Goal: Task Accomplishment & Management: Use online tool/utility

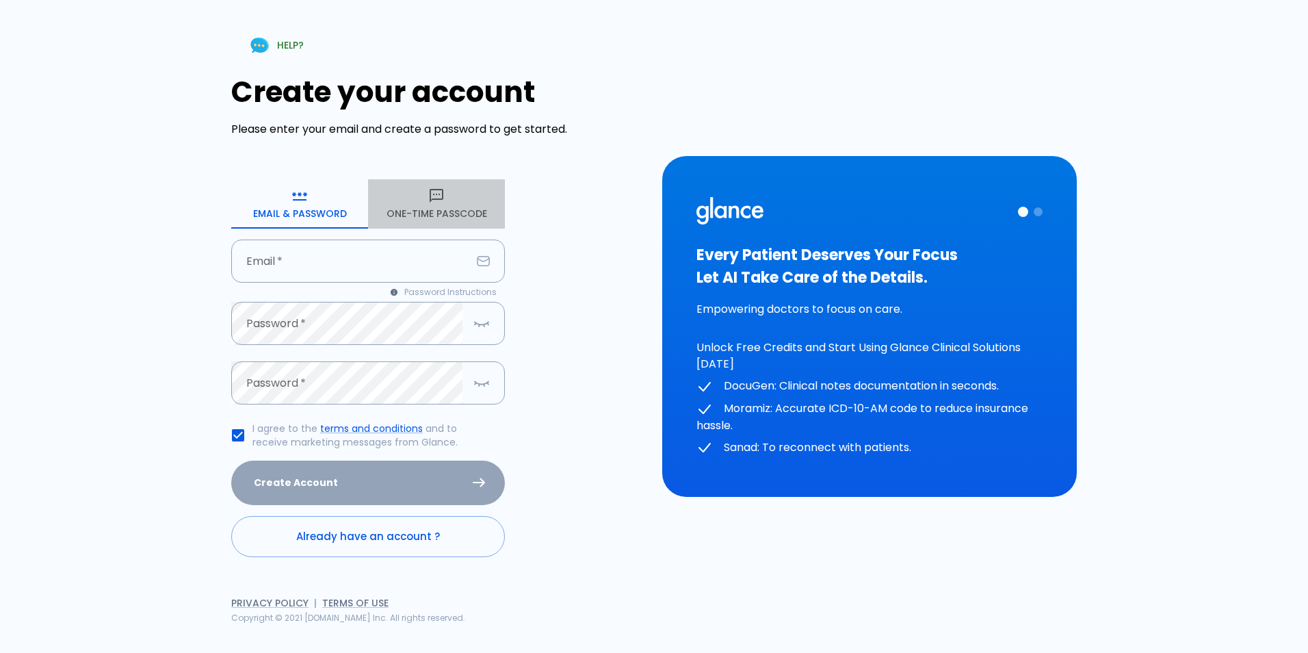
click at [375, 207] on button "One-Time Passcode" at bounding box center [436, 203] width 137 height 49
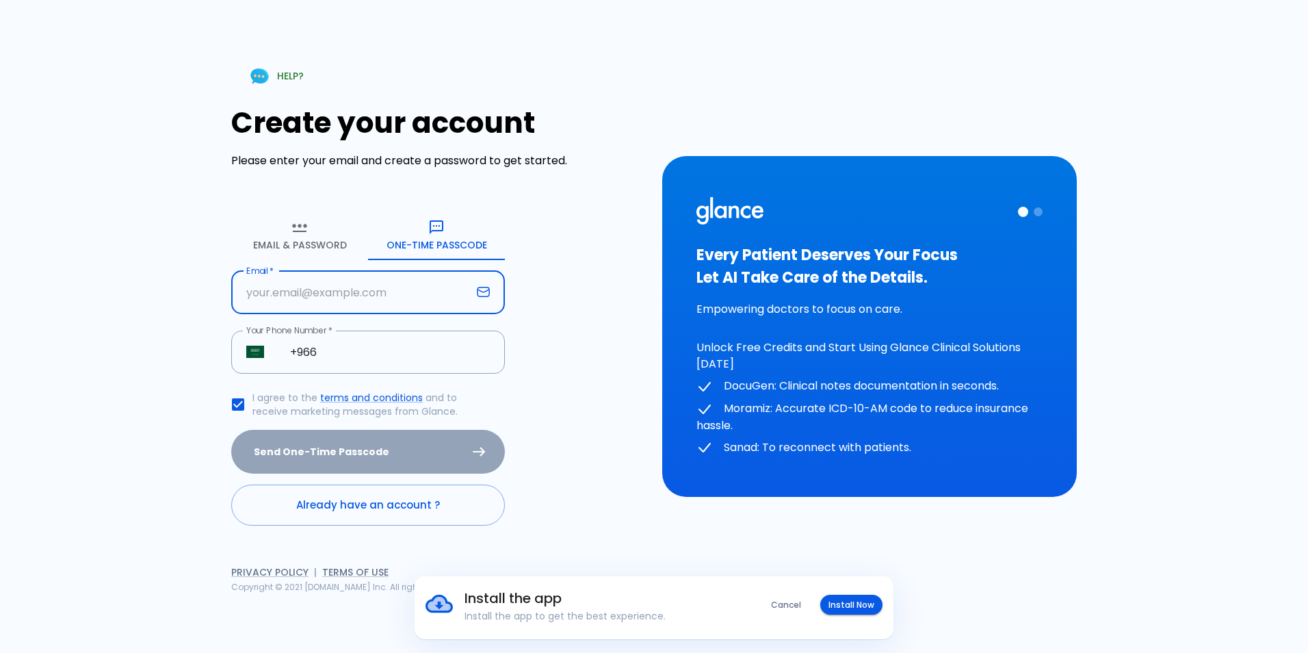
click at [389, 294] on input "Email   *" at bounding box center [351, 292] width 240 height 43
click at [390, 307] on input "Email   *" at bounding box center [351, 292] width 240 height 43
type input "sulaiman.kassargmail.com"
click at [362, 359] on input "+966" at bounding box center [390, 351] width 230 height 43
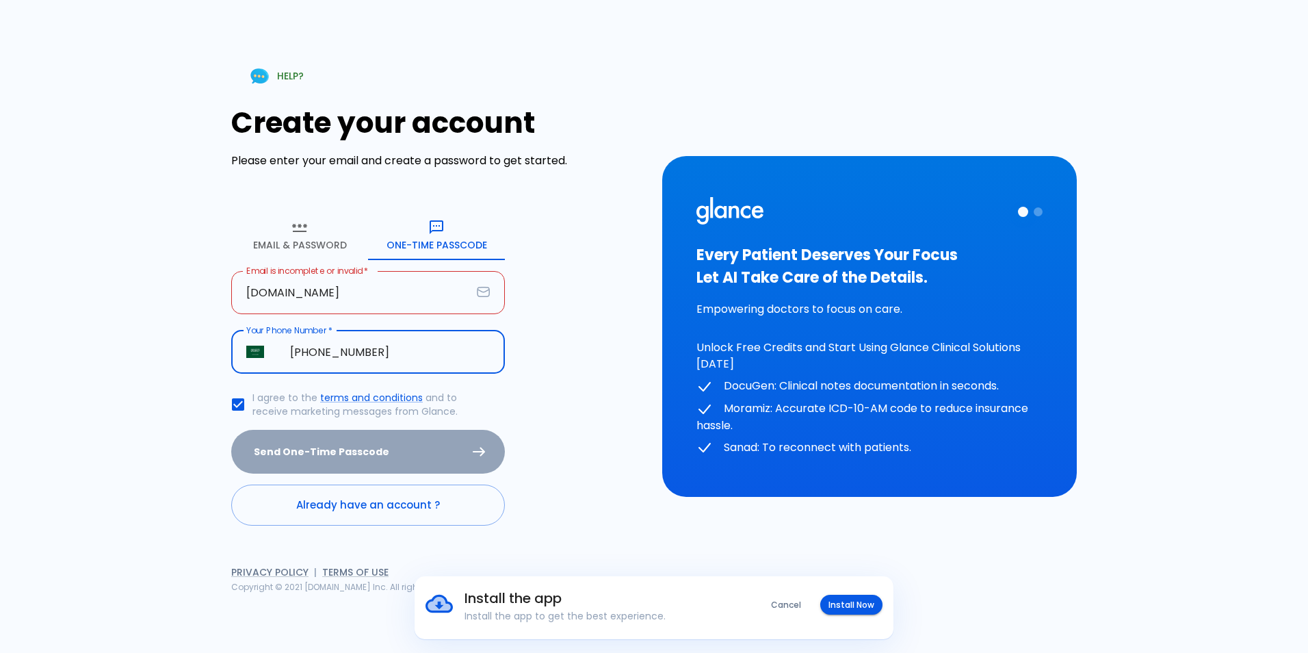
type input "+966 56 601 7763"
click at [351, 454] on div "Send One-Time Passcode" at bounding box center [368, 452] width 274 height 44
click at [341, 296] on input "sulaiman.kassargmail.com" at bounding box center [351, 292] width 240 height 43
click at [335, 294] on input "sulaiman.kassargmail.com" at bounding box center [351, 292] width 240 height 43
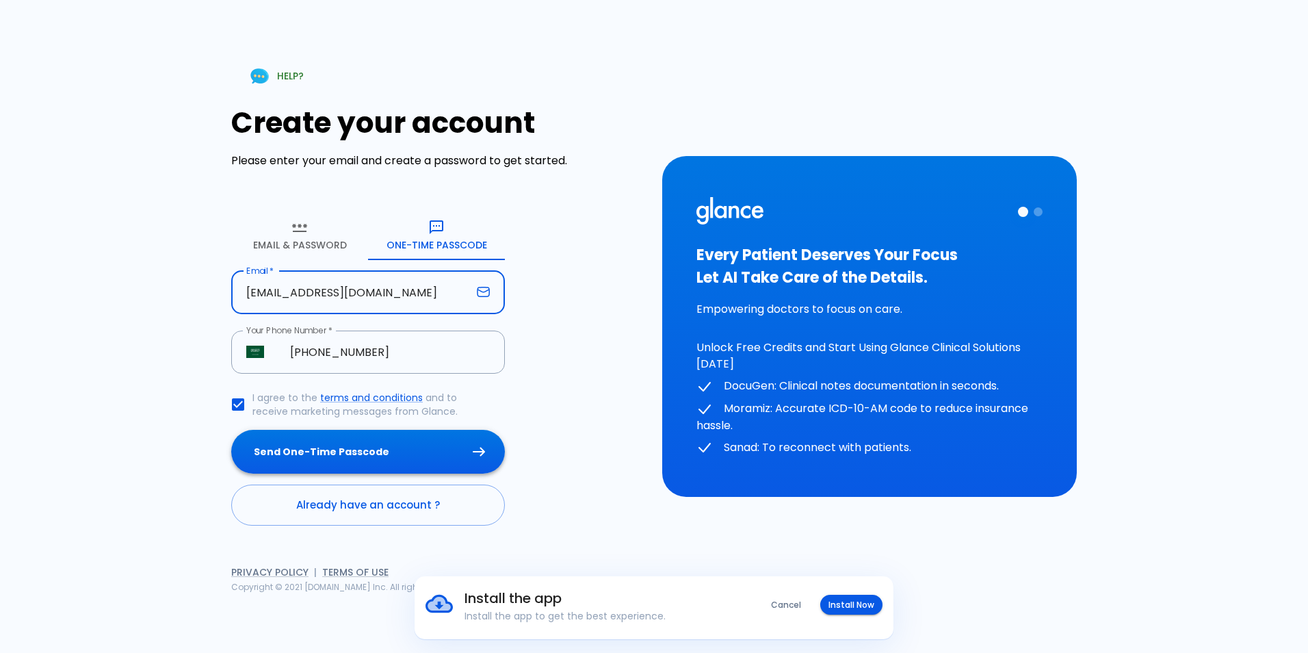
type input "[EMAIL_ADDRESS][DOMAIN_NAME]"
click at [276, 432] on button "Send One-Time Passcode" at bounding box center [368, 452] width 274 height 44
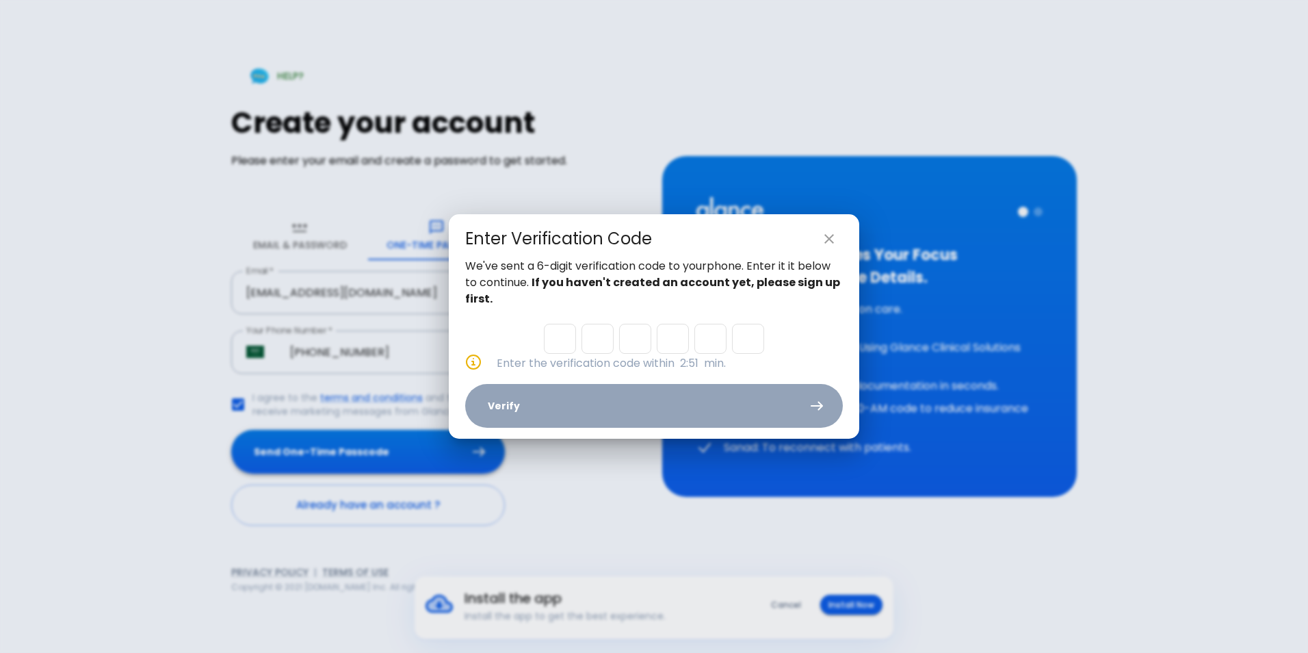
type input "6"
type input "4"
type input "3"
type input "8"
type input "1"
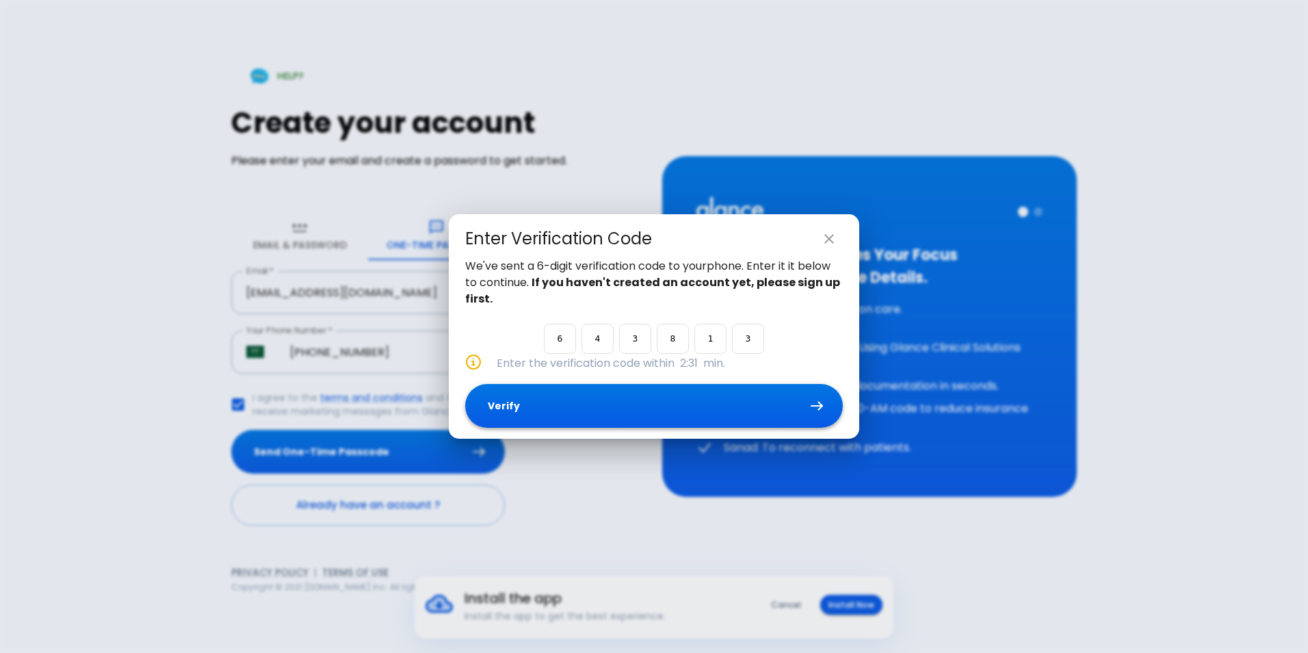
type input "3"
click at [515, 424] on button "Verify" at bounding box center [654, 406] width 378 height 44
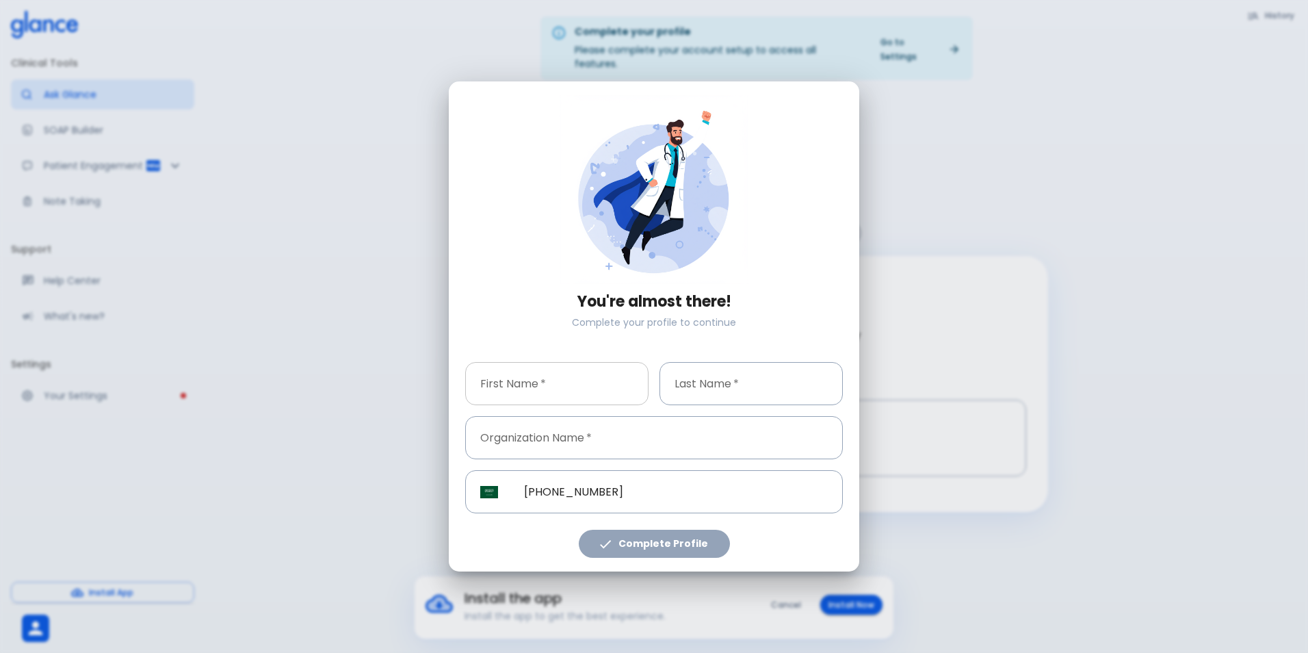
click at [579, 392] on input "First Name   *" at bounding box center [556, 383] width 183 height 43
type input "sulaiman"
click at [714, 369] on div "Last Name   * Last Name   *" at bounding box center [751, 383] width 183 height 43
type input "kassar"
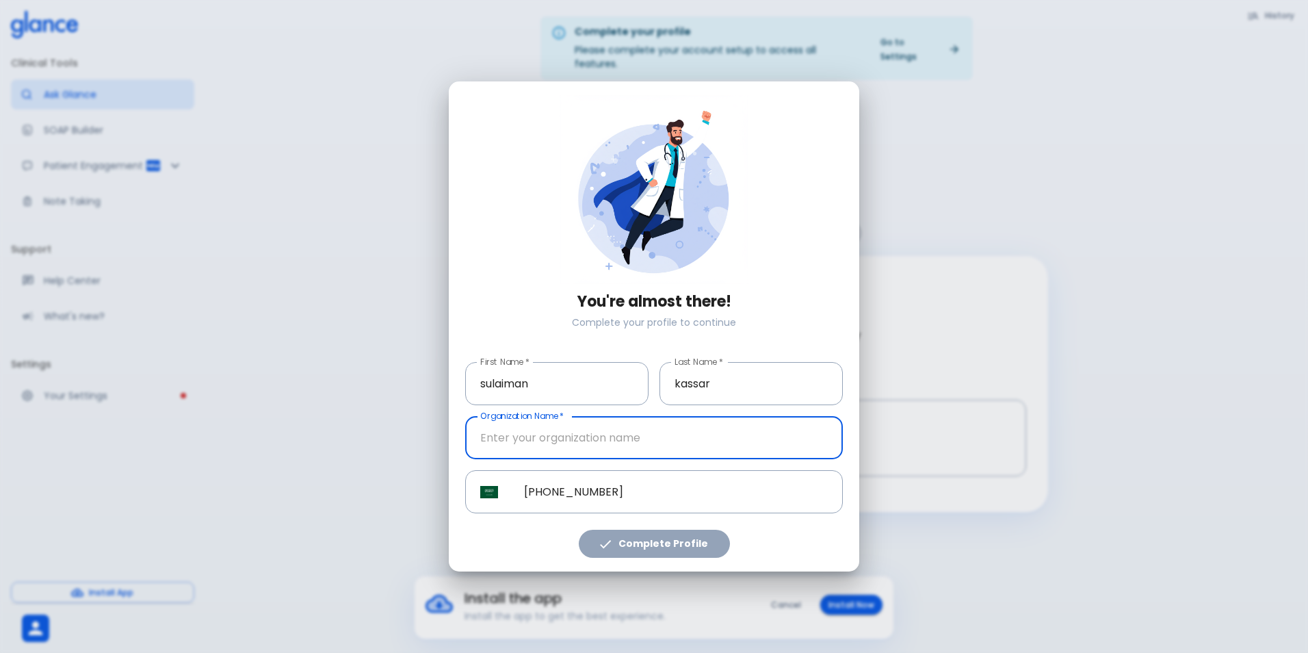
click at [574, 435] on input "Organization Name   *" at bounding box center [654, 437] width 378 height 43
click at [503, 445] on input "Organization Name   *" at bounding box center [654, 437] width 378 height 43
click at [540, 448] on input "Organization Name   *" at bounding box center [654, 437] width 378 height 43
type input "d"
type input "K"
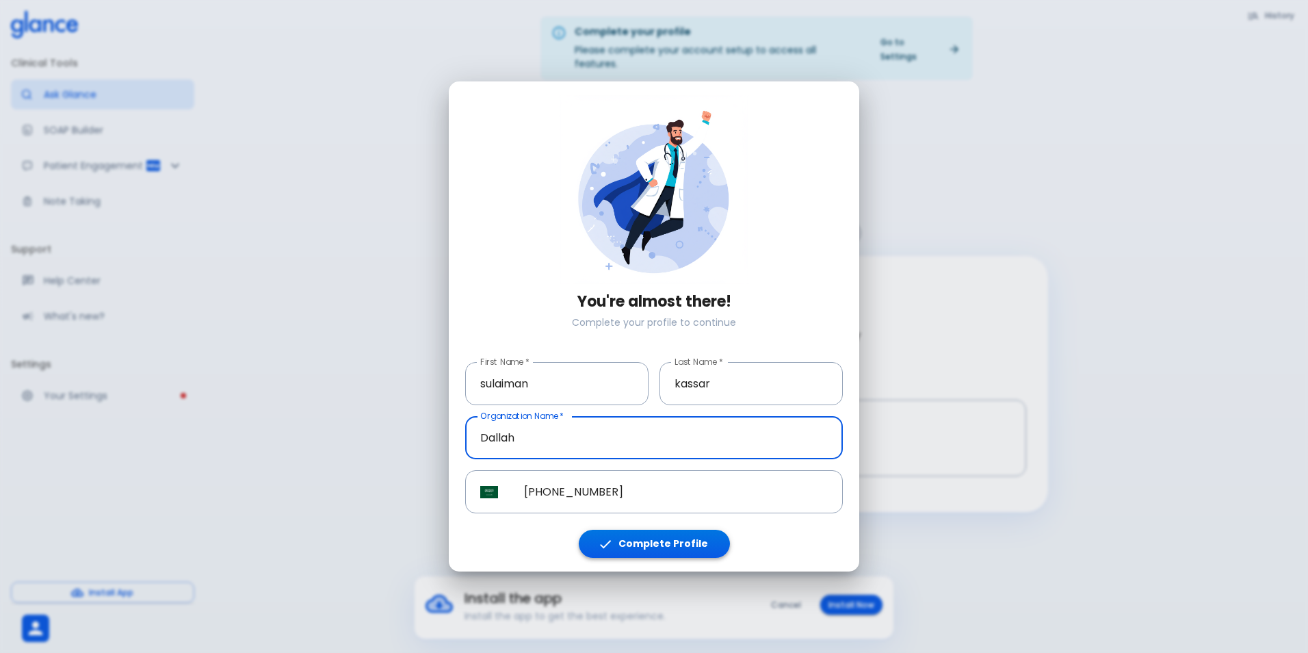
type input "Dallah"
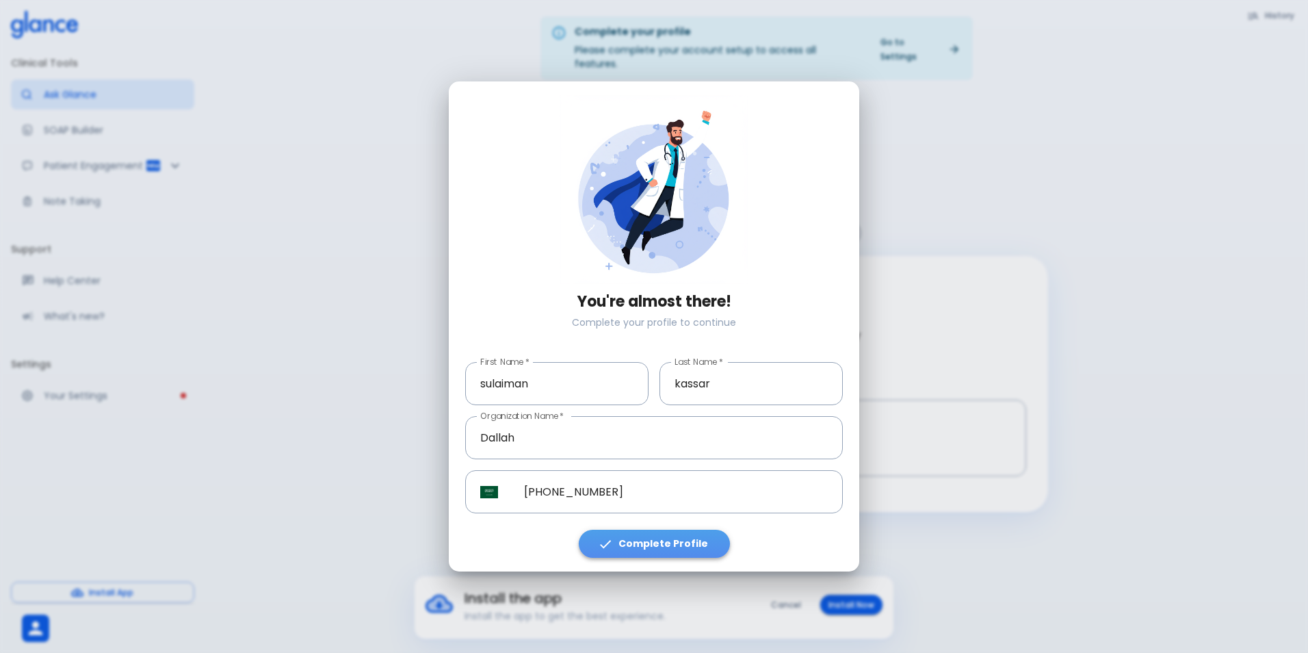
click at [676, 544] on button "Complete Profile" at bounding box center [654, 544] width 151 height 28
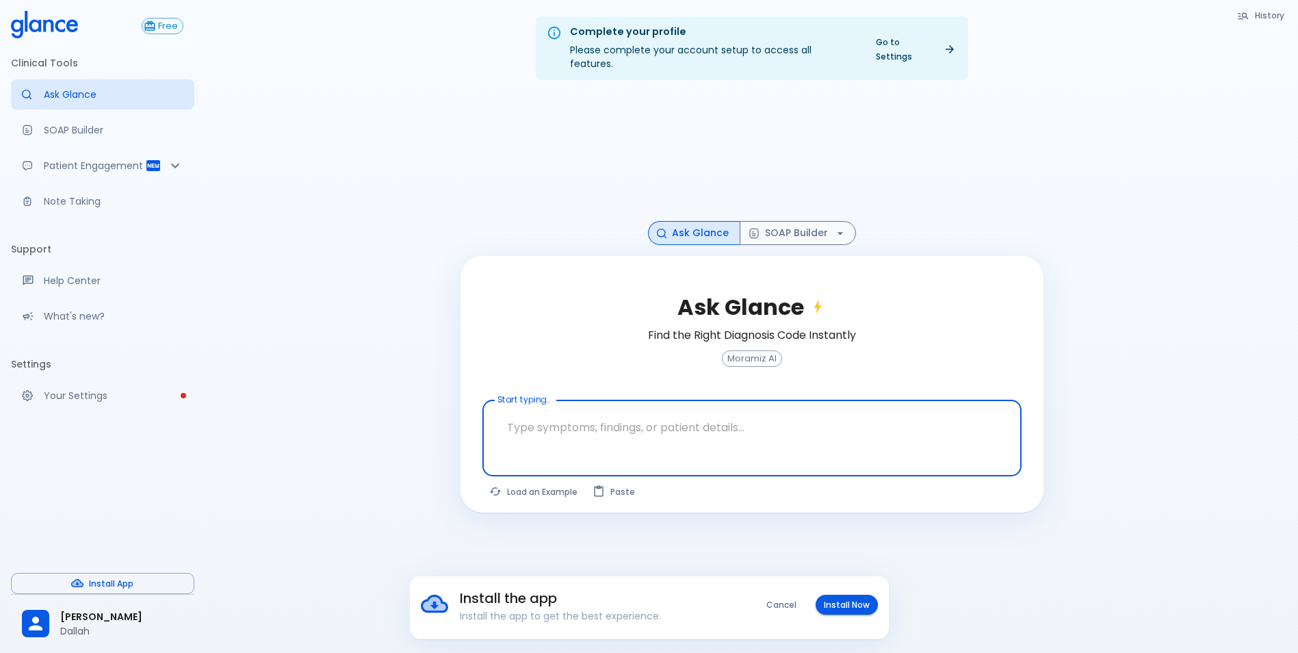
click at [635, 451] on div at bounding box center [753, 461] width 534 height 25
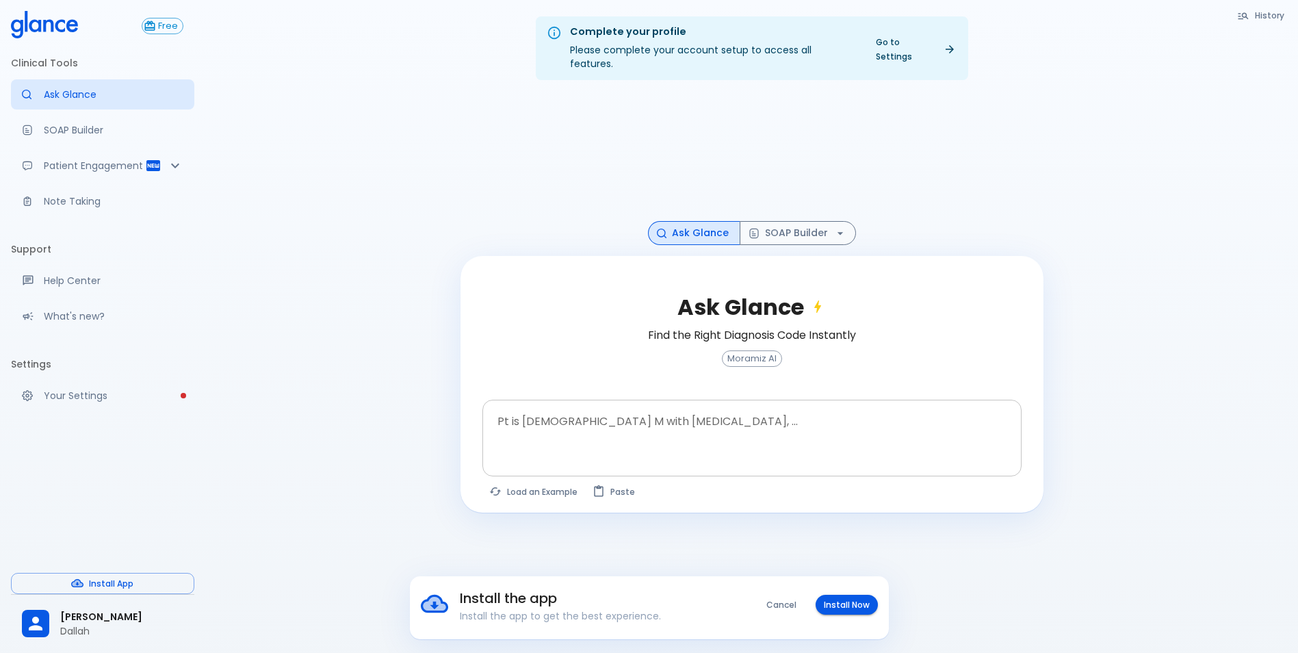
click at [643, 442] on div "x Pt is 35 yo M with chest pain, ..." at bounding box center [751, 438] width 539 height 77
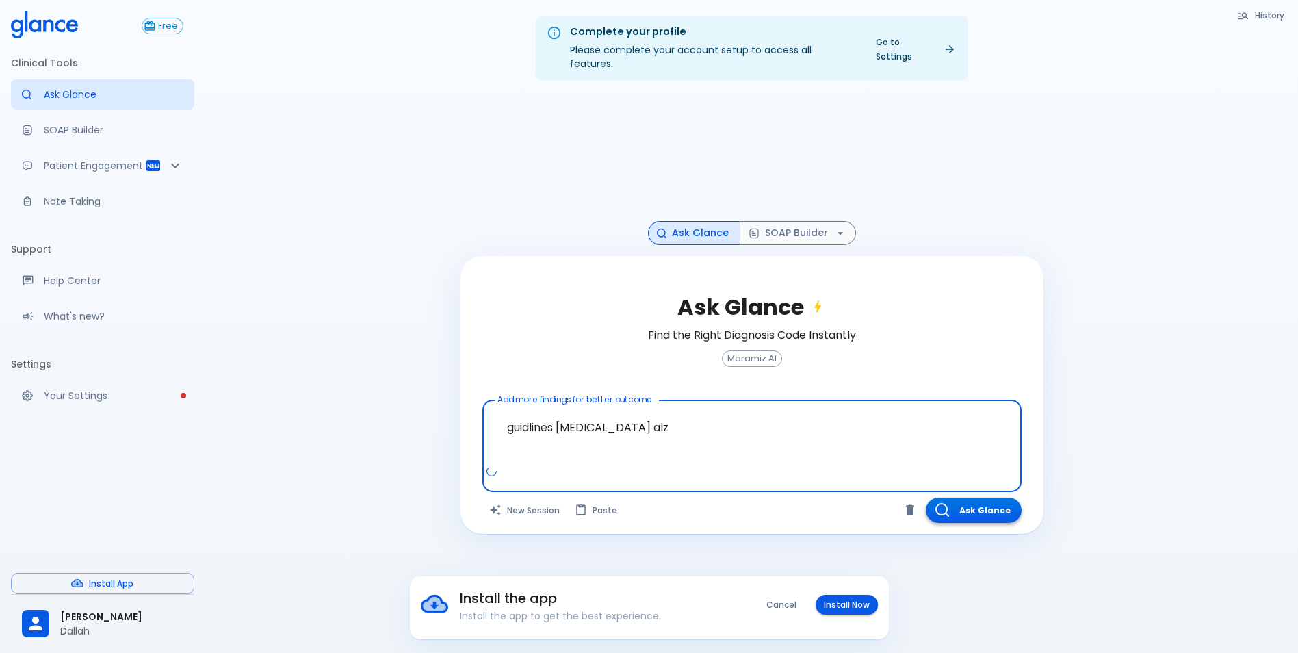
type textarea "guidlines dementia alz"
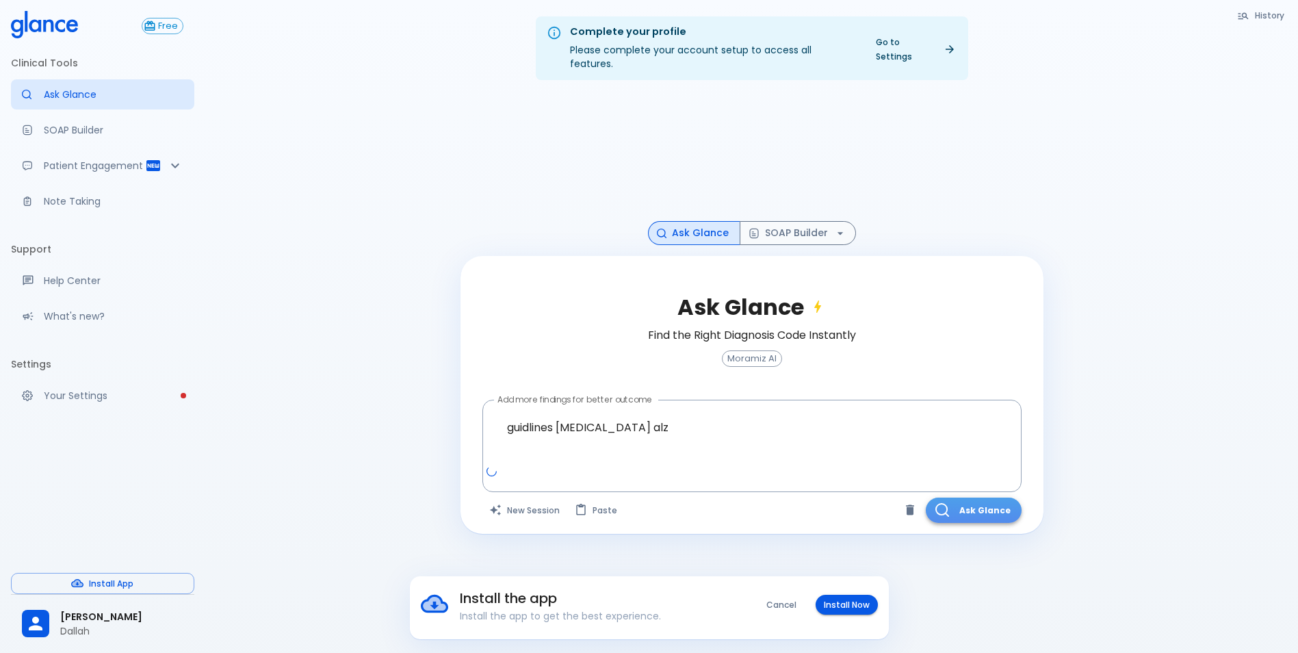
click at [981, 498] on button "Ask Glance" at bounding box center [974, 509] width 96 height 25
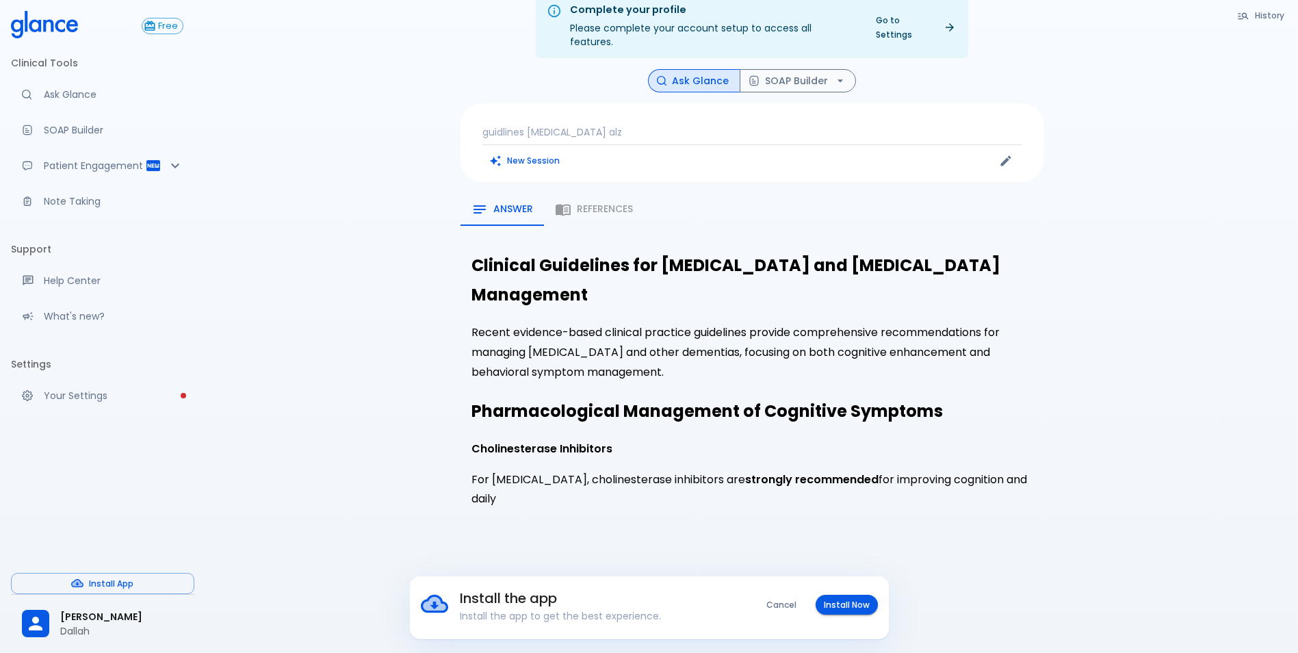
scroll to position [33, 0]
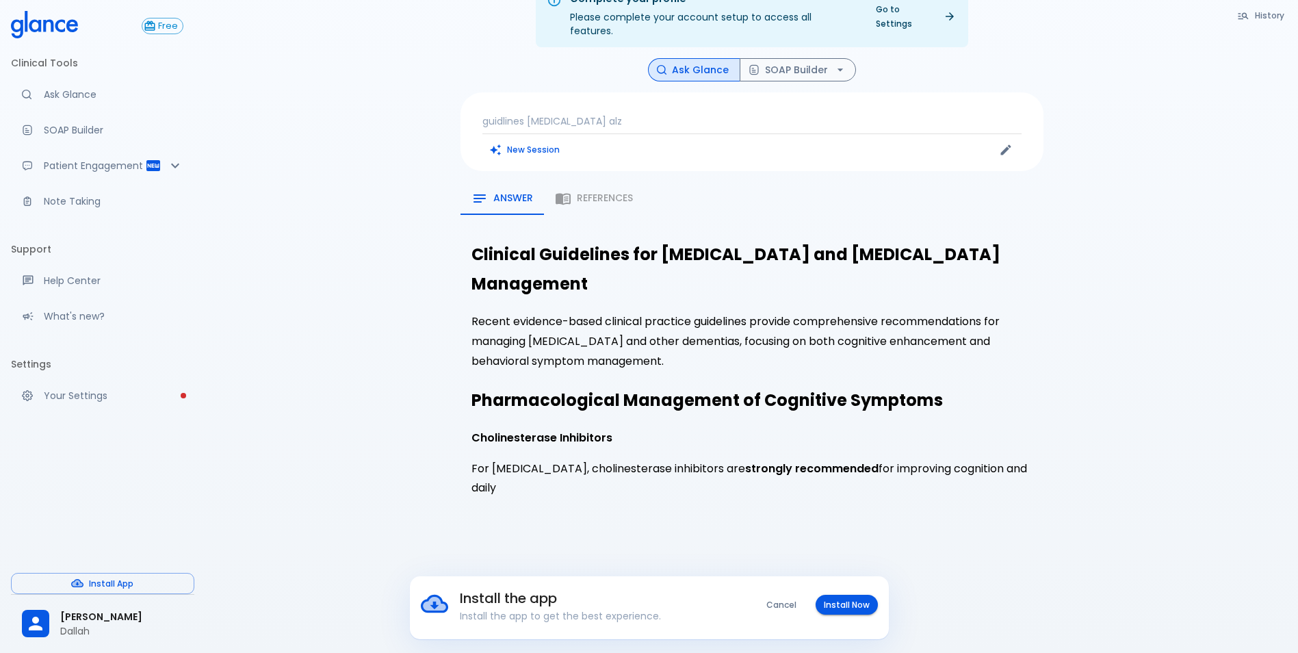
click at [781, 606] on button "Cancel" at bounding box center [781, 605] width 47 height 20
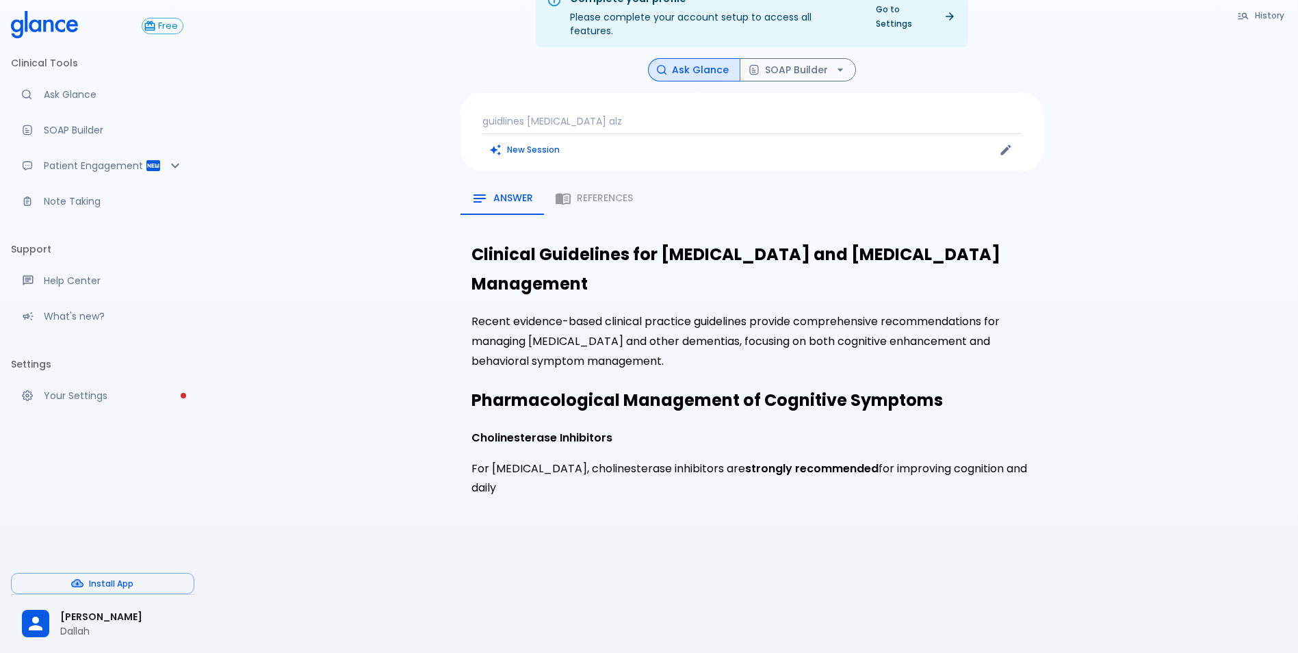
drag, startPoint x: 520, startPoint y: 441, endPoint x: 530, endPoint y: 497, distance: 56.4
click at [531, 499] on div "View More Clinical Guidelines for Alzheimer's Disease and Dementia Management R…" at bounding box center [751, 367] width 583 height 305
drag, startPoint x: 530, startPoint y: 497, endPoint x: 640, endPoint y: 365, distance: 171.5
click at [640, 365] on div "View More Clinical Guidelines for Alzheimer's Disease and Dementia Management R…" at bounding box center [751, 367] width 583 height 305
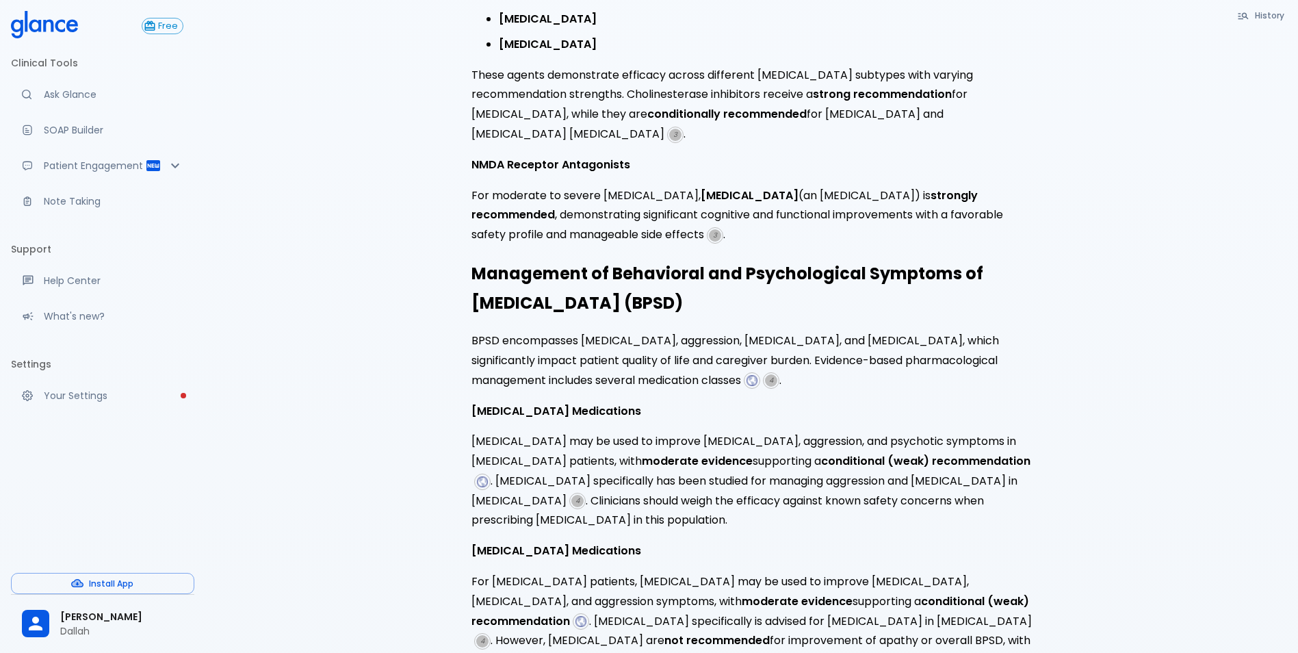
scroll to position [580, 0]
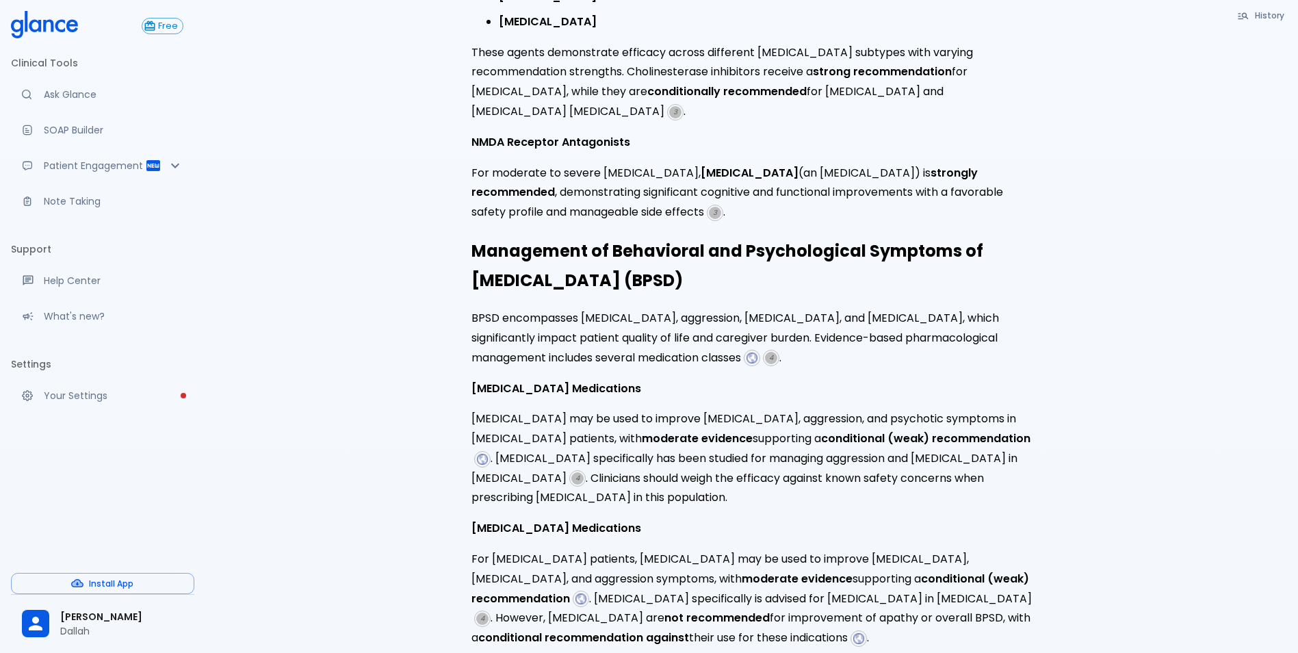
click at [949, 236] on h2 "Management of Behavioral and Psychological Symptoms of Dementia (BPSD)" at bounding box center [751, 265] width 561 height 59
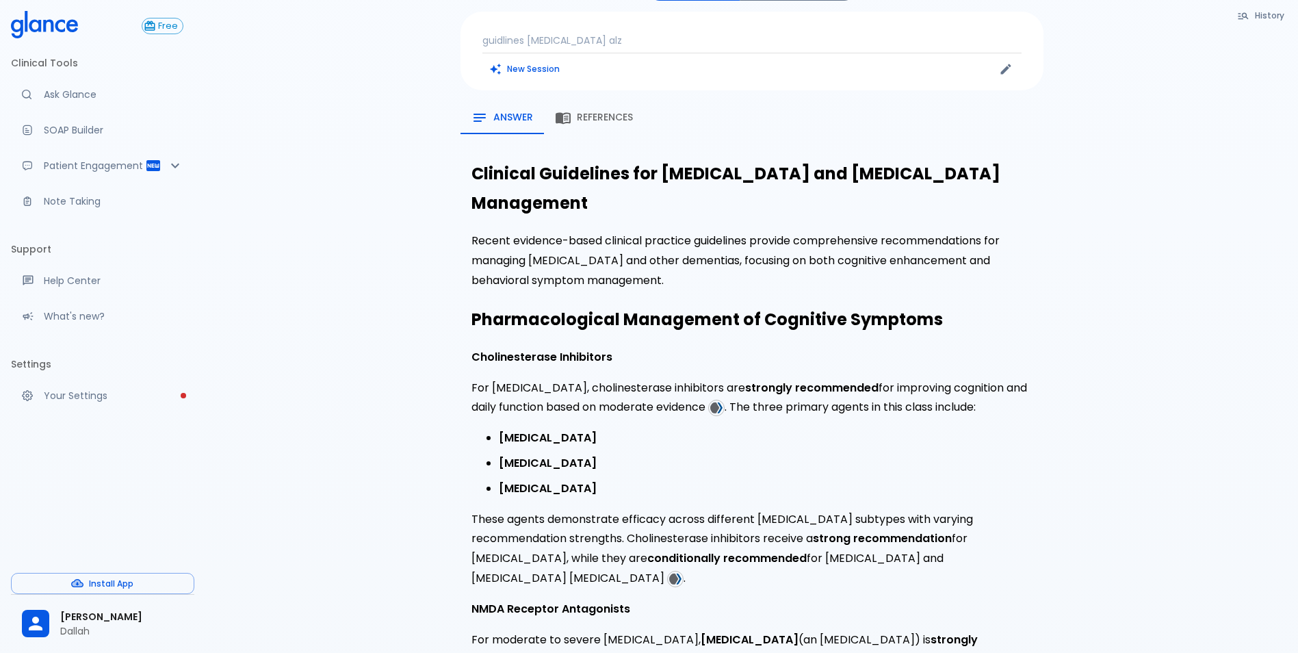
scroll to position [0, 0]
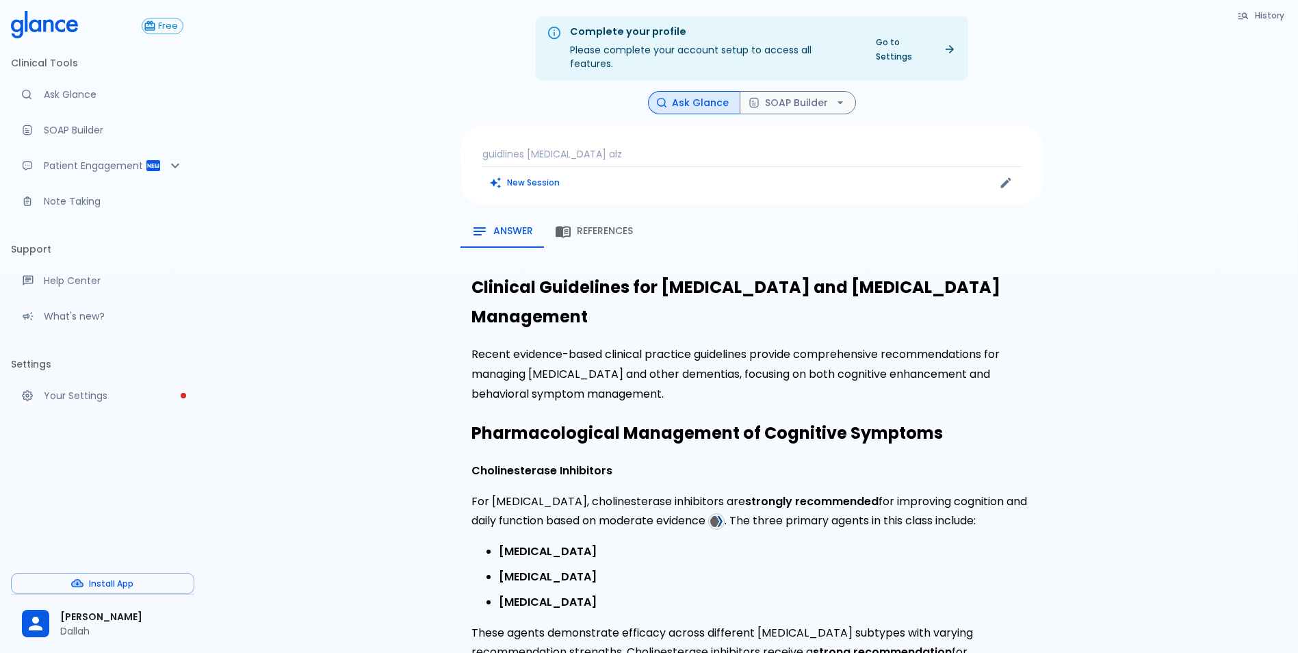
click at [557, 172] on button "New Session" at bounding box center [525, 182] width 86 height 20
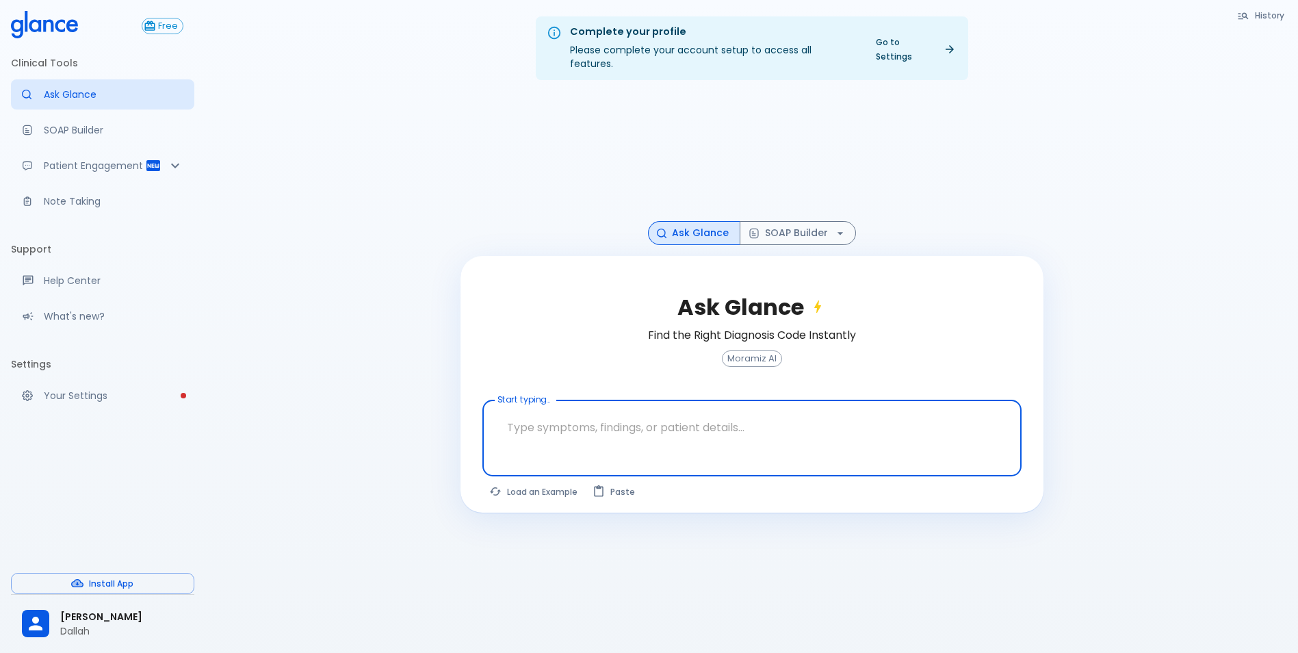
click at [658, 449] on div at bounding box center [753, 461] width 534 height 25
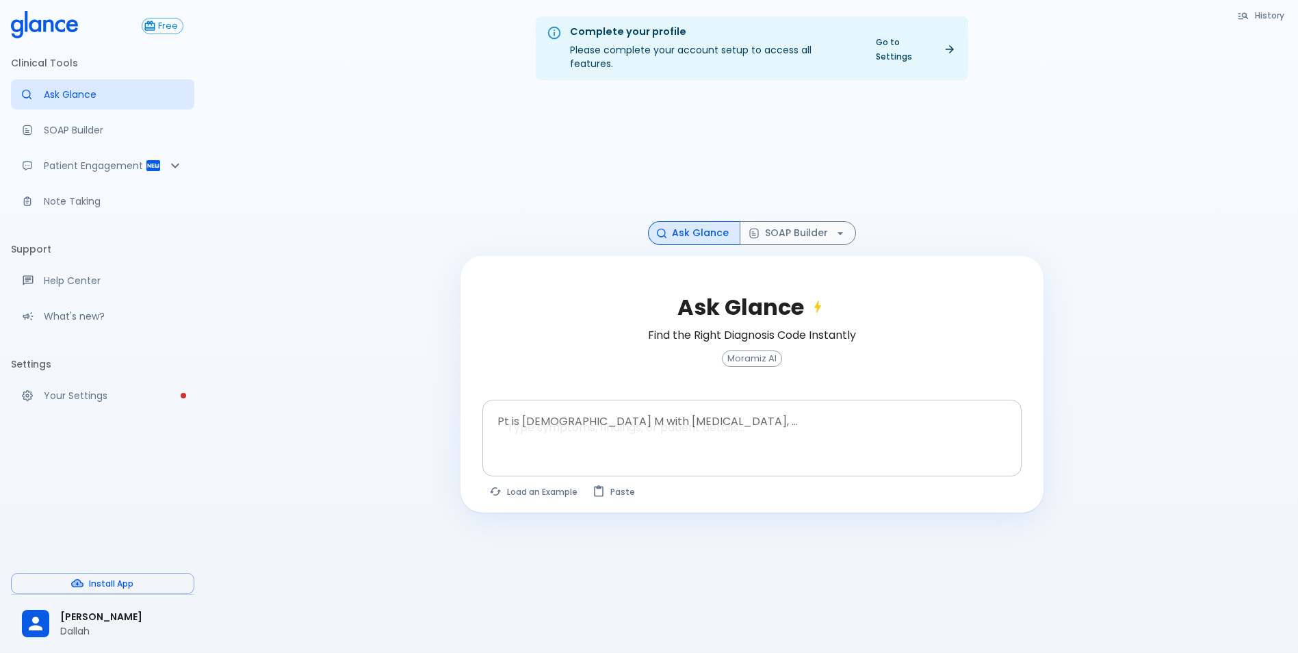
scroll to position [33, 0]
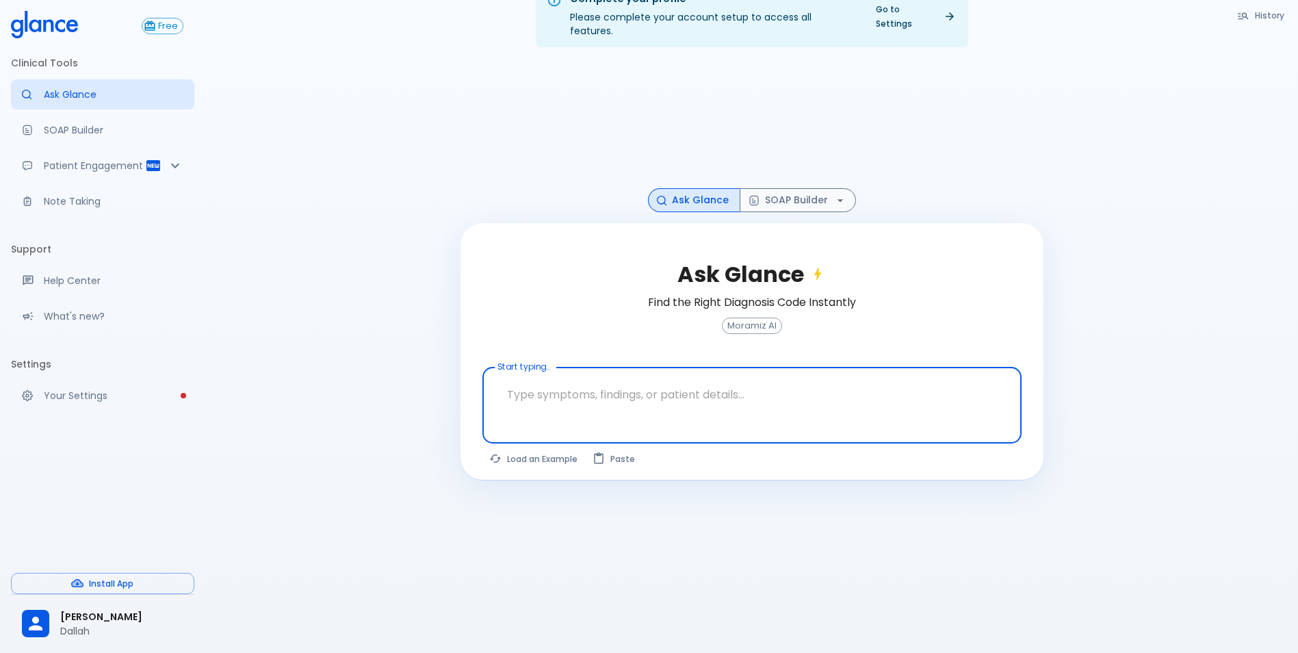
click at [627, 374] on textarea "Start typing..." at bounding box center [752, 394] width 520 height 43
drag, startPoint x: 627, startPoint y: 374, endPoint x: 588, endPoint y: 357, distance: 42.3
click at [588, 367] on div "x Start typing..." at bounding box center [751, 405] width 539 height 77
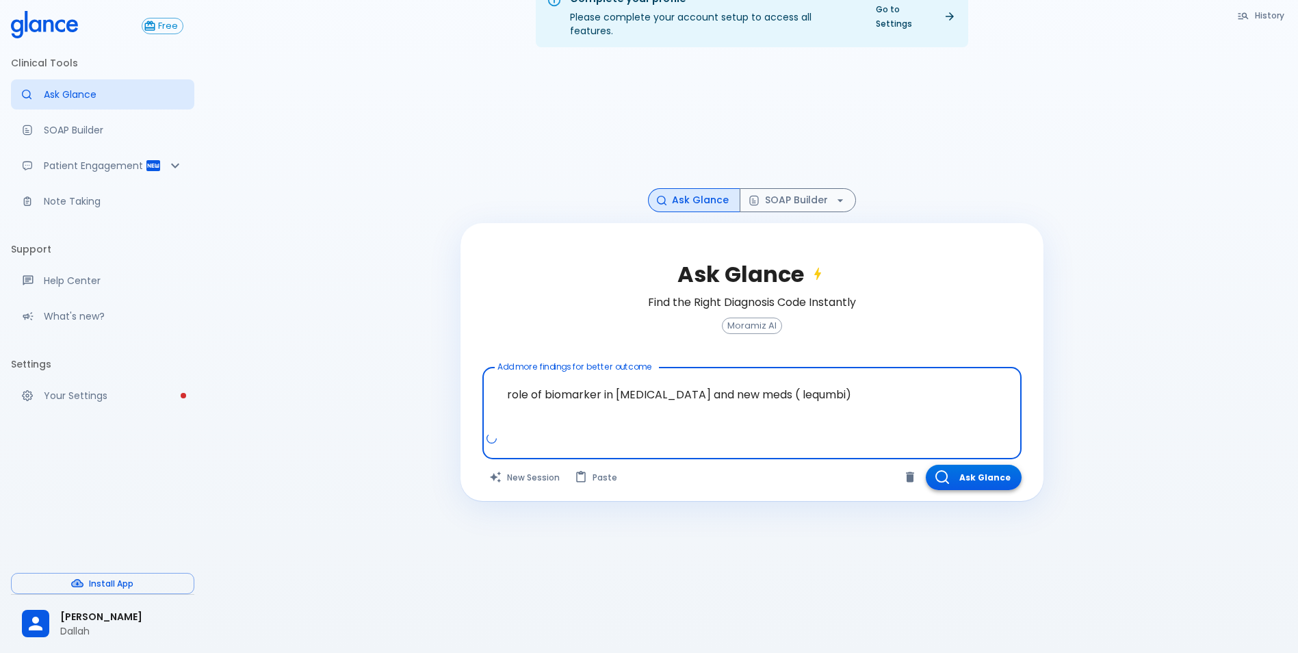
type textarea "role of biomarker in dementia and new meds ( lequmbi)"
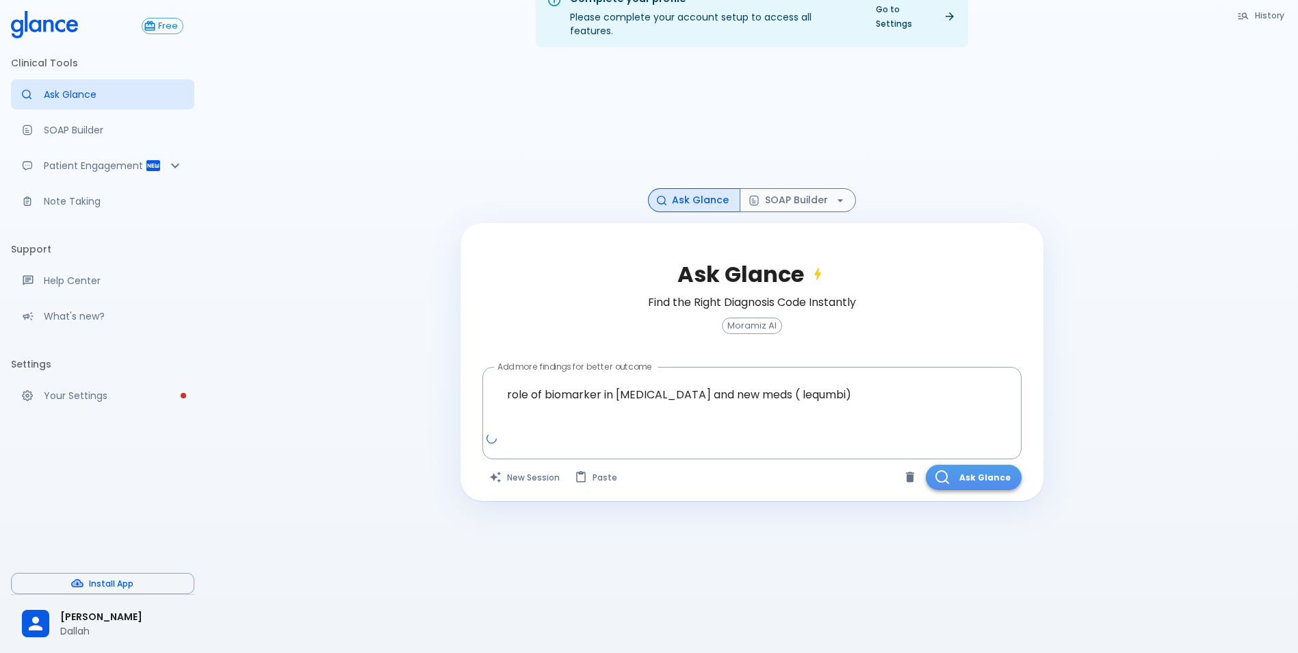
click at [974, 470] on button "Ask Glance" at bounding box center [974, 477] width 96 height 25
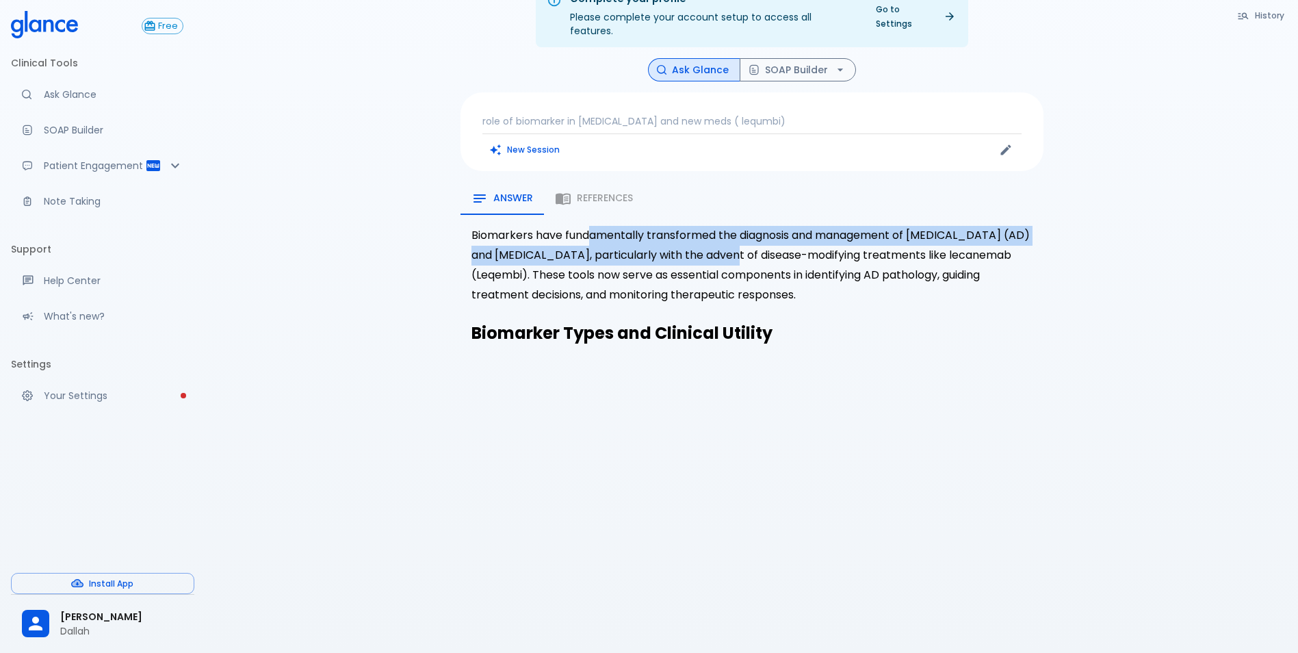
drag, startPoint x: 608, startPoint y: 222, endPoint x: 727, endPoint y: 251, distance: 122.6
click at [727, 251] on p "Biomarkers have fundamentally transformed the diagnosis and management of Alzhe…" at bounding box center [751, 265] width 561 height 79
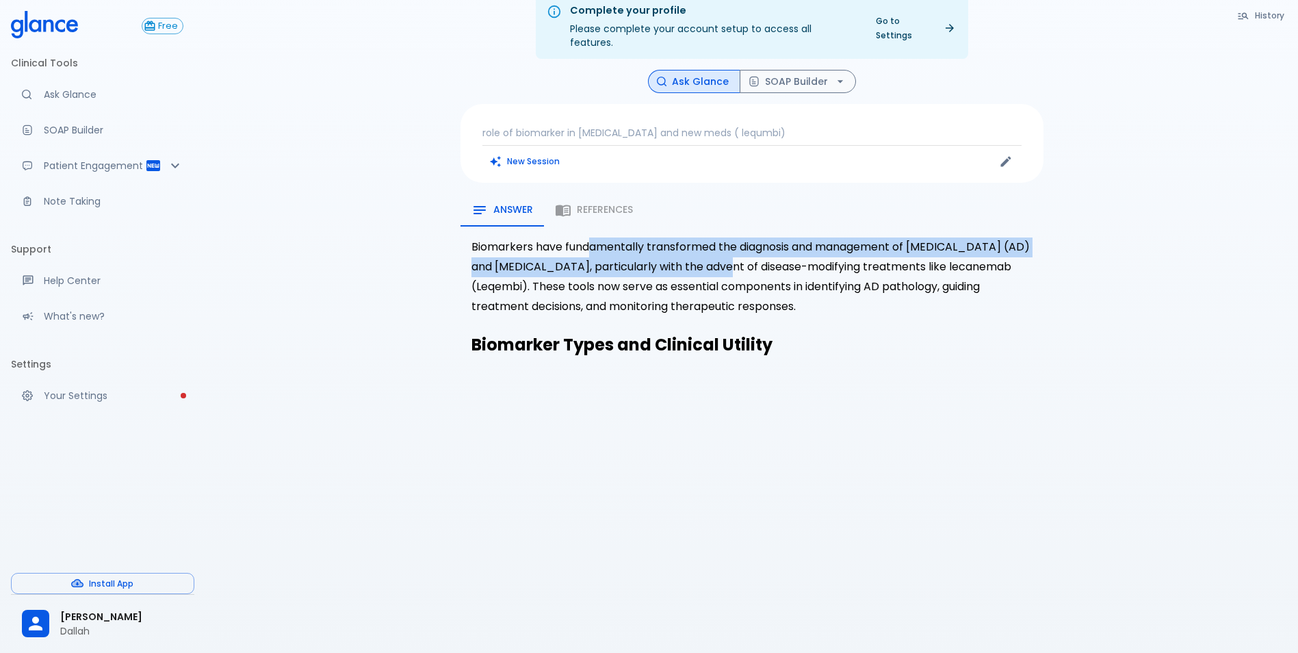
scroll to position [33, 0]
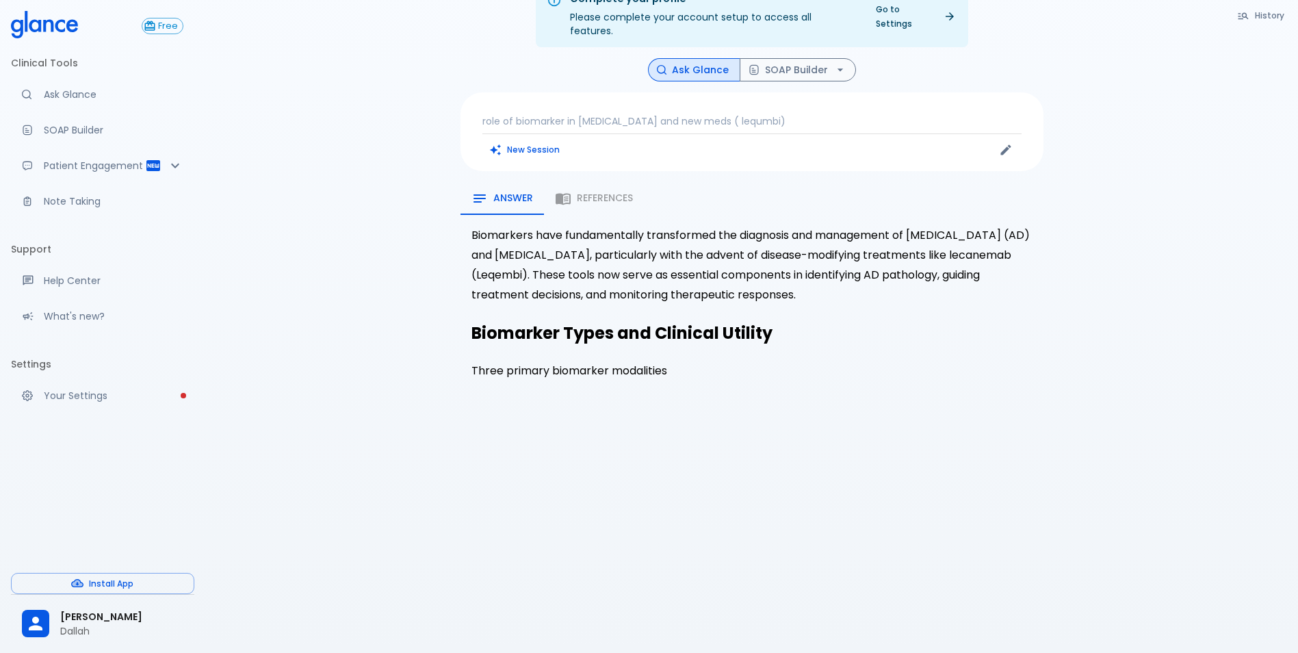
click at [563, 285] on p "Biomarkers have fundamentally transformed the diagnosis and management of Alzhe…" at bounding box center [751, 265] width 561 height 79
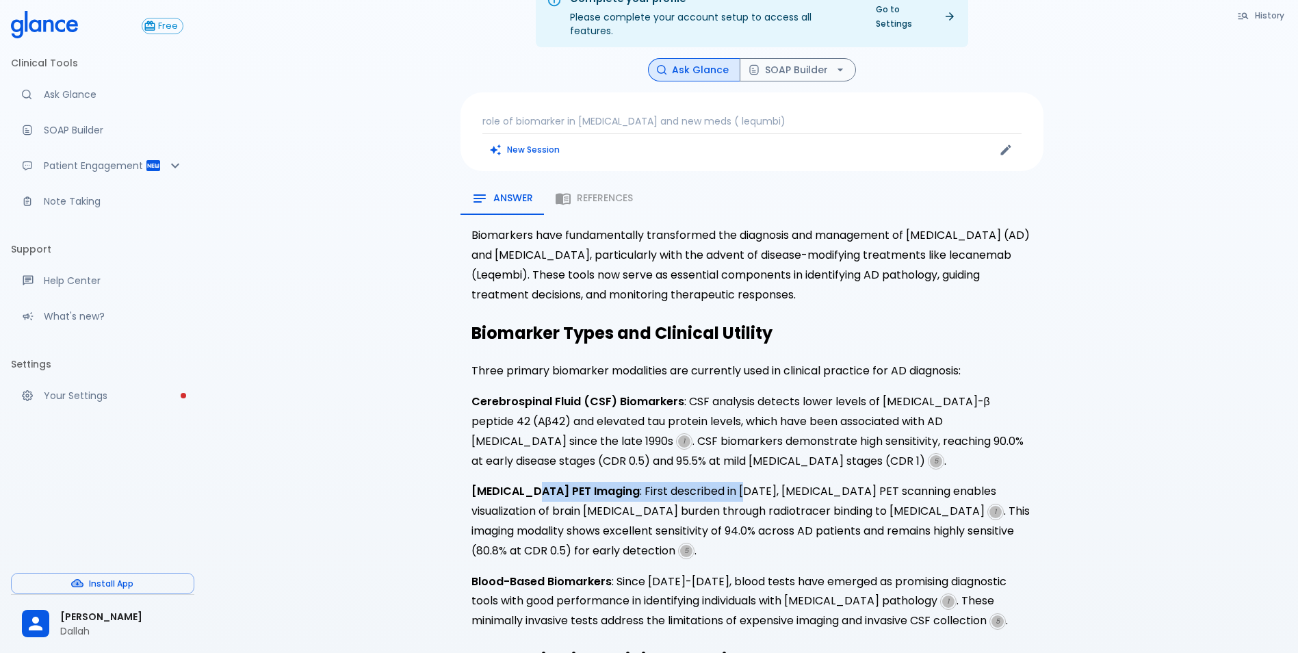
drag, startPoint x: 530, startPoint y: 479, endPoint x: 692, endPoint y: 473, distance: 162.3
click at [692, 482] on p "Amyloid PET Imaging : First described in 2004, amyloid PET scanning enables vis…" at bounding box center [751, 521] width 561 height 79
drag, startPoint x: 692, startPoint y: 473, endPoint x: 662, endPoint y: 476, distance: 31.0
click at [662, 482] on p "Amyloid PET Imaging : First described in 2004, amyloid PET scanning enables vis…" at bounding box center [751, 521] width 561 height 79
click at [634, 396] on p "Cerebrospinal Fluid (CSF) Biomarkers : CSF analysis detects lower levels of amy…" at bounding box center [751, 431] width 561 height 79
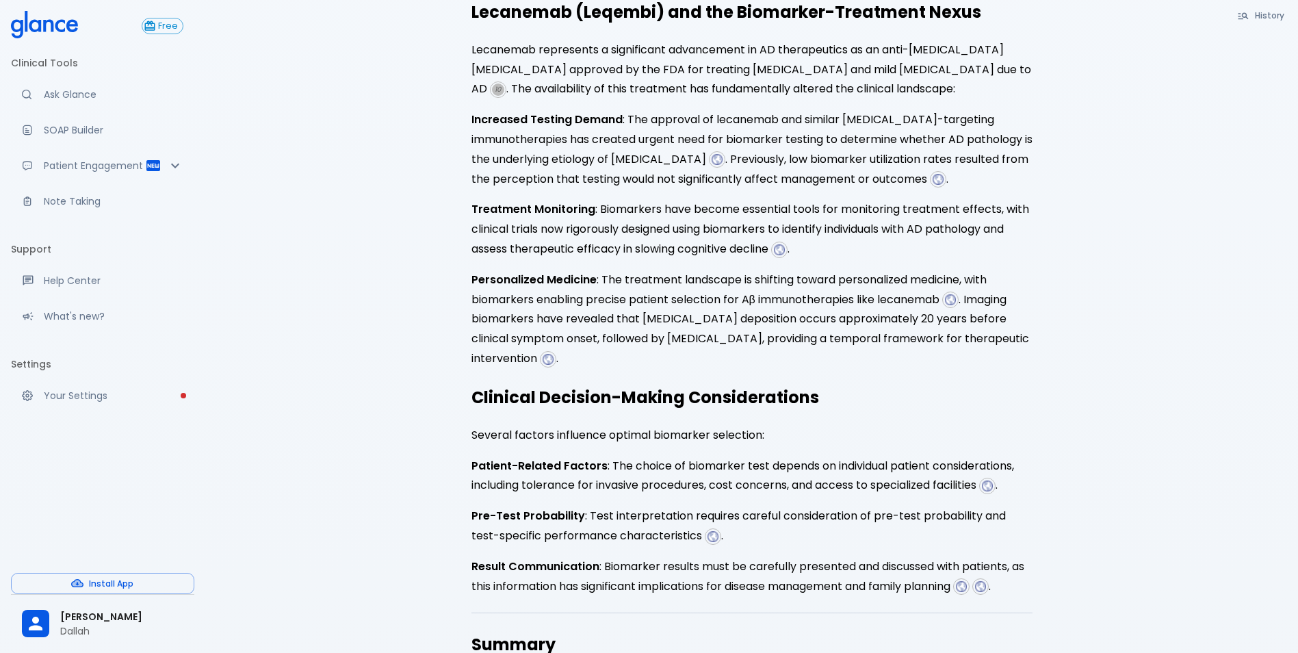
scroll to position [1264, 0]
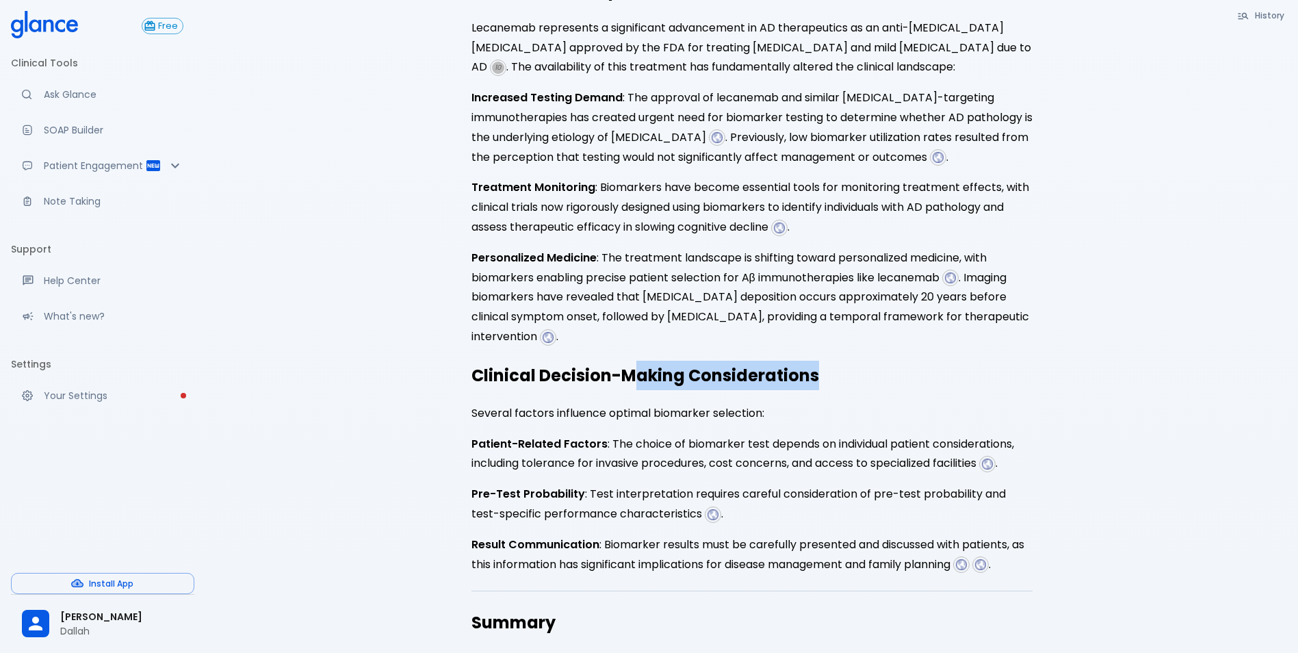
drag, startPoint x: 639, startPoint y: 347, endPoint x: 854, endPoint y: 360, distance: 215.2
click at [854, 361] on h2 "Clinical Decision-Making Considerations" at bounding box center [751, 375] width 561 height 29
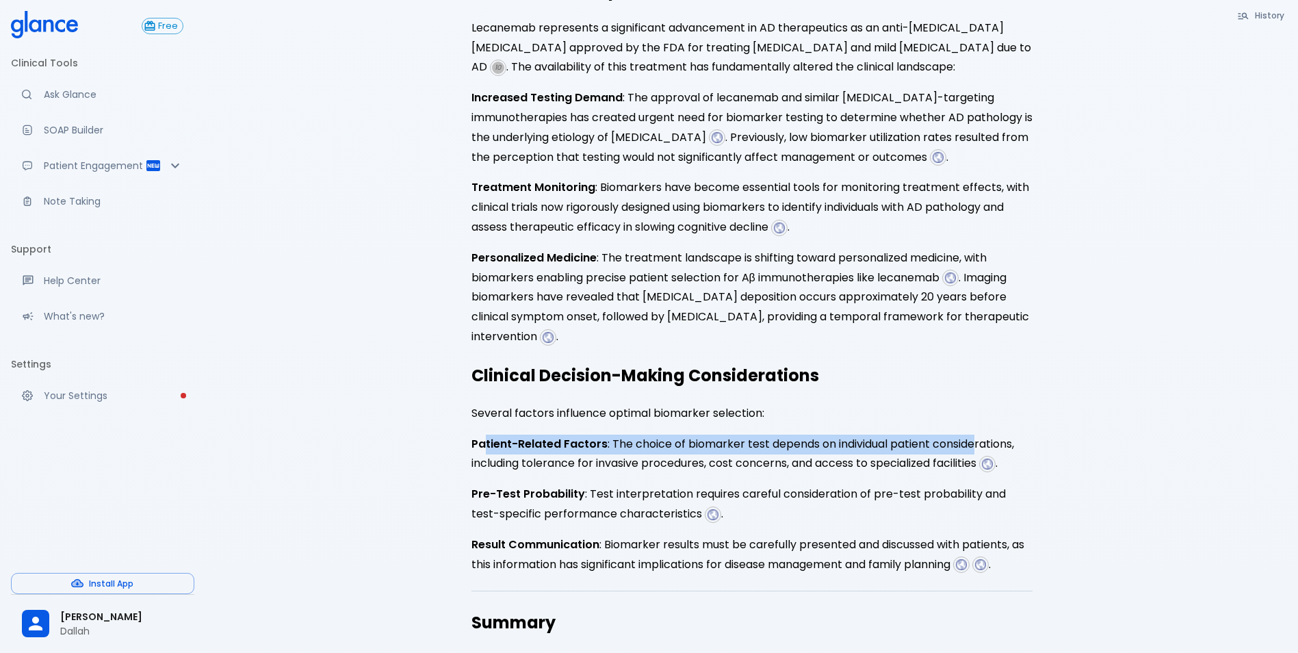
drag, startPoint x: 484, startPoint y: 433, endPoint x: 979, endPoint y: 415, distance: 495.7
click at [597, 437] on strong "Patient-Related Factors" at bounding box center [539, 444] width 136 height 16
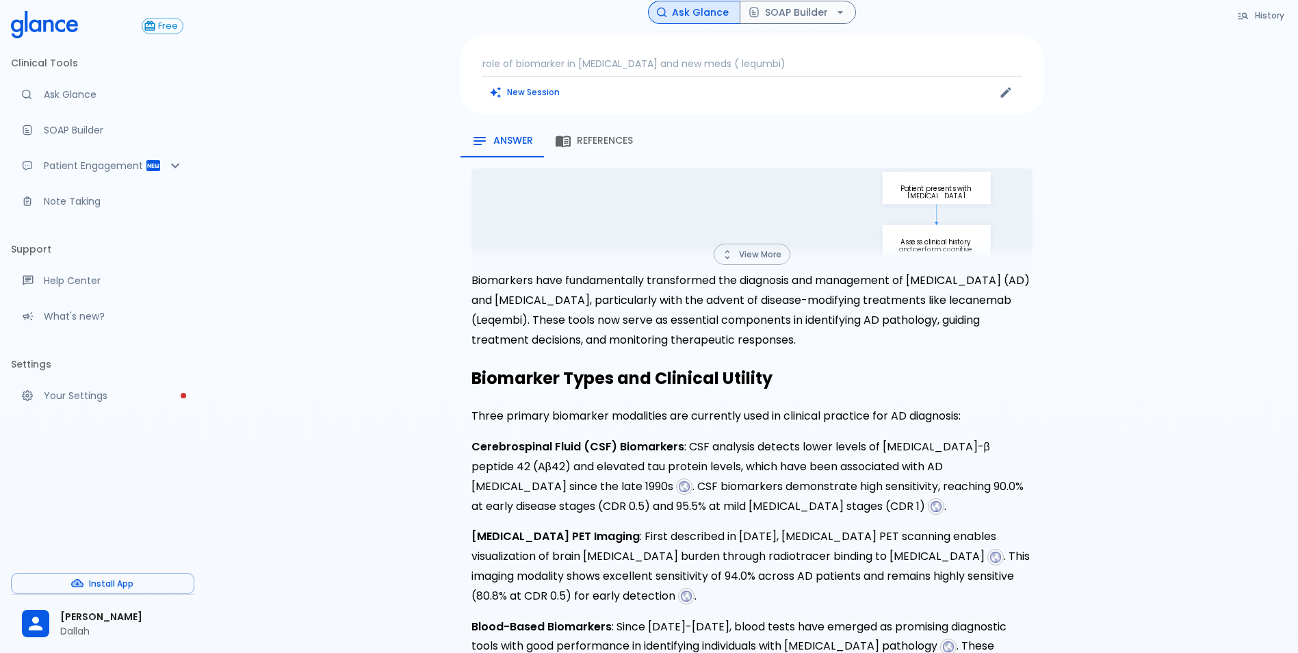
scroll to position [0, 0]
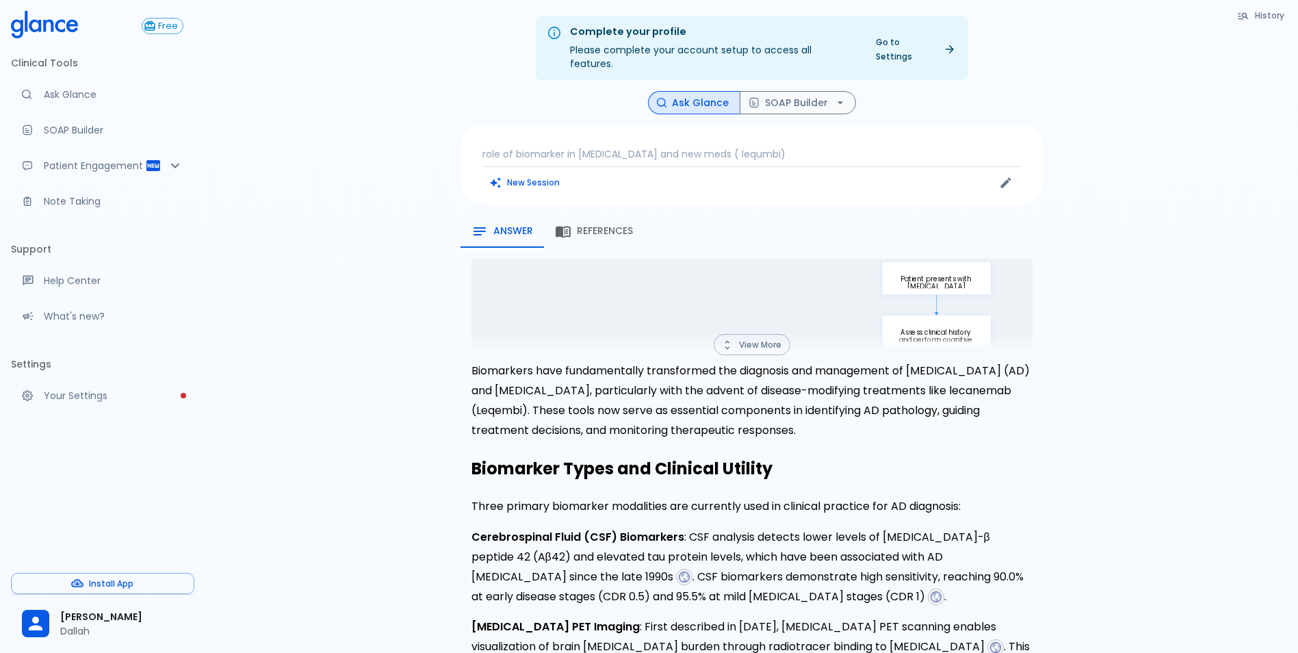
click at [612, 225] on span "References" at bounding box center [605, 231] width 56 height 12
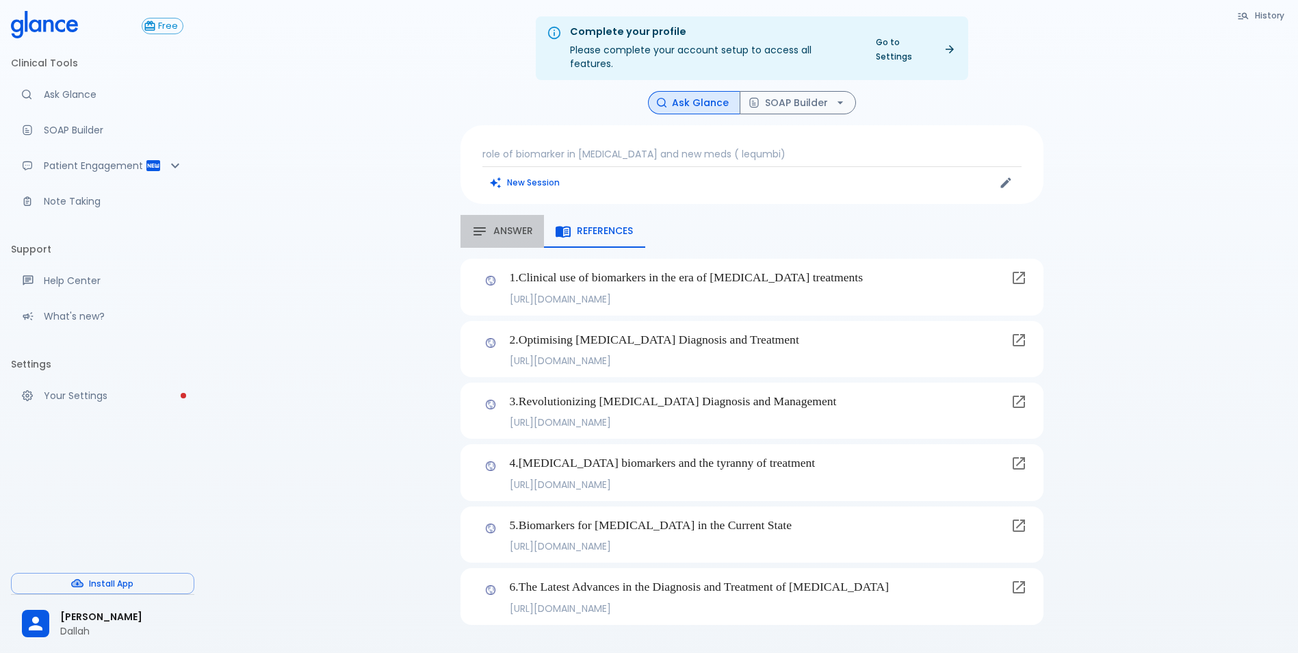
click at [508, 225] on span "Answer" at bounding box center [513, 231] width 40 height 12
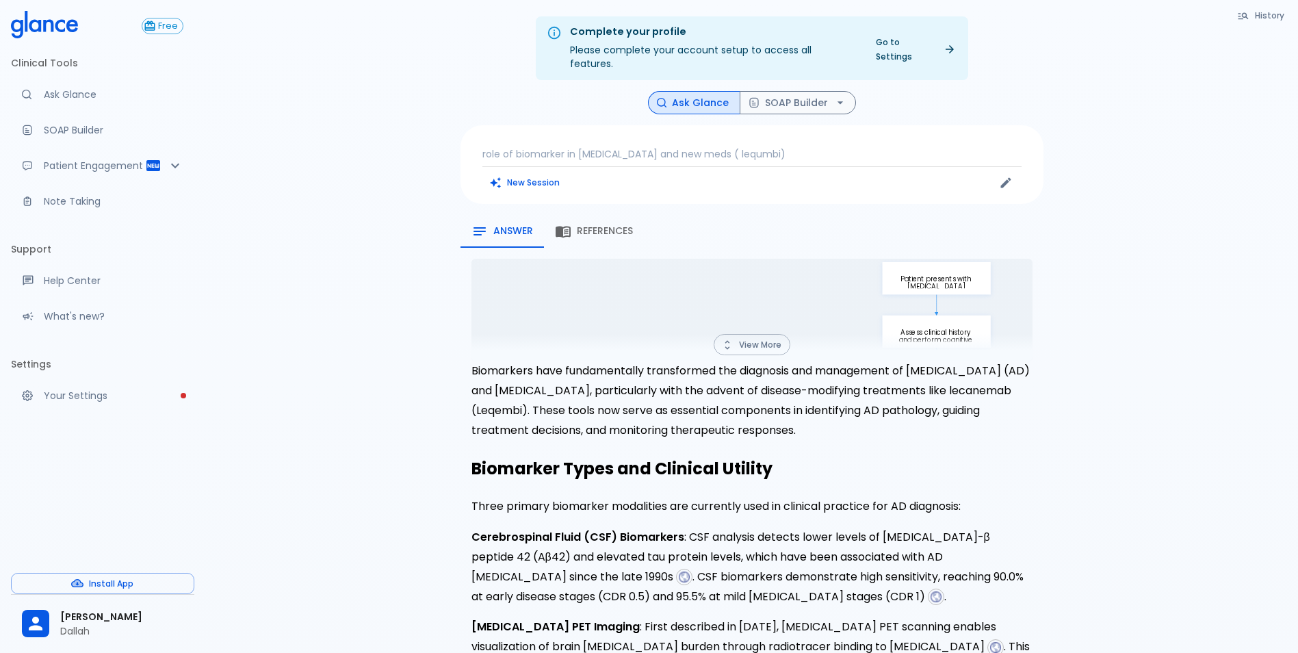
click at [569, 147] on p "role of biomarker in dementia and new meds ( lequmbi)" at bounding box center [751, 154] width 539 height 14
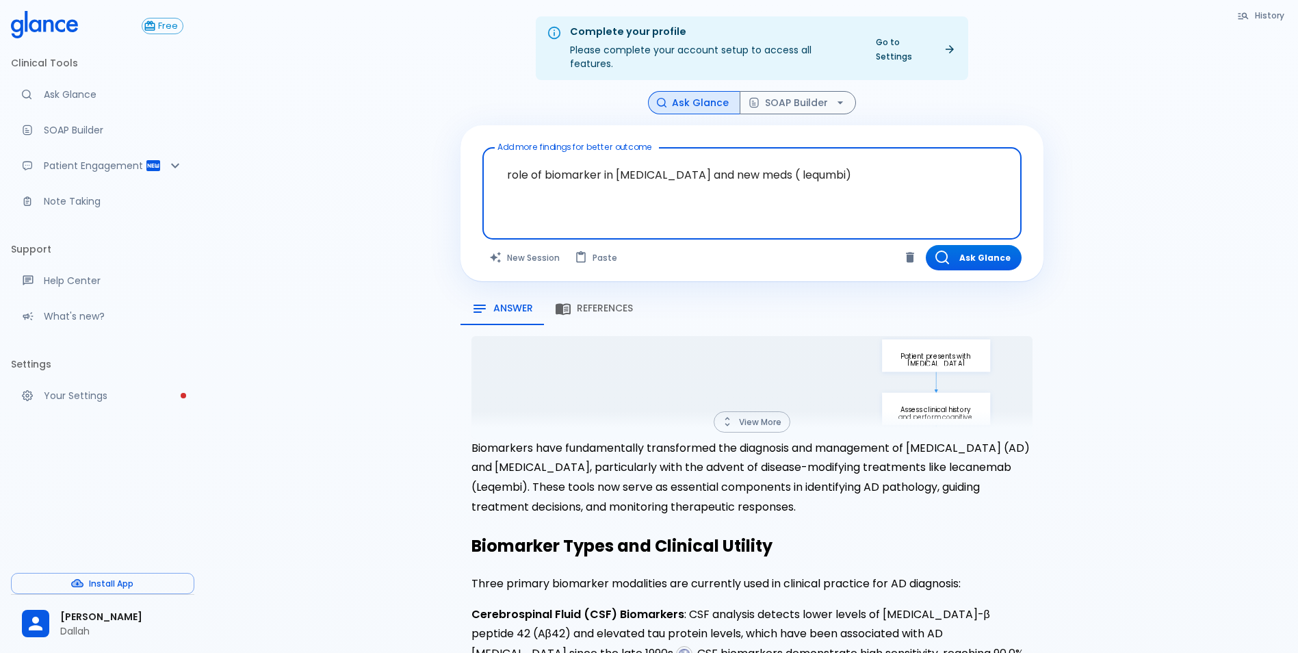
drag, startPoint x: 889, startPoint y: 170, endPoint x: 357, endPoint y: 168, distance: 531.6
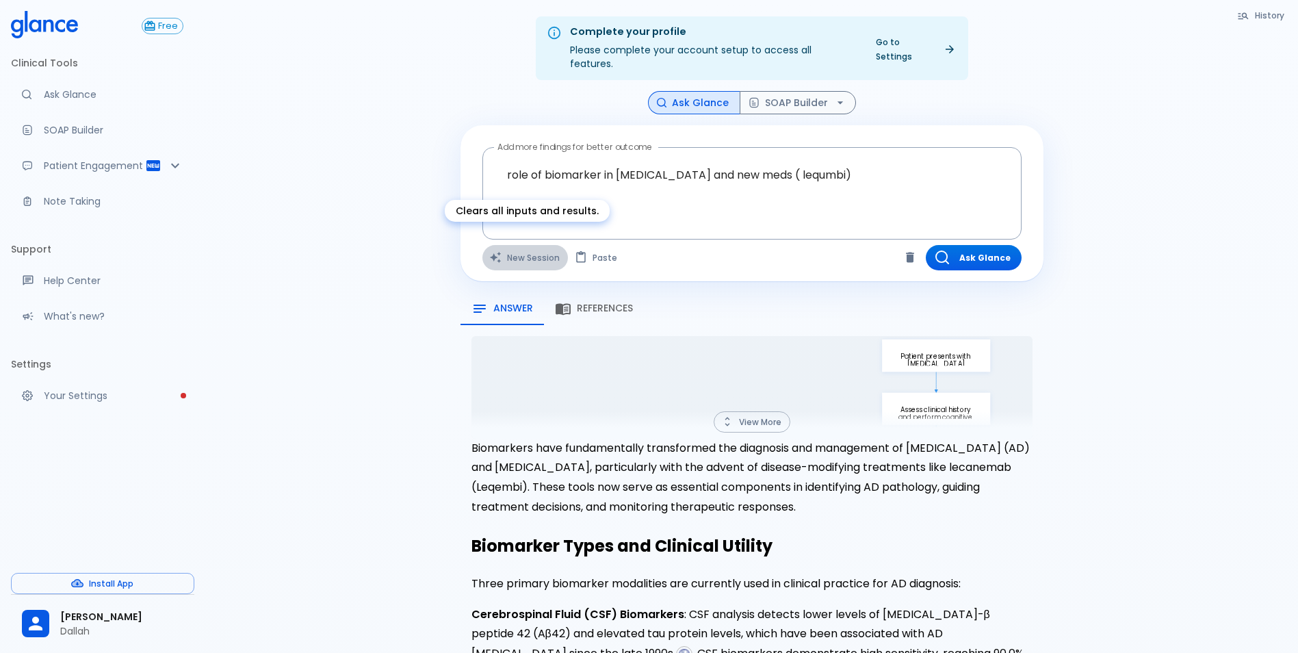
click at [506, 248] on button "New Session" at bounding box center [525, 257] width 86 height 25
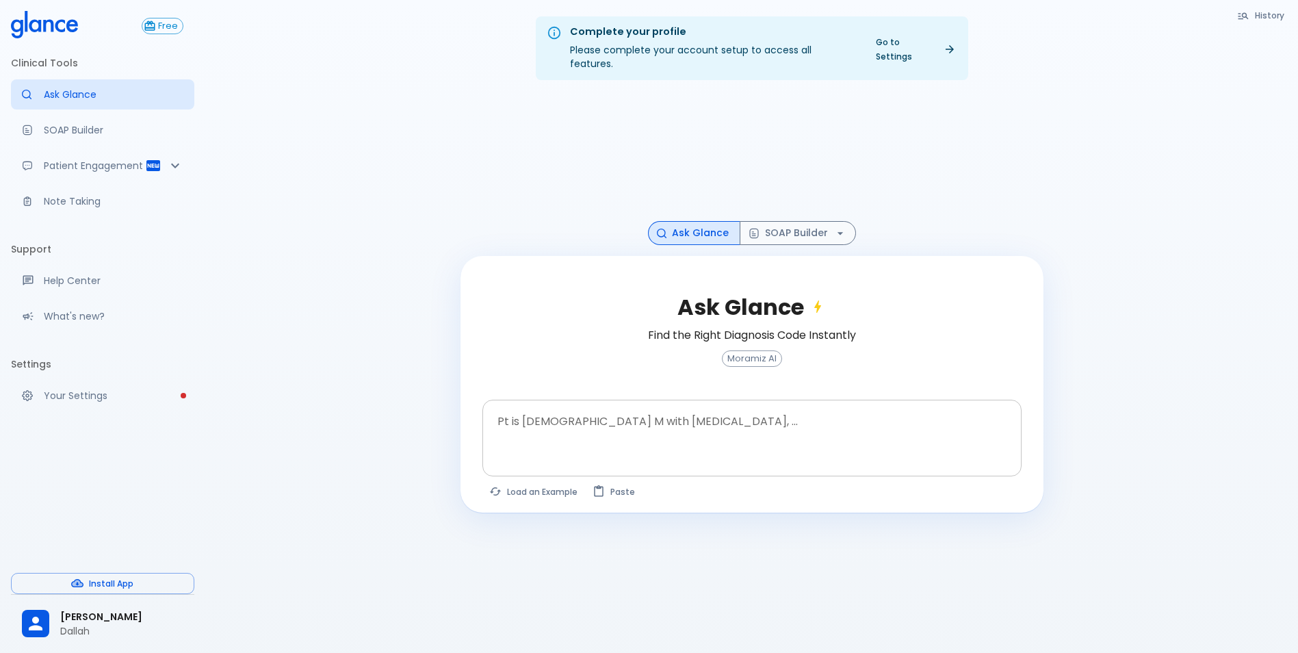
click at [539, 433] on textarea "Pt is [DEMOGRAPHIC_DATA] M with [MEDICAL_DATA], ..." at bounding box center [752, 427] width 520 height 43
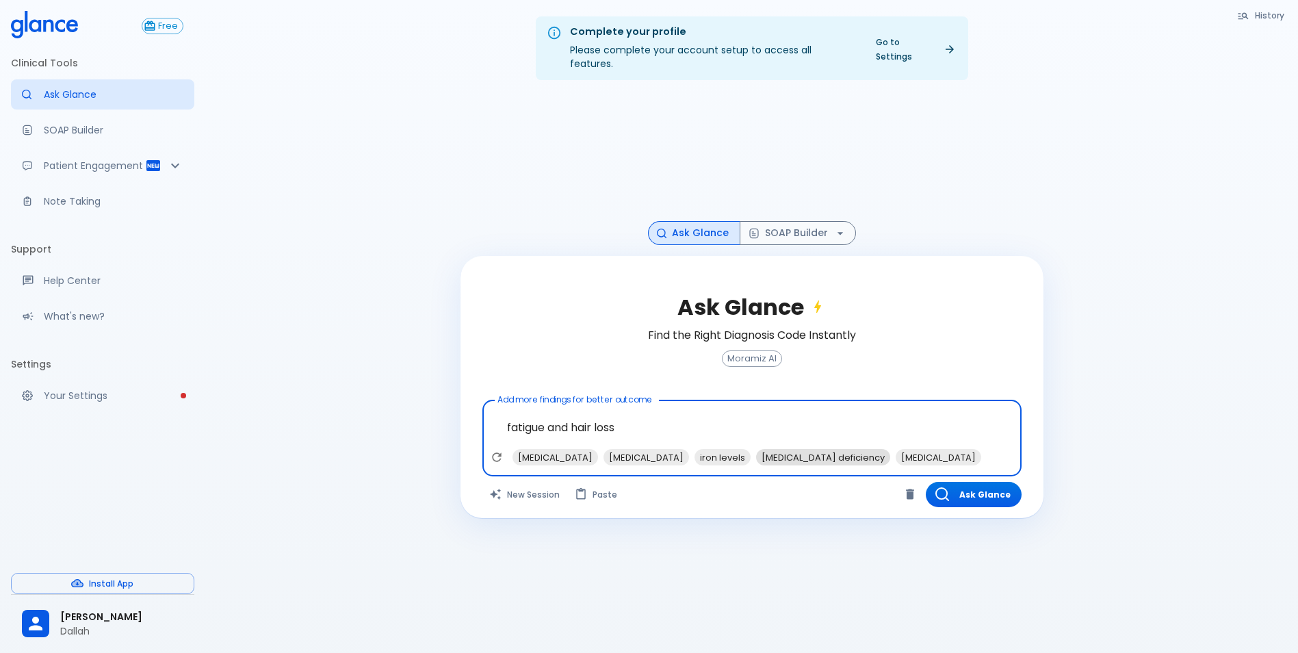
click at [779, 450] on span "vitamin D deficiency" at bounding box center [823, 458] width 134 height 16
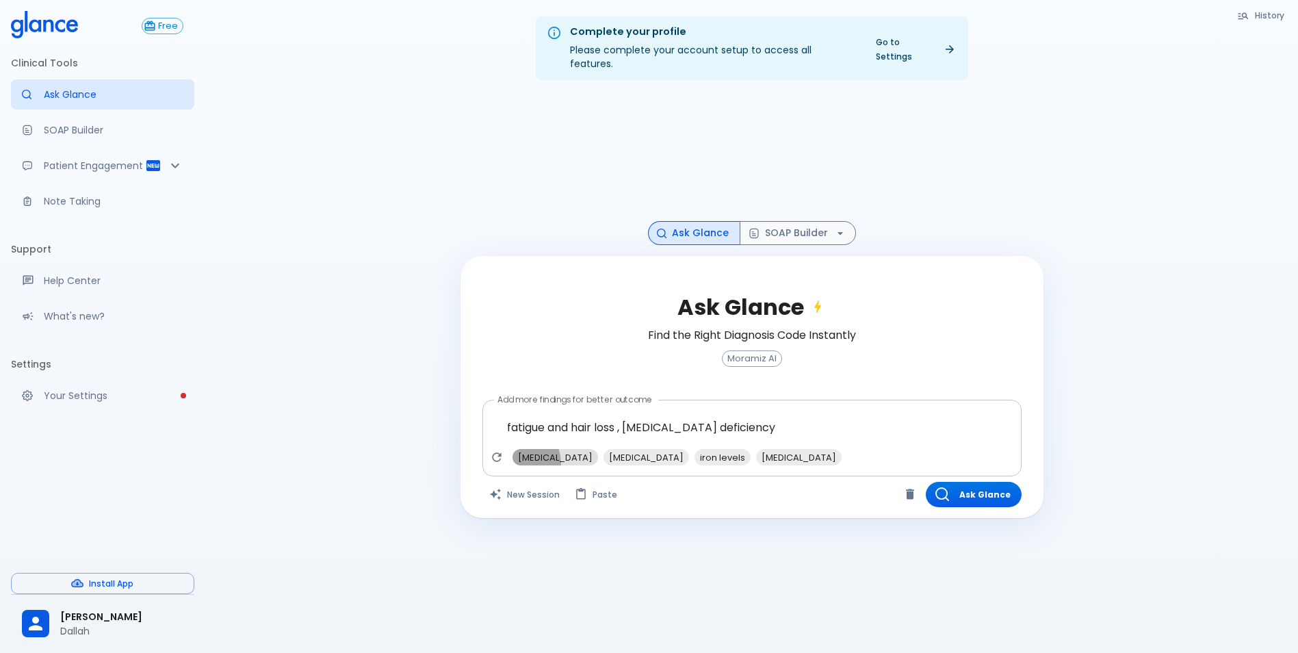
click at [517, 450] on span "[MEDICAL_DATA]" at bounding box center [555, 458] width 86 height 16
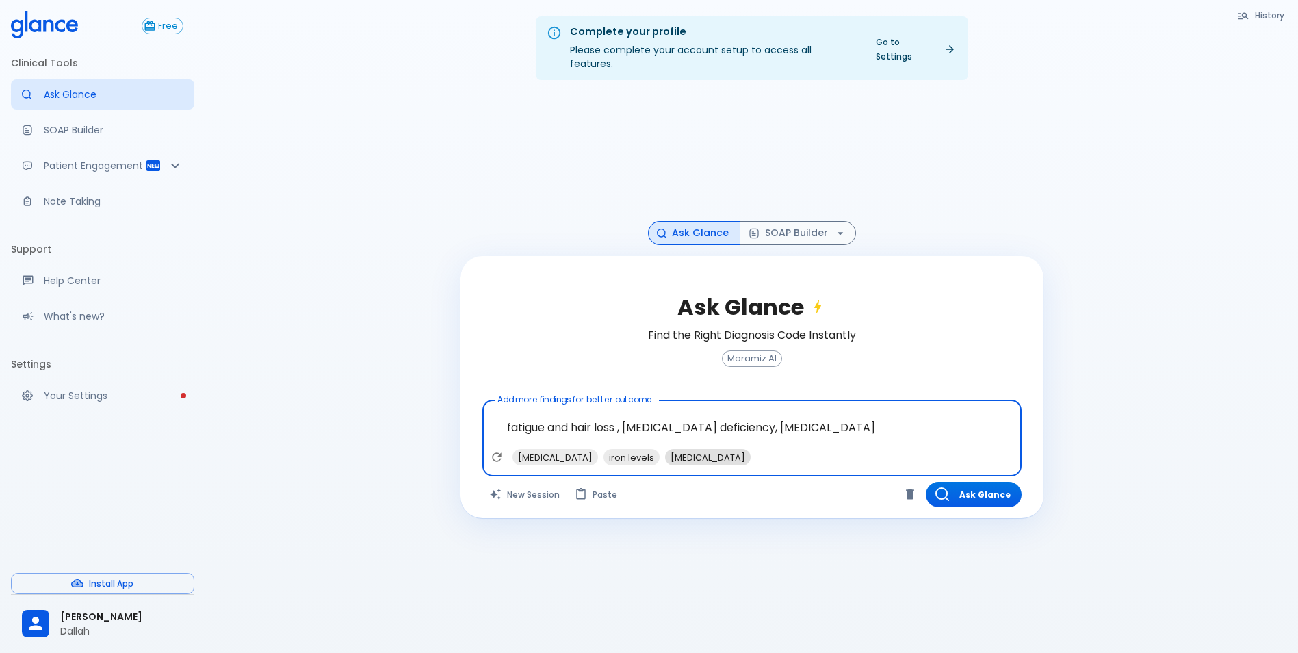
click at [705, 450] on span "stress management" at bounding box center [708, 458] width 86 height 16
type textarea "fatigue and hair loss , [MEDICAL_DATA] deficiency, [MEDICAL_DATA], [MEDICAL_DAT…"
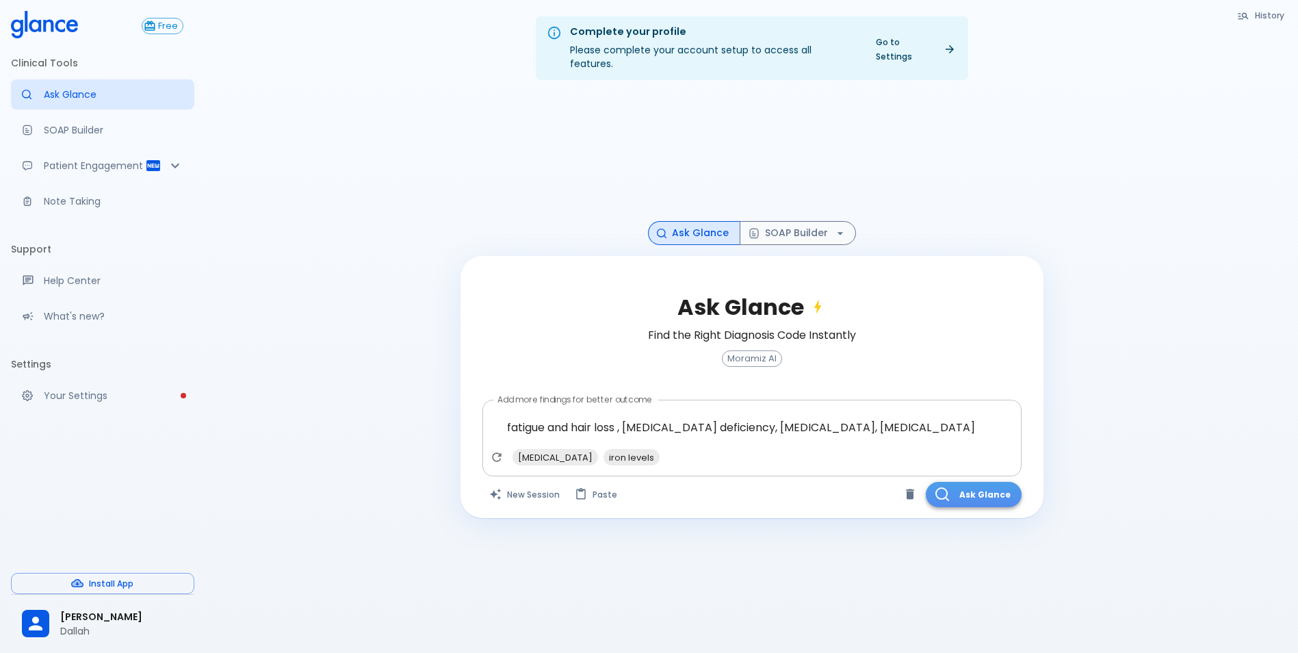
click at [964, 482] on button "Ask Glance" at bounding box center [974, 494] width 96 height 25
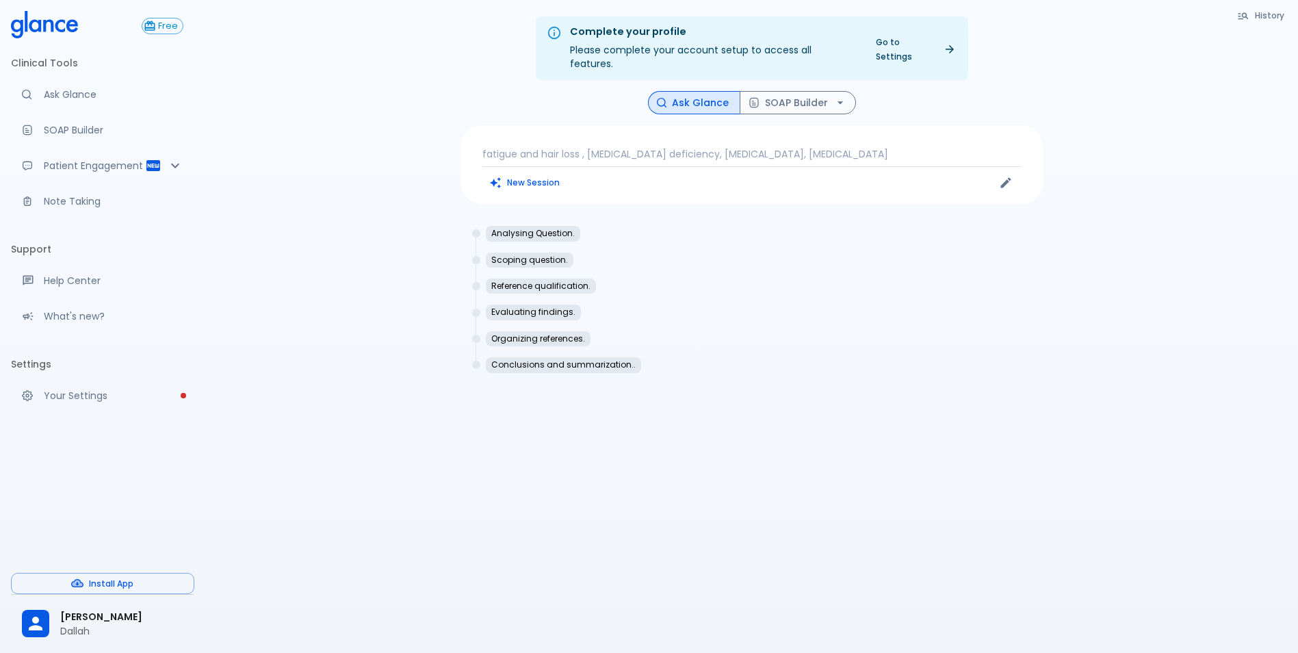
click at [531, 362] on div "Analysing Question. Scoping question. Reference qualification. Evaluating findi…" at bounding box center [751, 304] width 583 height 179
click at [928, 147] on p "fatigue and hair loss , [MEDICAL_DATA] deficiency, [MEDICAL_DATA], [MEDICAL_DAT…" at bounding box center [751, 154] width 539 height 14
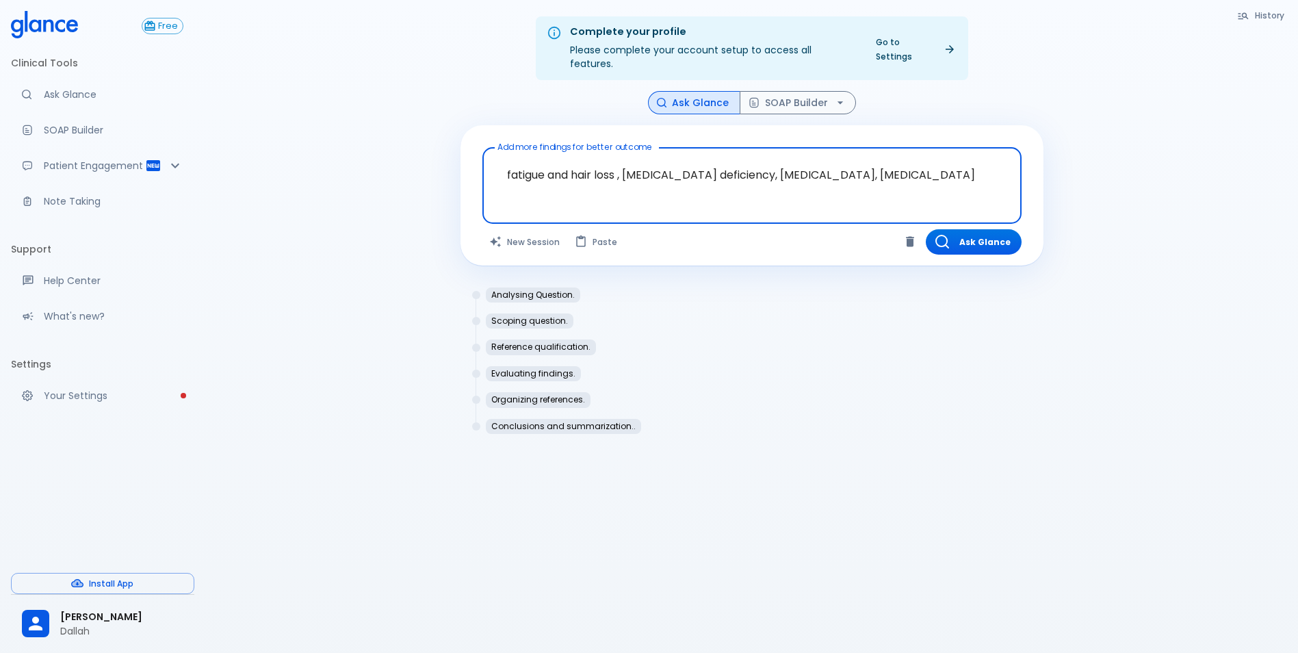
click at [968, 230] on button "Ask Glance" at bounding box center [974, 241] width 96 height 25
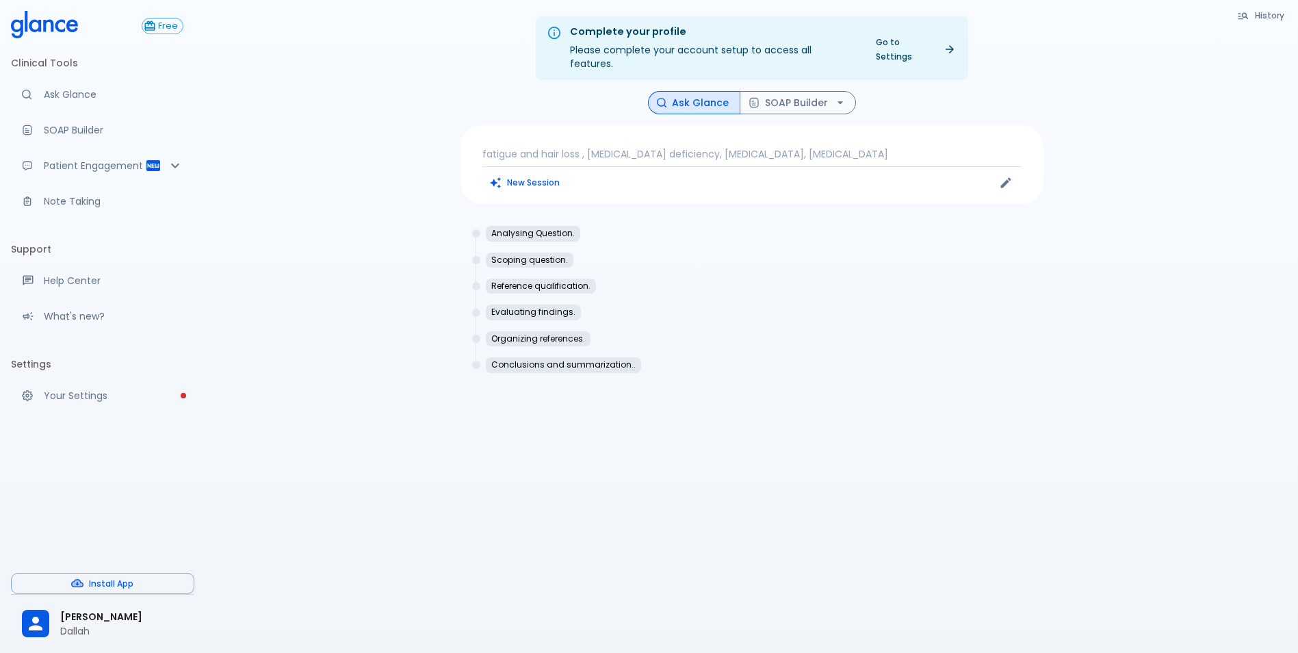
drag, startPoint x: -3, startPoint y: 14, endPoint x: 367, endPoint y: 276, distance: 453.9
click at [103, 31] on div "Free Clinical Tools Ask Glance SOAP Builder Patient Engagement Note Taking Supp…" at bounding box center [102, 326] width 205 height 653
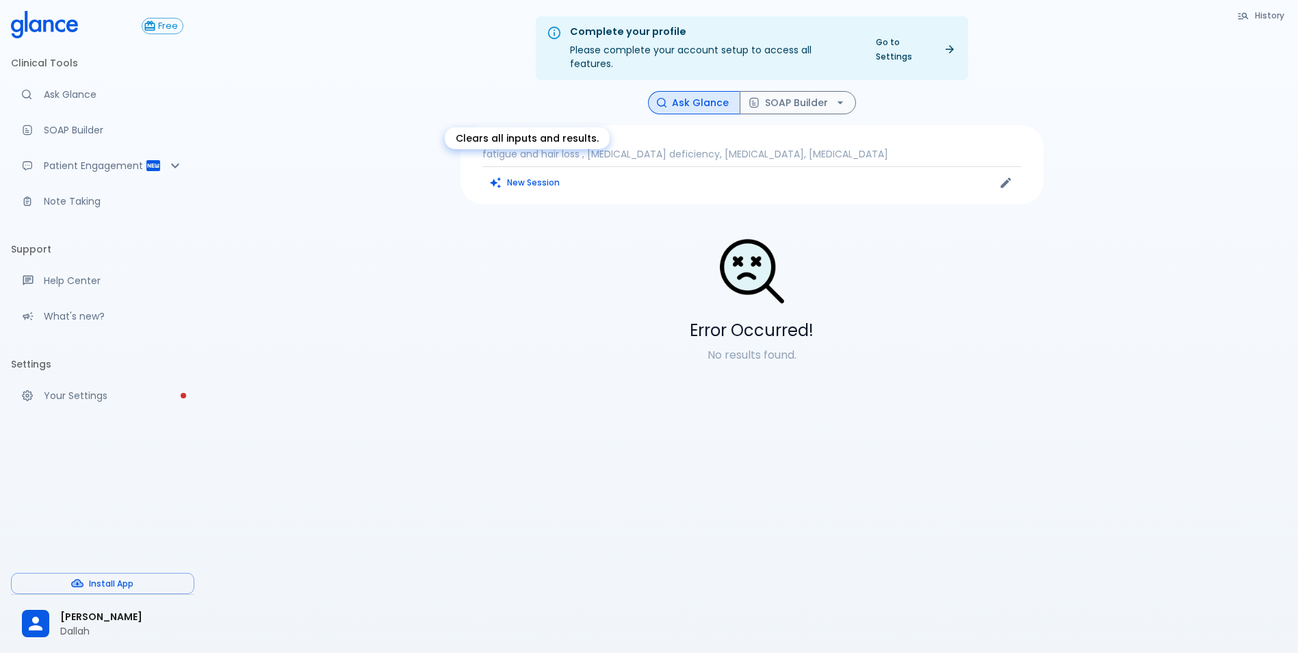
click at [510, 174] on button "New Session" at bounding box center [525, 182] width 86 height 20
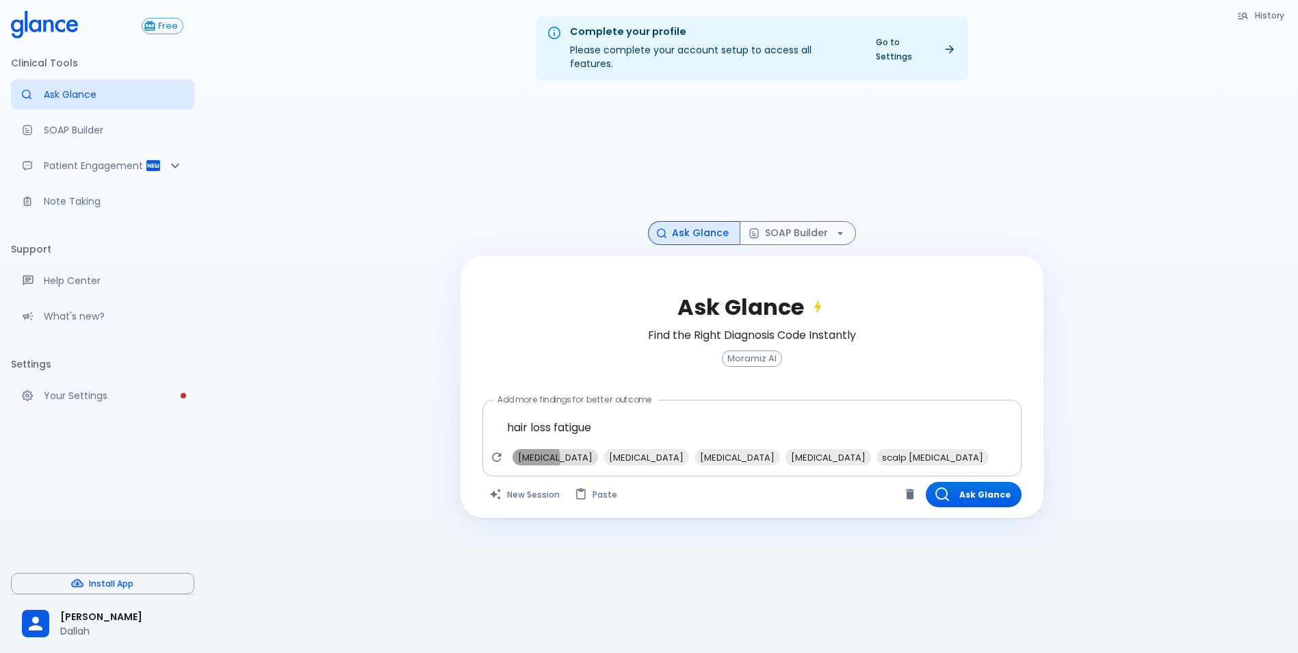
click at [530, 450] on span "[MEDICAL_DATA]" at bounding box center [555, 458] width 86 height 16
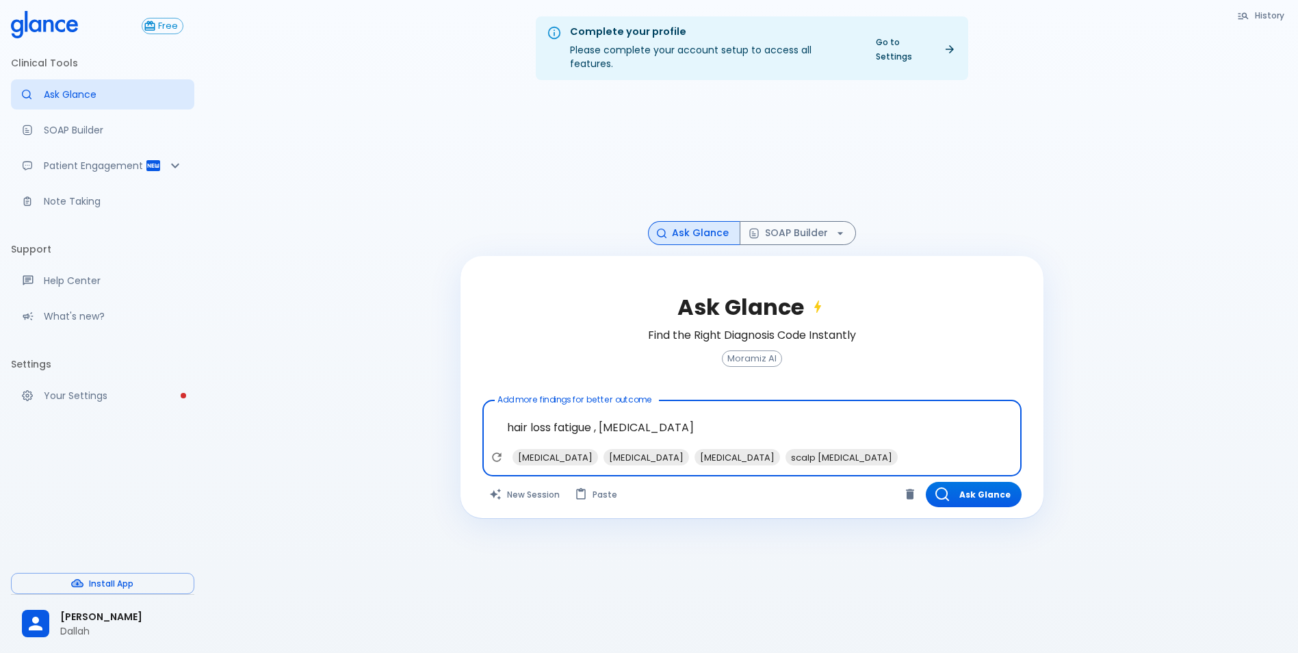
click at [691, 420] on textarea "hair loss fatigue , [MEDICAL_DATA]" at bounding box center [752, 427] width 520 height 43
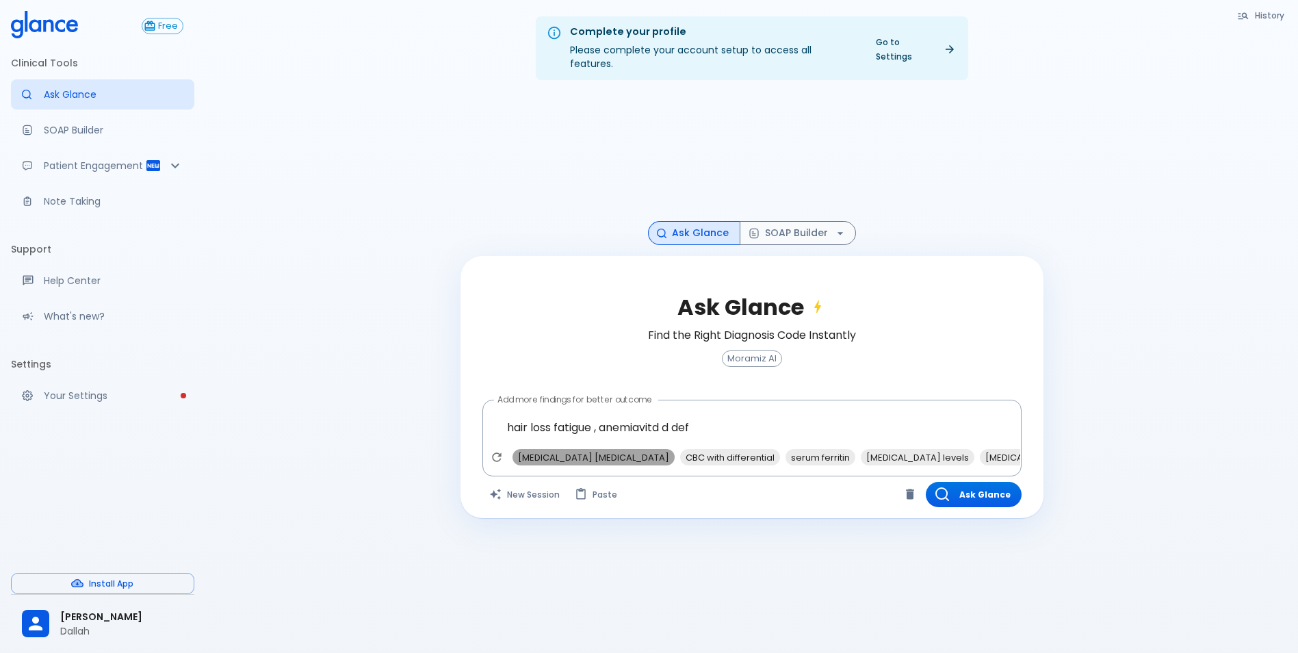
click at [609, 450] on span "[MEDICAL_DATA] [MEDICAL_DATA]" at bounding box center [593, 458] width 162 height 16
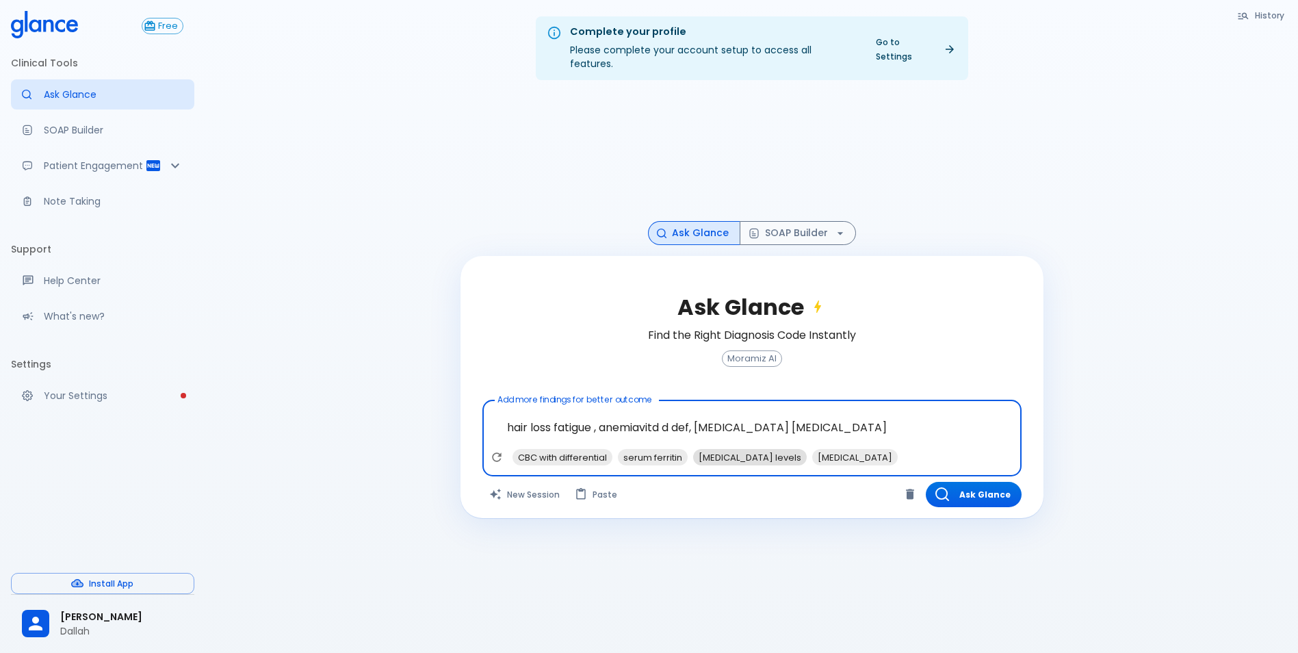
click at [719, 451] on span "[MEDICAL_DATA] levels" at bounding box center [750, 458] width 114 height 16
type textarea "hair loss fatigue , anemiavitd d def, [MEDICAL_DATA] [MEDICAL_DATA], [MEDICAL_D…"
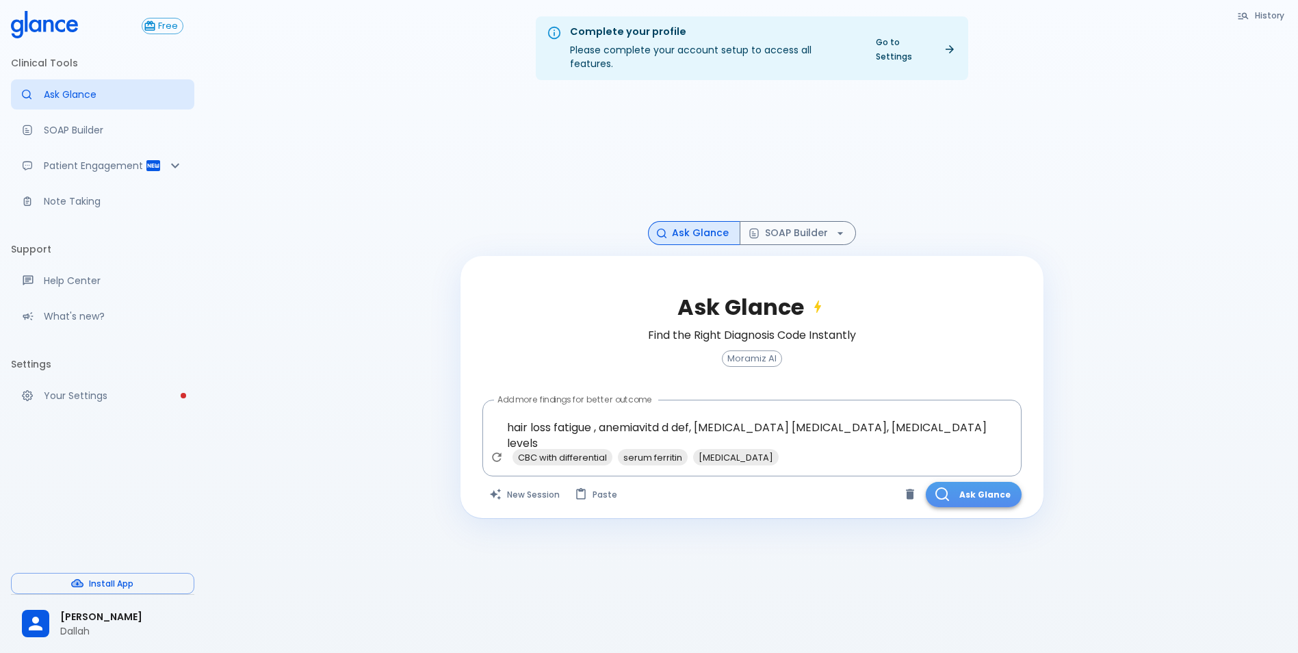
click at [944, 488] on icon "button" at bounding box center [941, 494] width 12 height 12
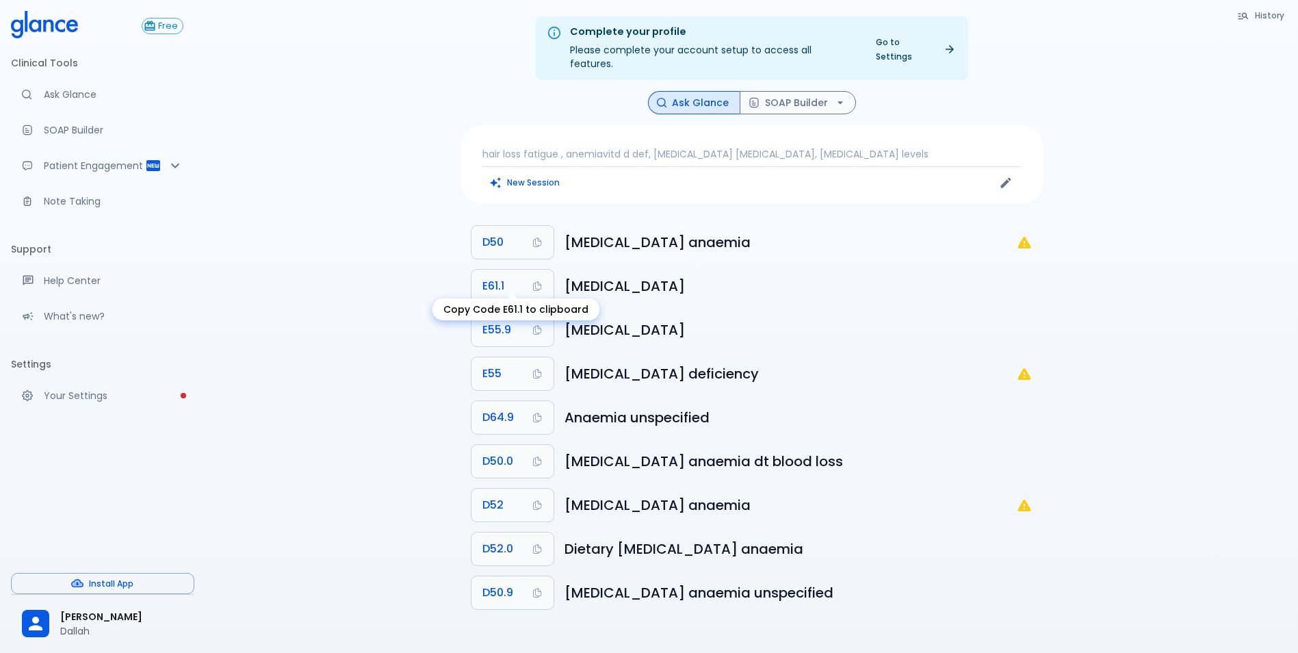
click at [497, 276] on span "E61.1" at bounding box center [493, 285] width 22 height 19
click at [772, 91] on button "SOAP Builder" at bounding box center [798, 103] width 116 height 24
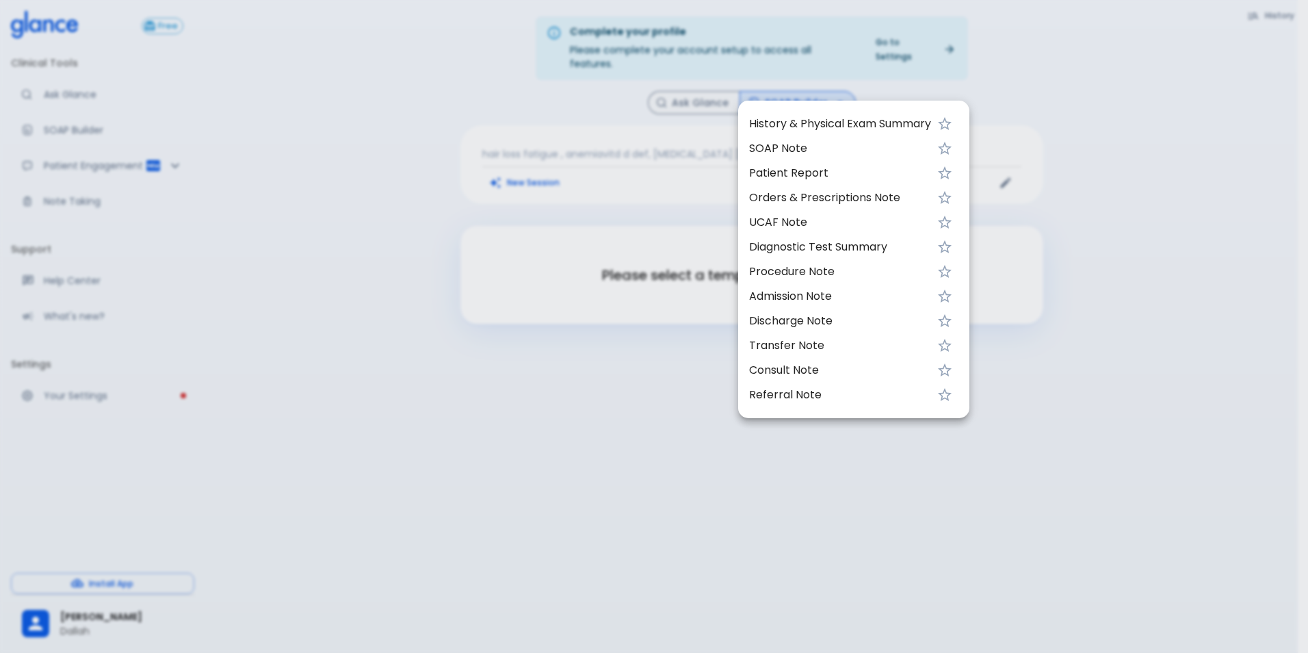
click at [775, 218] on span "UCAF Note" at bounding box center [840, 222] width 182 height 16
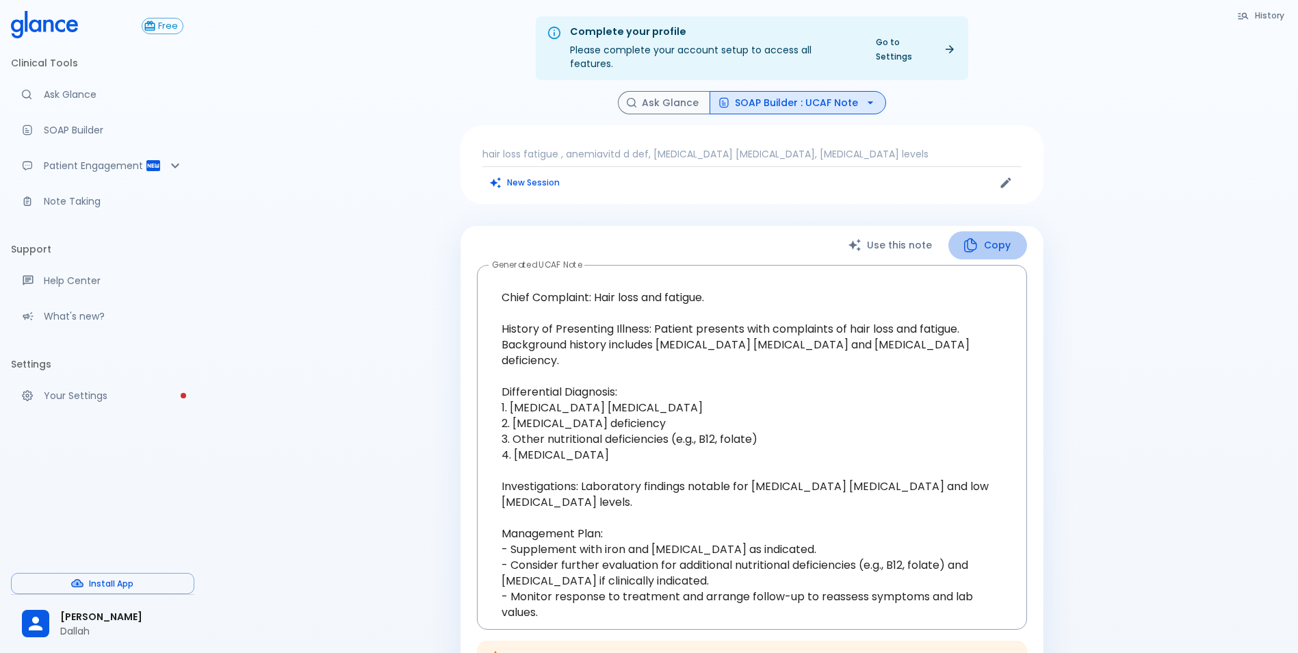
click at [978, 238] on icon "button" at bounding box center [970, 245] width 16 height 16
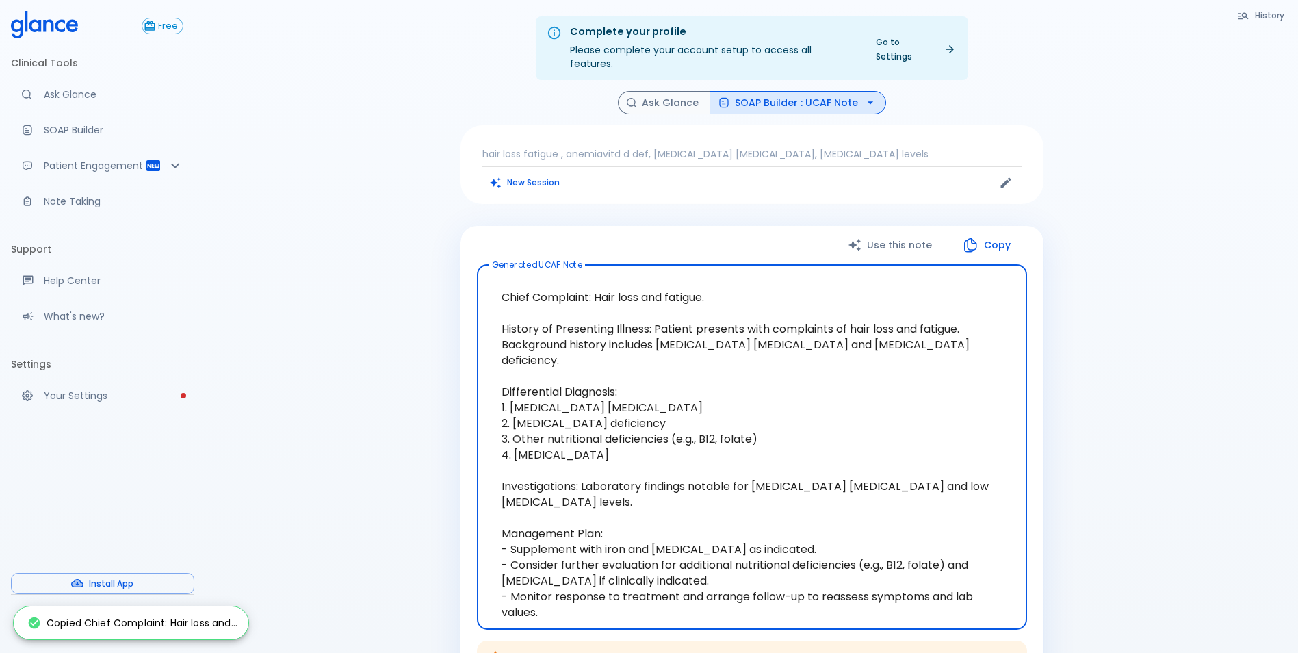
click at [638, 587] on textarea "Chief Complaint: Hair loss and fatigue. History of Presenting Illness: Patient …" at bounding box center [751, 447] width 531 height 342
drag, startPoint x: 502, startPoint y: 309, endPoint x: 571, endPoint y: 353, distance: 81.6
click at [571, 353] on textarea "Chief Complaint: Hair loss and fatigue. History of Presenting Illness: Patient …" at bounding box center [751, 447] width 531 height 342
drag, startPoint x: 583, startPoint y: 379, endPoint x: 589, endPoint y: 385, distance: 8.2
click at [589, 387] on textarea "Chief Complaint: Hair loss and fatigue. History of Presenting Illness: Patient …" at bounding box center [751, 447] width 531 height 342
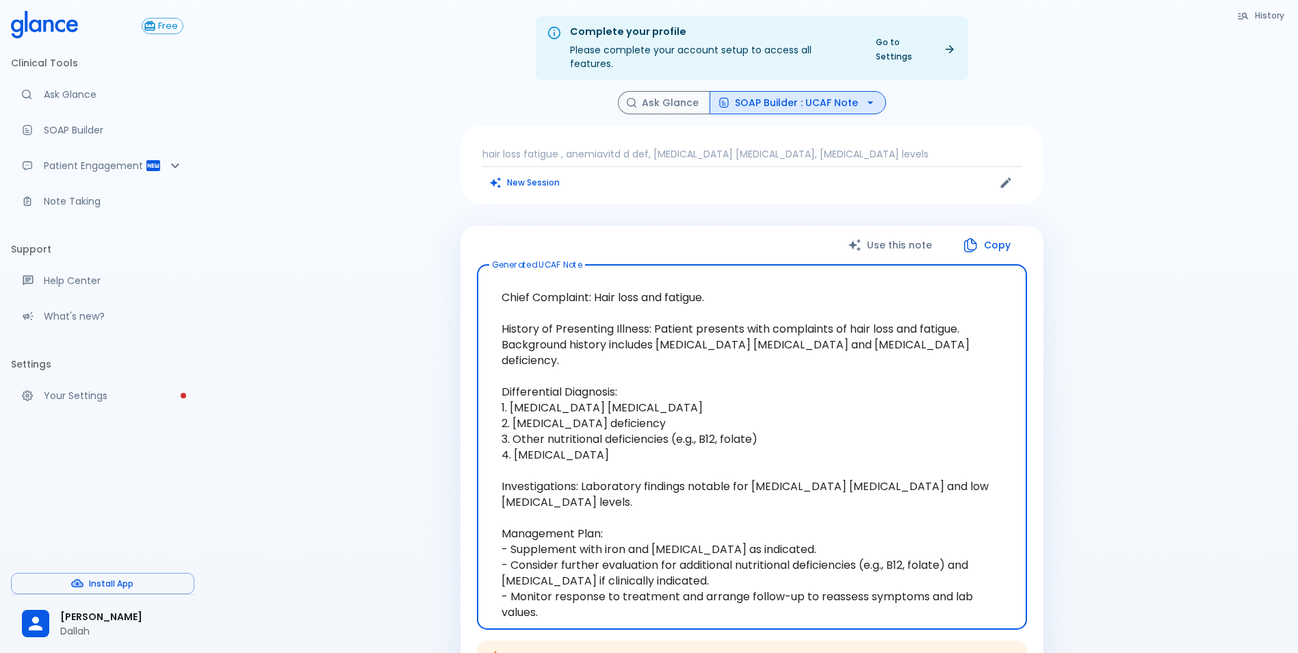
click at [814, 440] on textarea "Chief Complaint: Hair loss and fatigue. History of Presenting Illness: Patient …" at bounding box center [751, 447] width 531 height 342
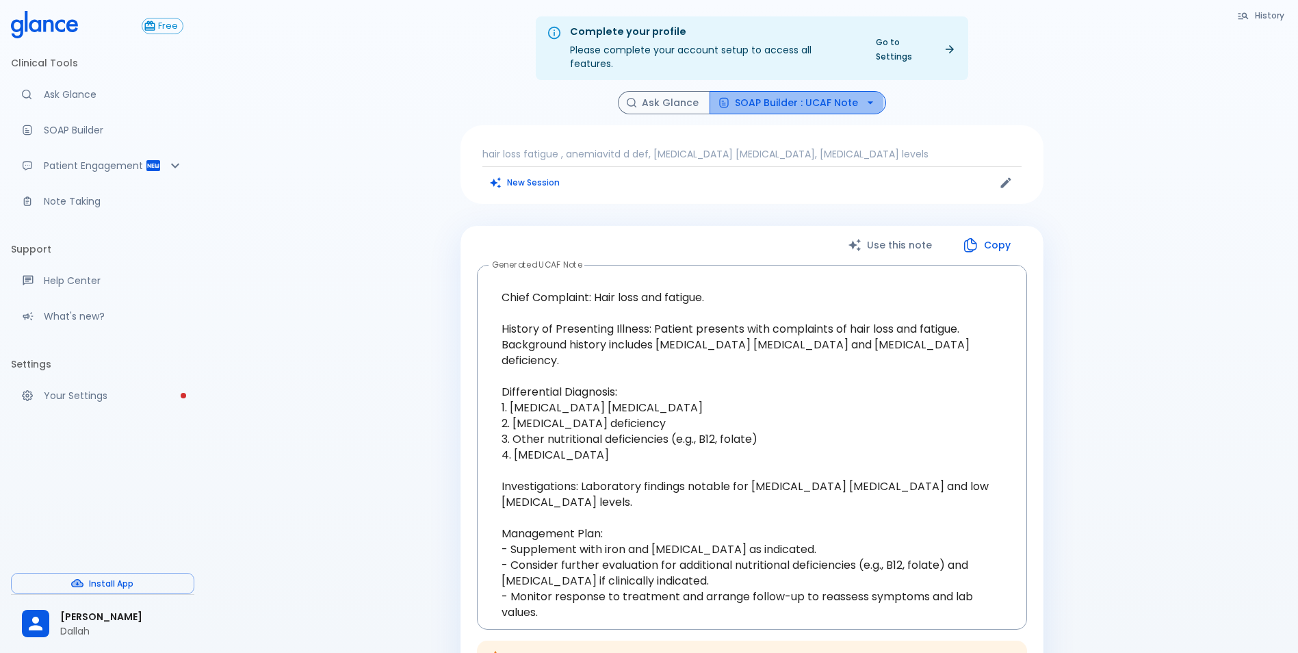
click at [786, 91] on button "SOAP Builder : UCAF Note" at bounding box center [798, 103] width 177 height 24
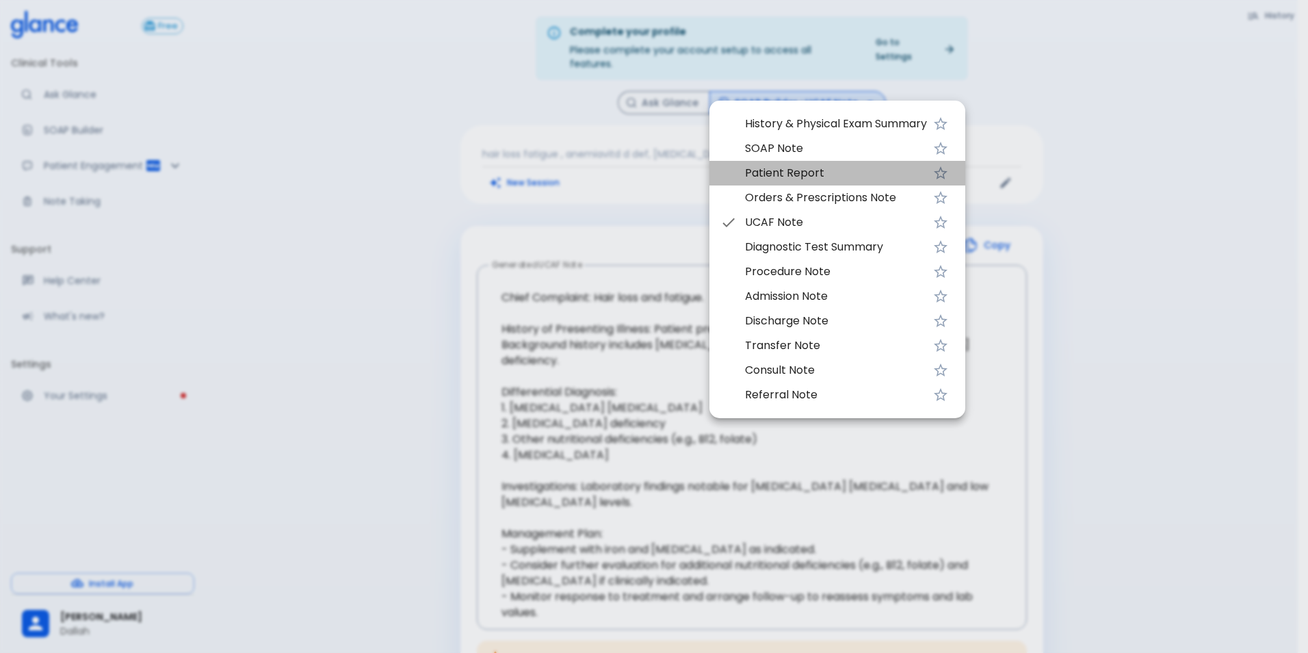
click at [759, 178] on span "Patient Report" at bounding box center [836, 173] width 182 height 16
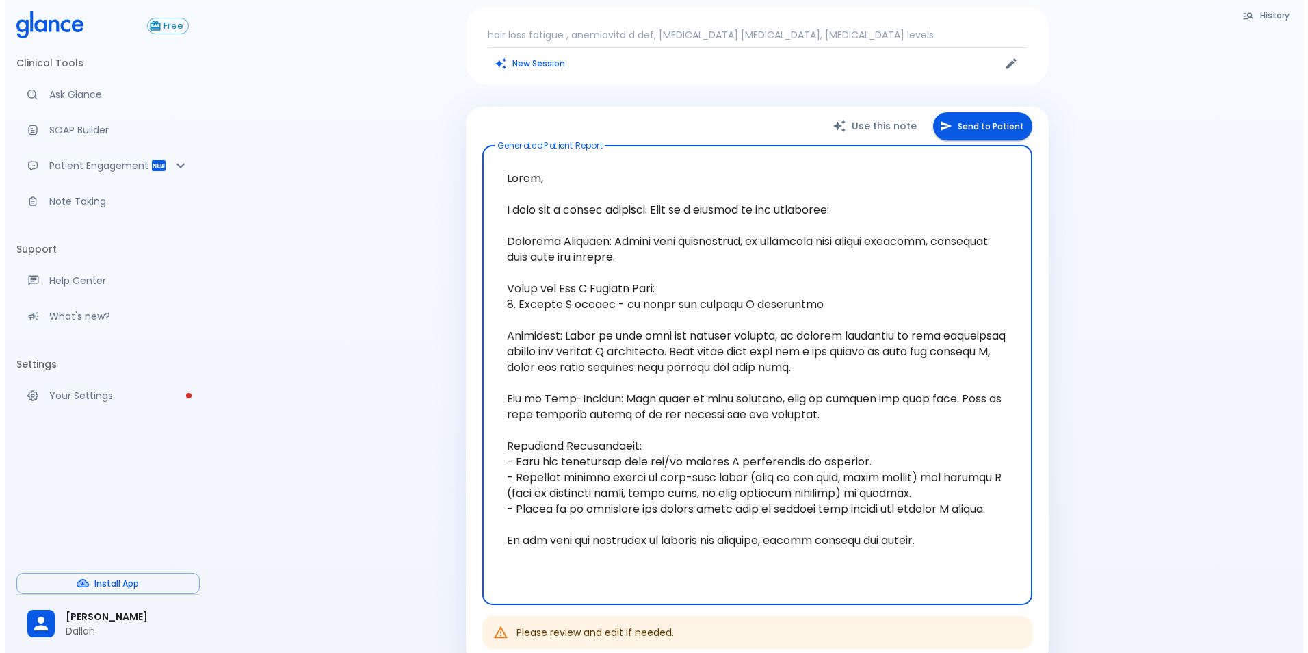
scroll to position [137, 0]
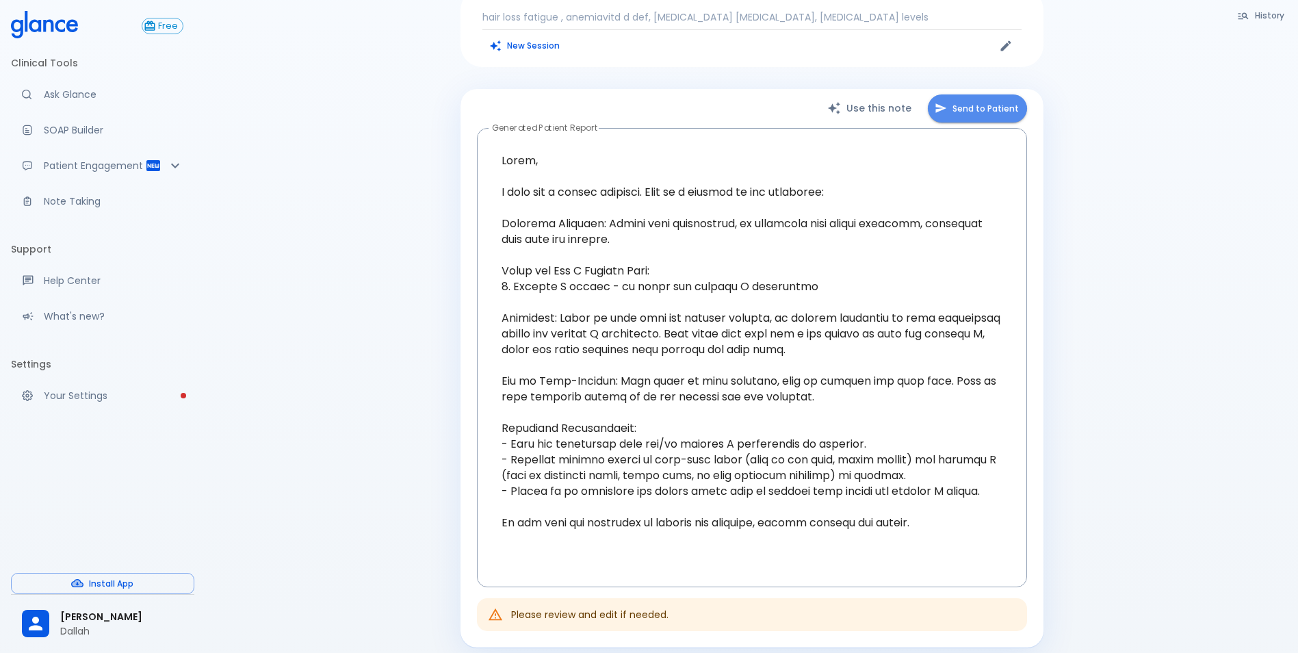
click at [1013, 96] on button "Send to Patient" at bounding box center [977, 108] width 99 height 28
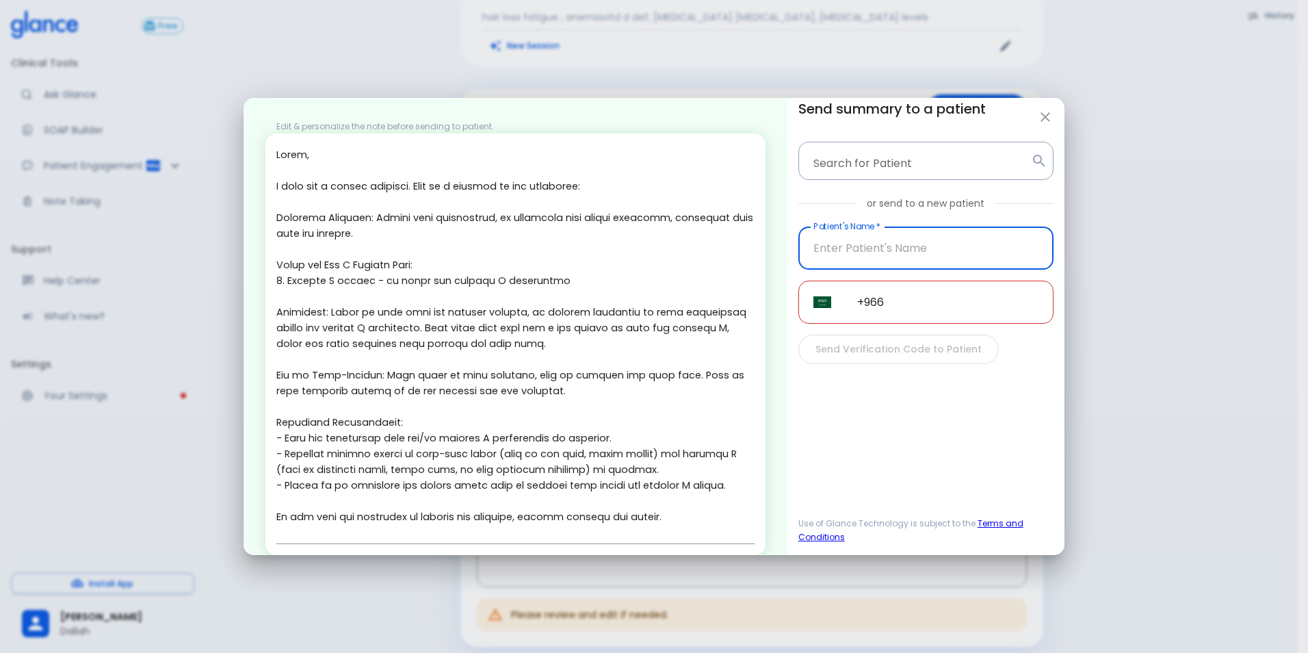
click at [975, 259] on input "Patient's Name   *" at bounding box center [925, 247] width 255 height 43
click at [948, 294] on input "+966" at bounding box center [947, 302] width 211 height 43
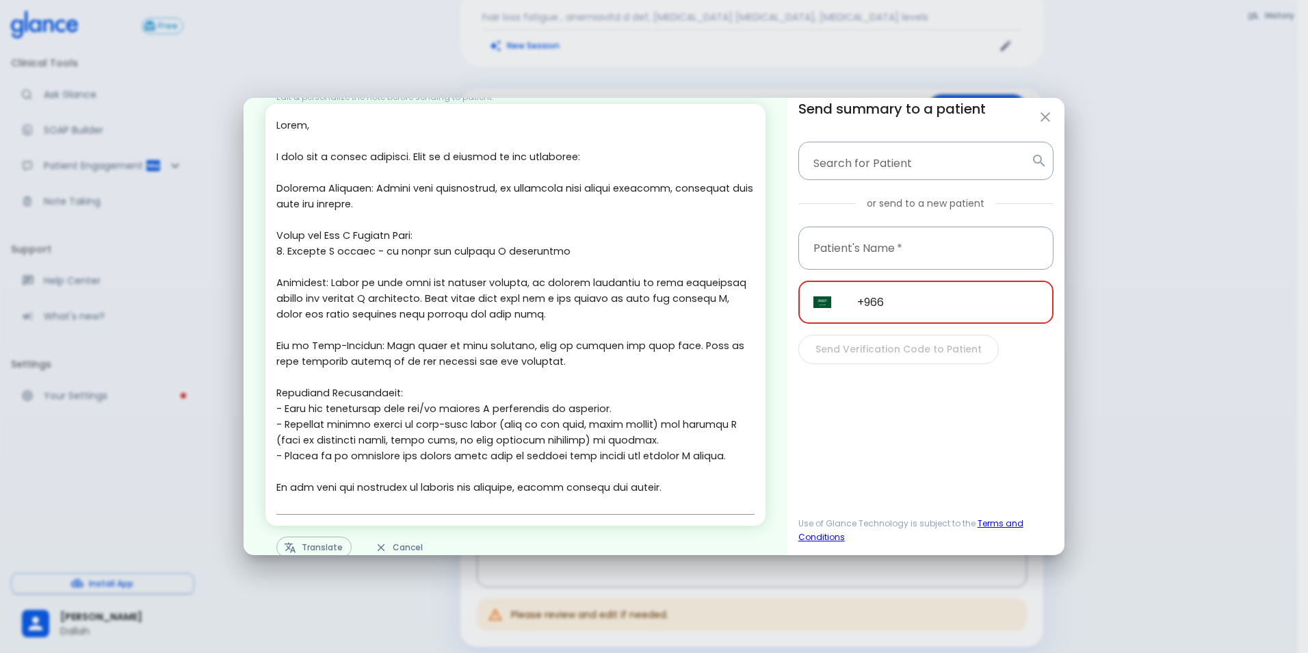
scroll to position [54, 0]
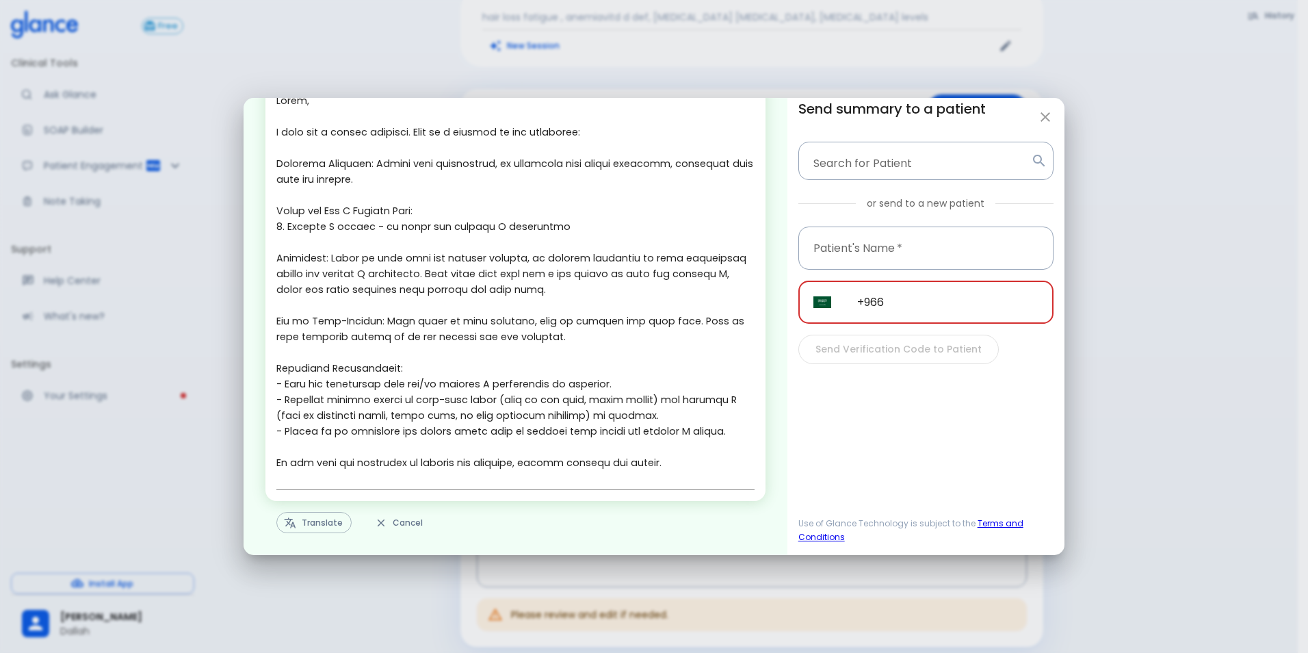
click at [321, 512] on button "Translate" at bounding box center [313, 522] width 75 height 21
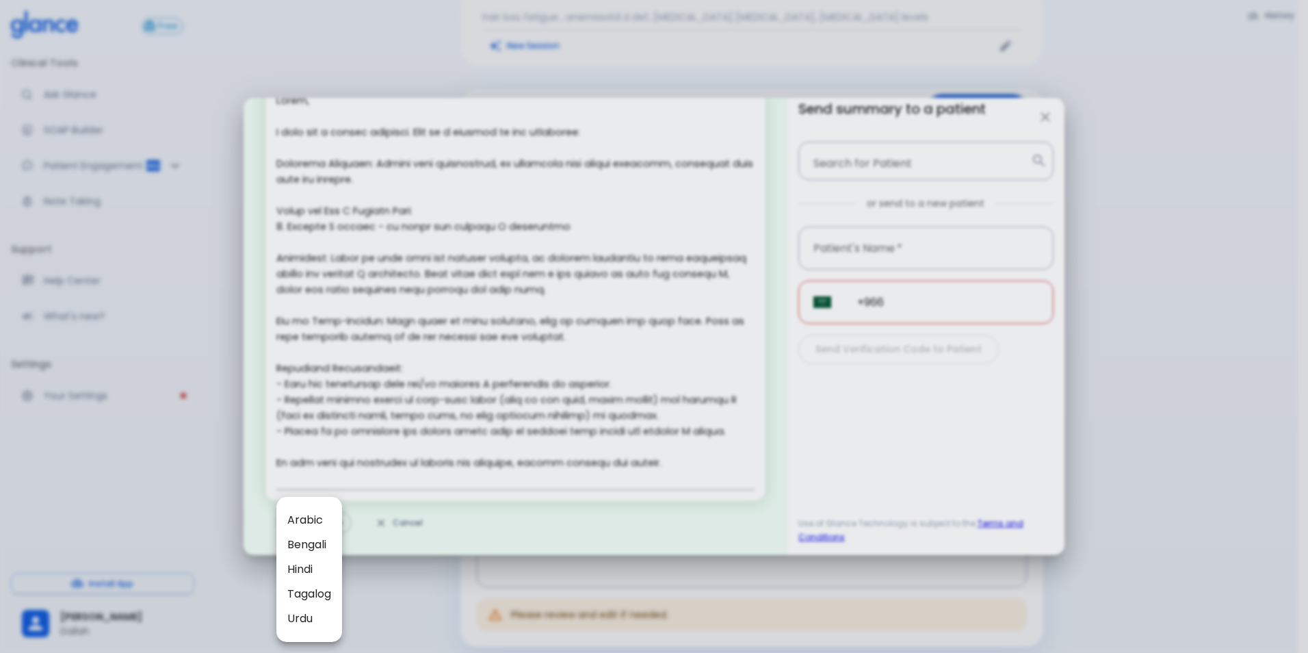
click at [308, 517] on span "Arabic" at bounding box center [309, 520] width 44 height 16
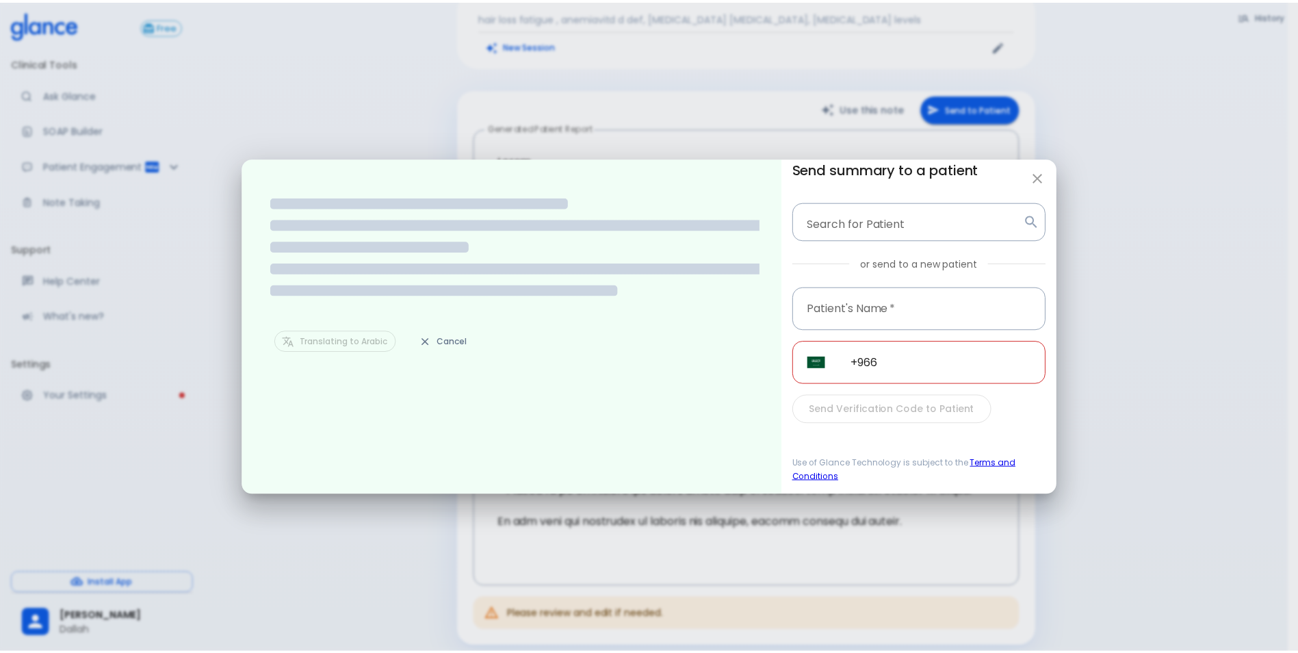
scroll to position [0, 0]
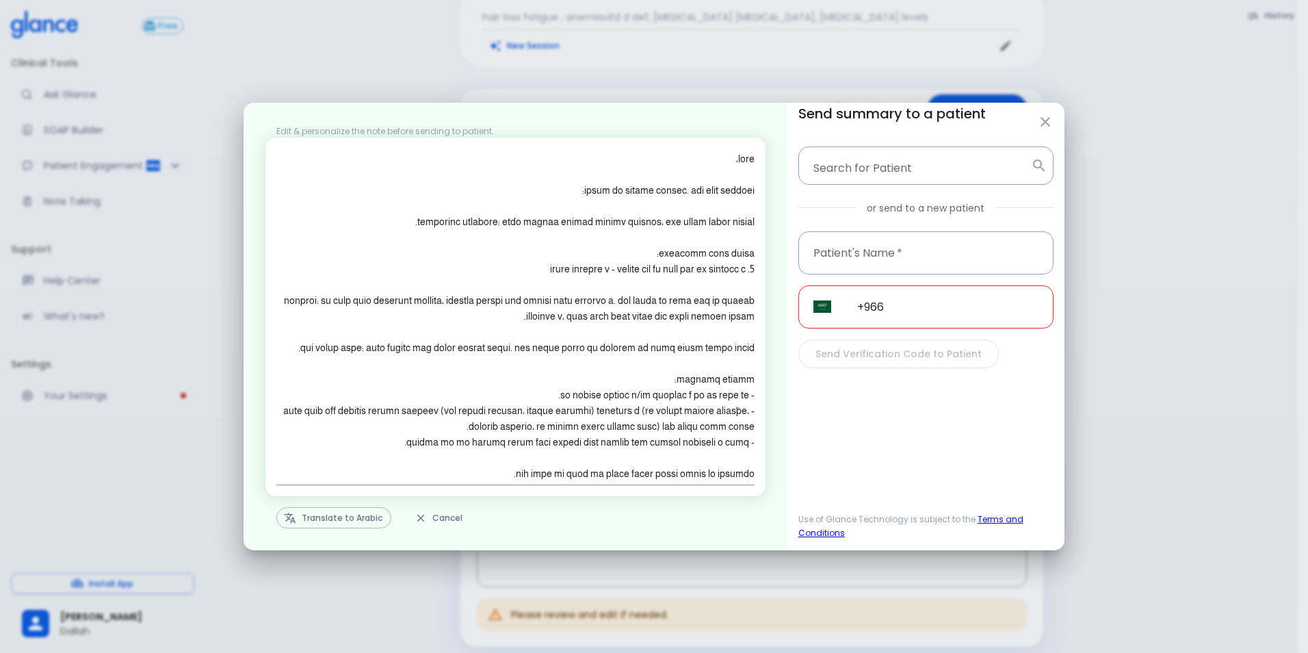
click at [1035, 123] on button "button" at bounding box center [1045, 121] width 27 height 27
type textarea "Hello, I wish you a speedy recovery. This is a summary of the encounter: Clinic…"
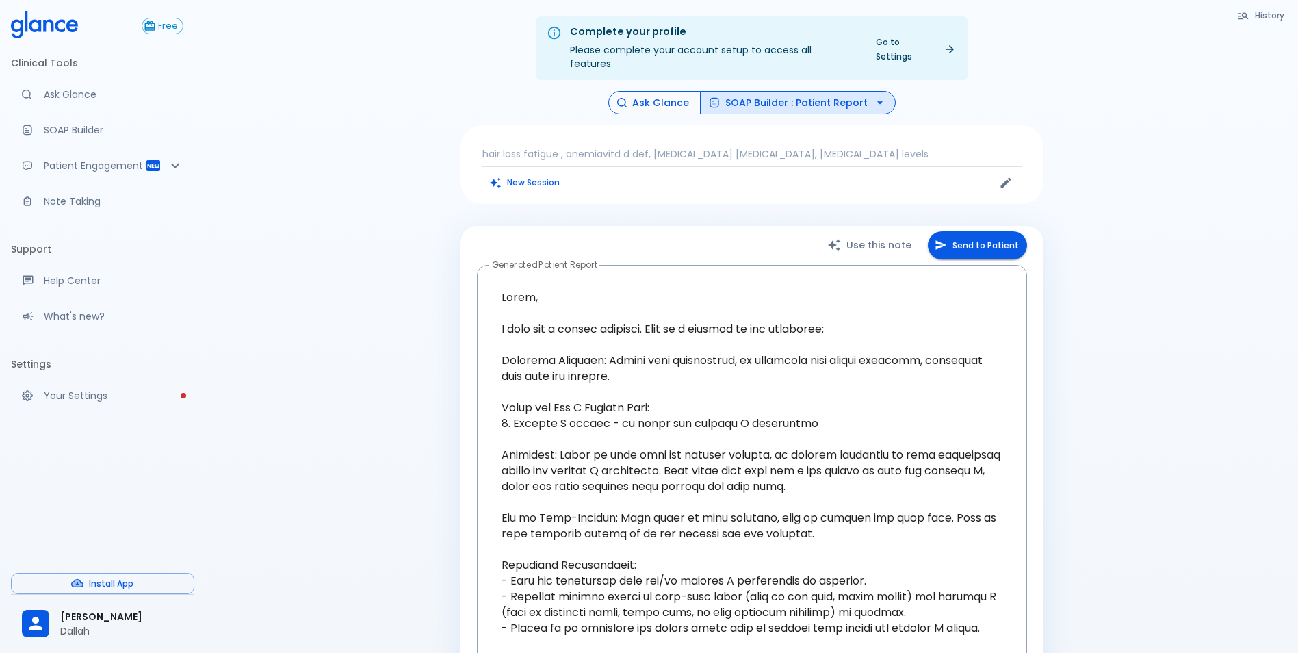
click at [660, 91] on button "Ask Glance" at bounding box center [654, 103] width 92 height 24
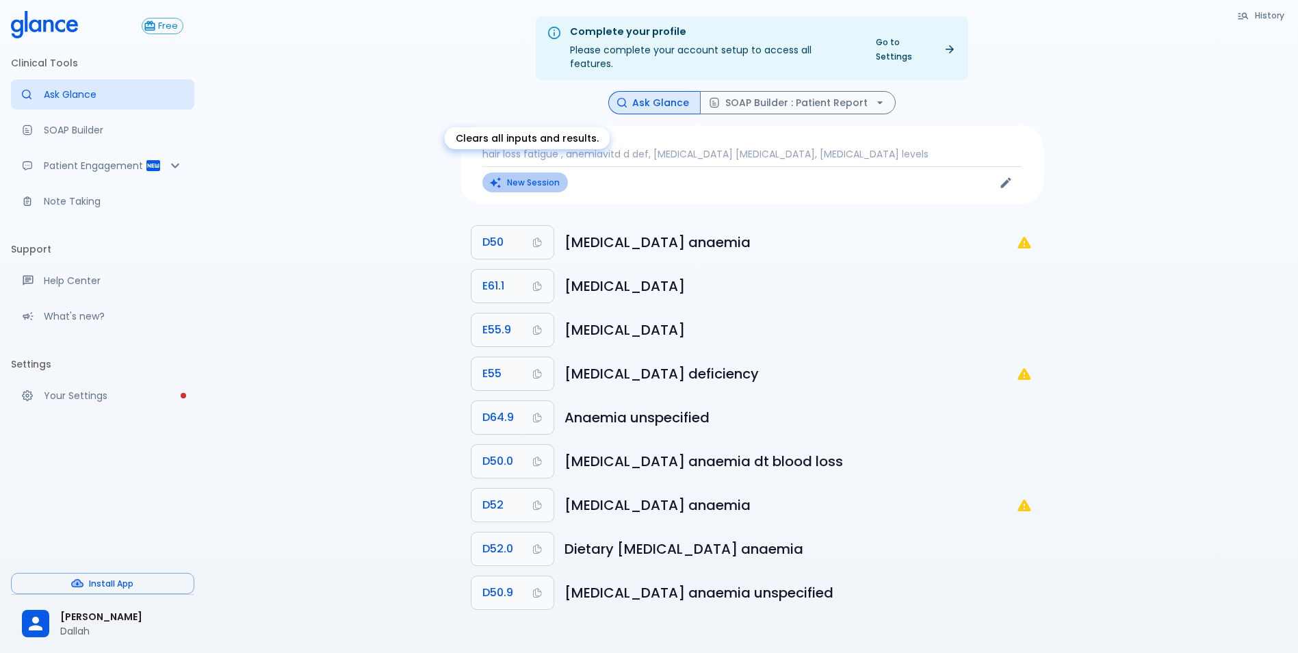
click at [554, 172] on button "New Session" at bounding box center [525, 182] width 86 height 20
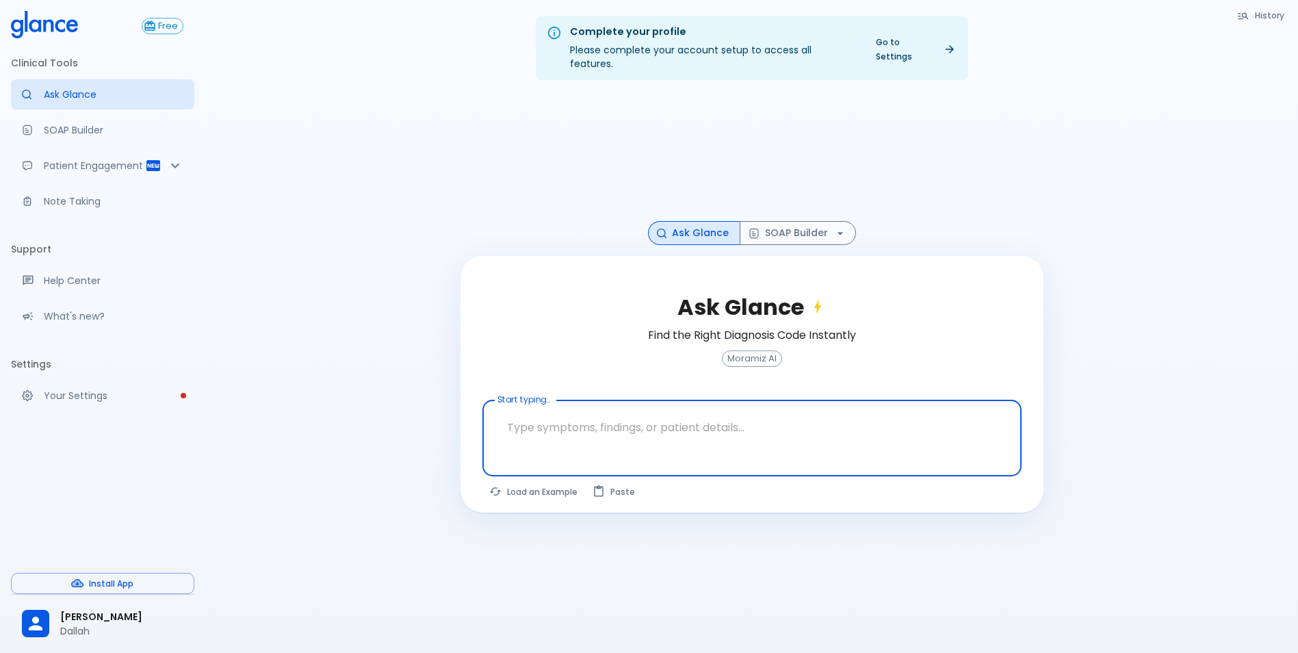
click at [600, 449] on div at bounding box center [753, 461] width 534 height 25
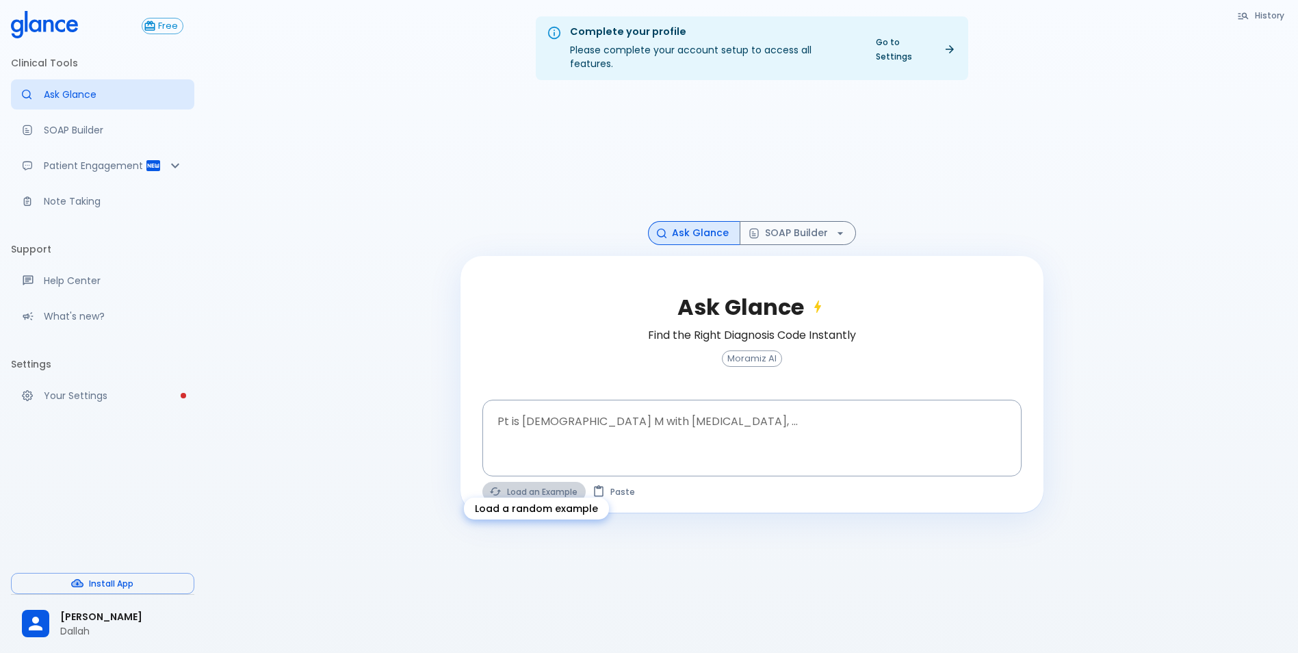
click at [560, 482] on button "Load an Example" at bounding box center [533, 492] width 103 height 20
type textarea "30F, weight loss, [MEDICAL_DATA], [MEDICAL_DATA], HR 121, [MEDICAL_DATA], TSH u…"
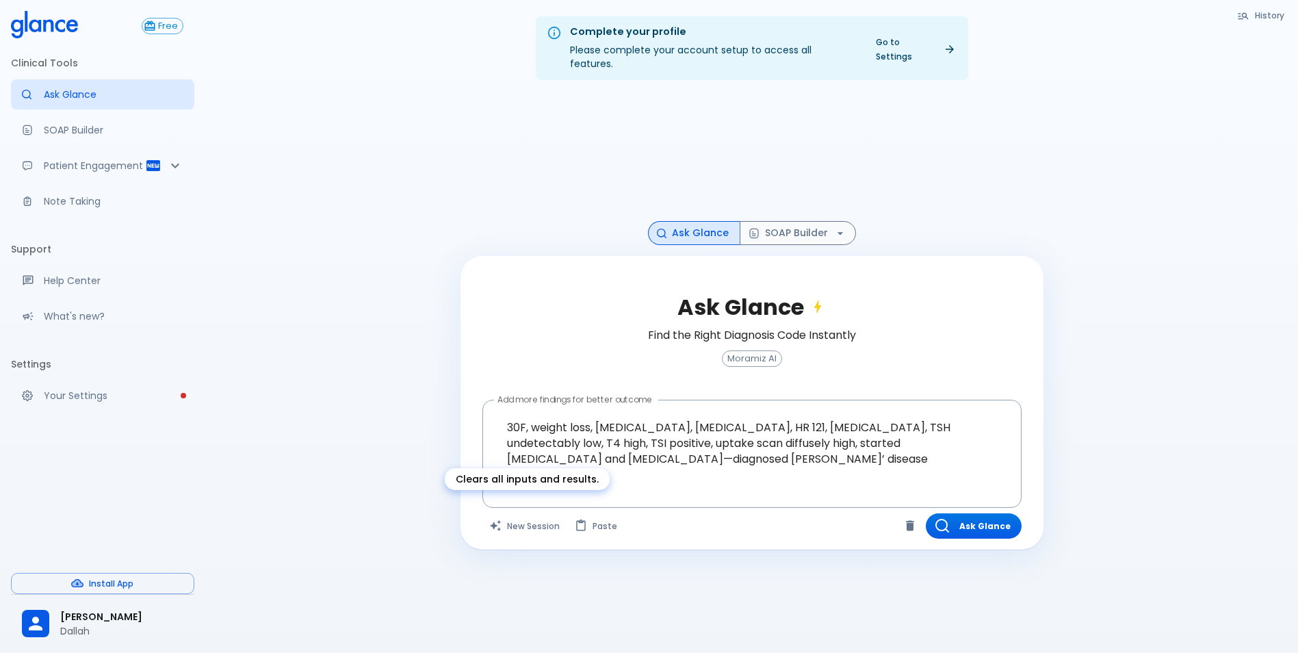
click at [509, 519] on button "New Session" at bounding box center [525, 525] width 86 height 25
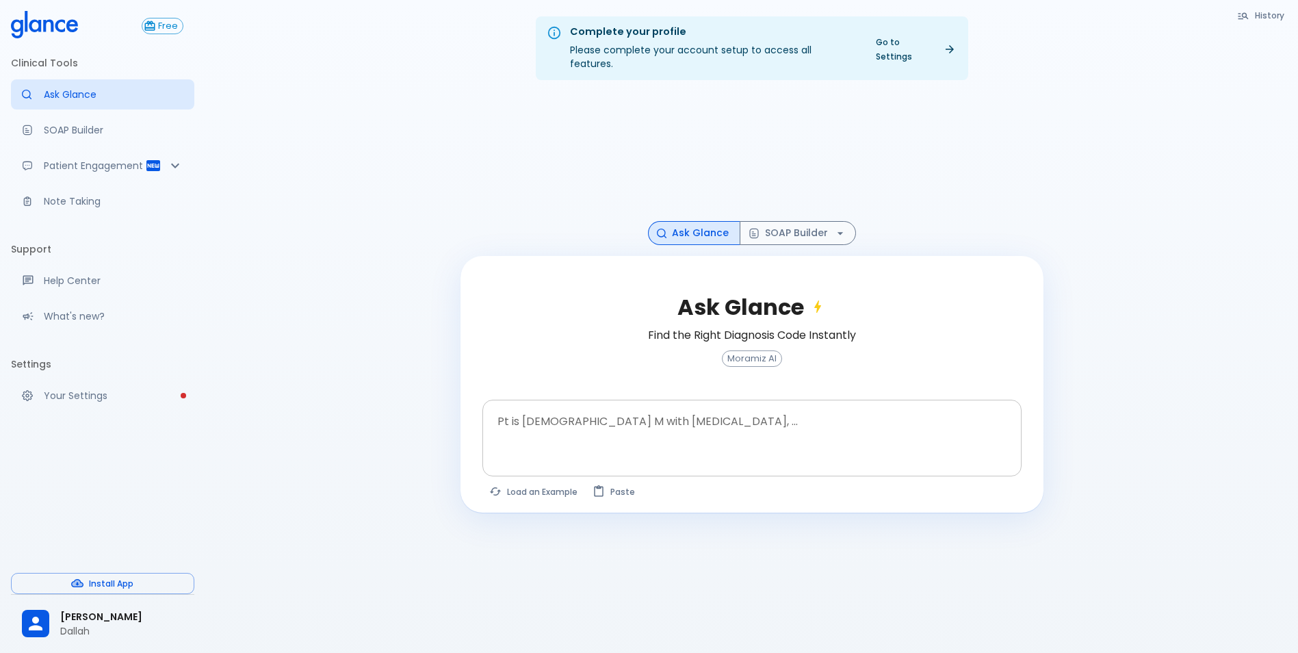
click at [557, 409] on textarea "Pt is [DEMOGRAPHIC_DATA] M with [MEDICAL_DATA], ..." at bounding box center [752, 427] width 520 height 43
drag, startPoint x: 53, startPoint y: 649, endPoint x: -3, endPoint y: 473, distance: 185.2
drag, startPoint x: -3, startPoint y: 473, endPoint x: 122, endPoint y: 139, distance: 356.6
click at [122, 139] on link "SOAP Builder" at bounding box center [102, 130] width 183 height 30
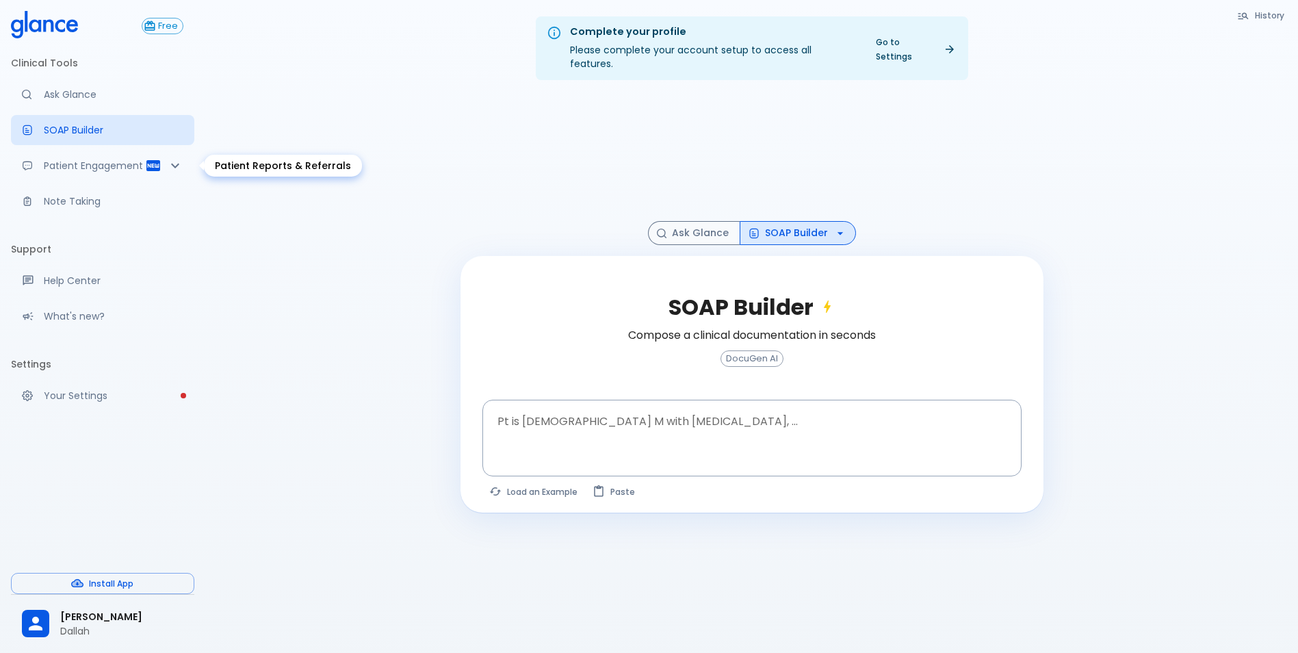
click at [122, 164] on p "Patient Engagement" at bounding box center [94, 166] width 101 height 14
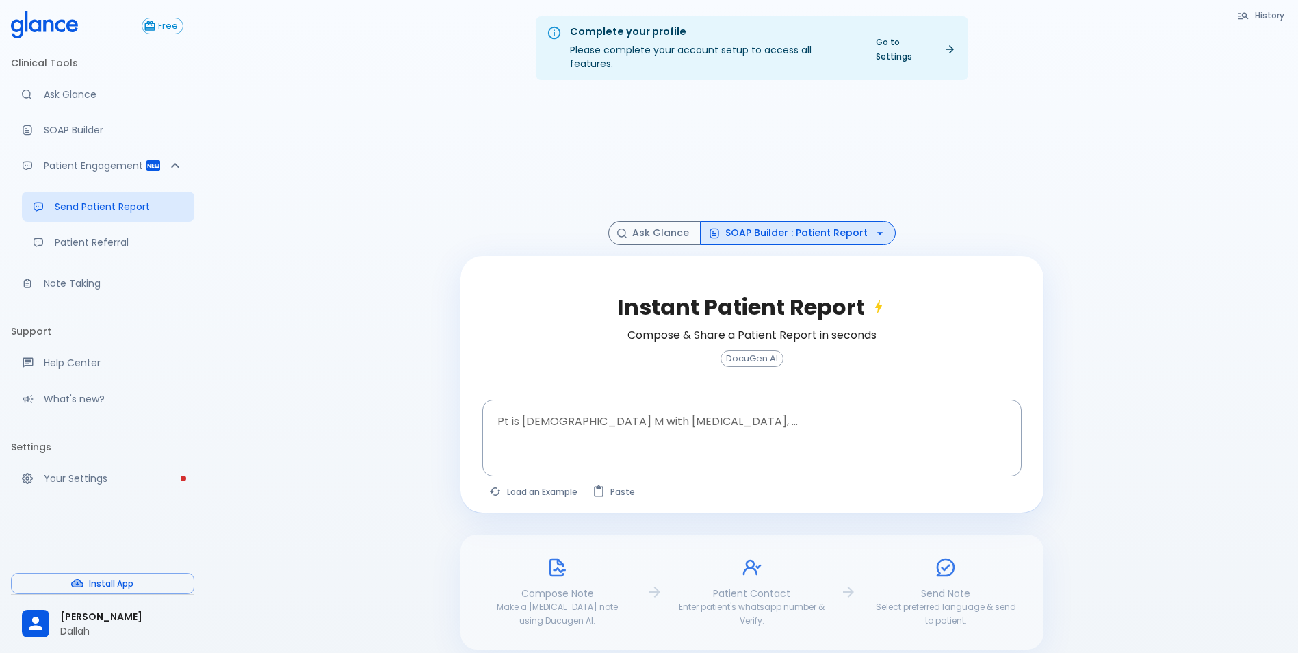
click at [190, 335] on li "Support" at bounding box center [102, 331] width 183 height 33
click at [90, 291] on link "Note Taking" at bounding box center [102, 283] width 183 height 30
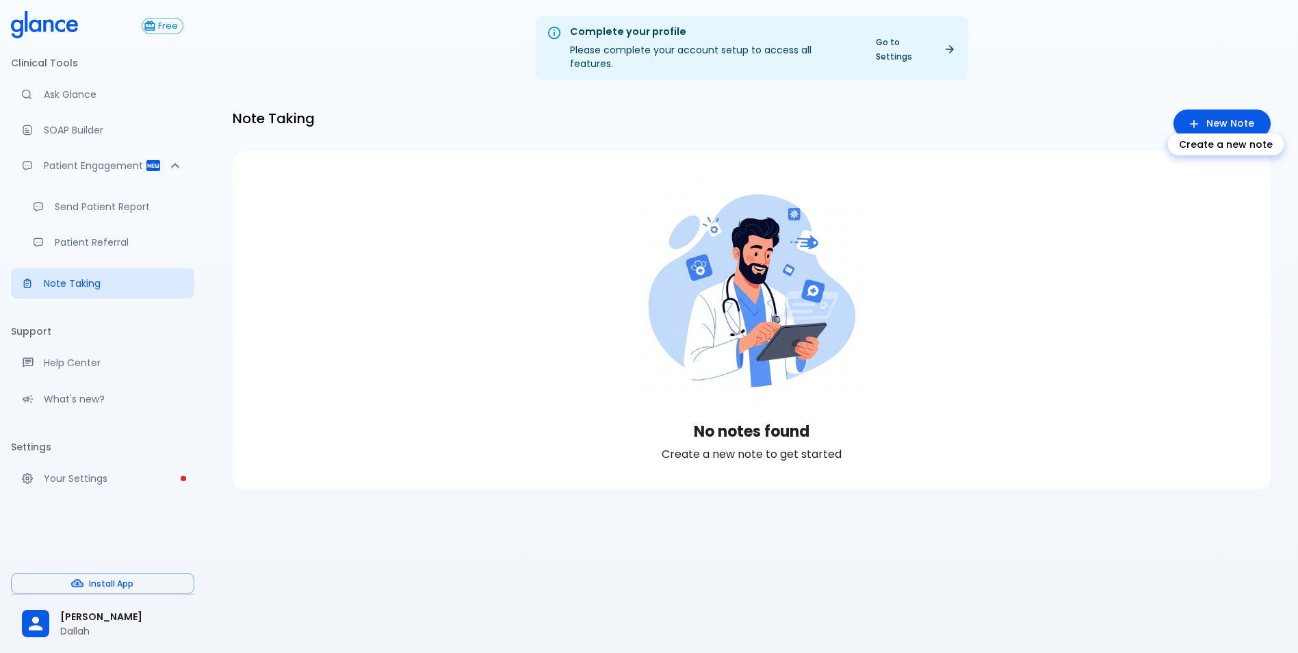
click at [1225, 112] on link "New Note" at bounding box center [1221, 123] width 97 height 28
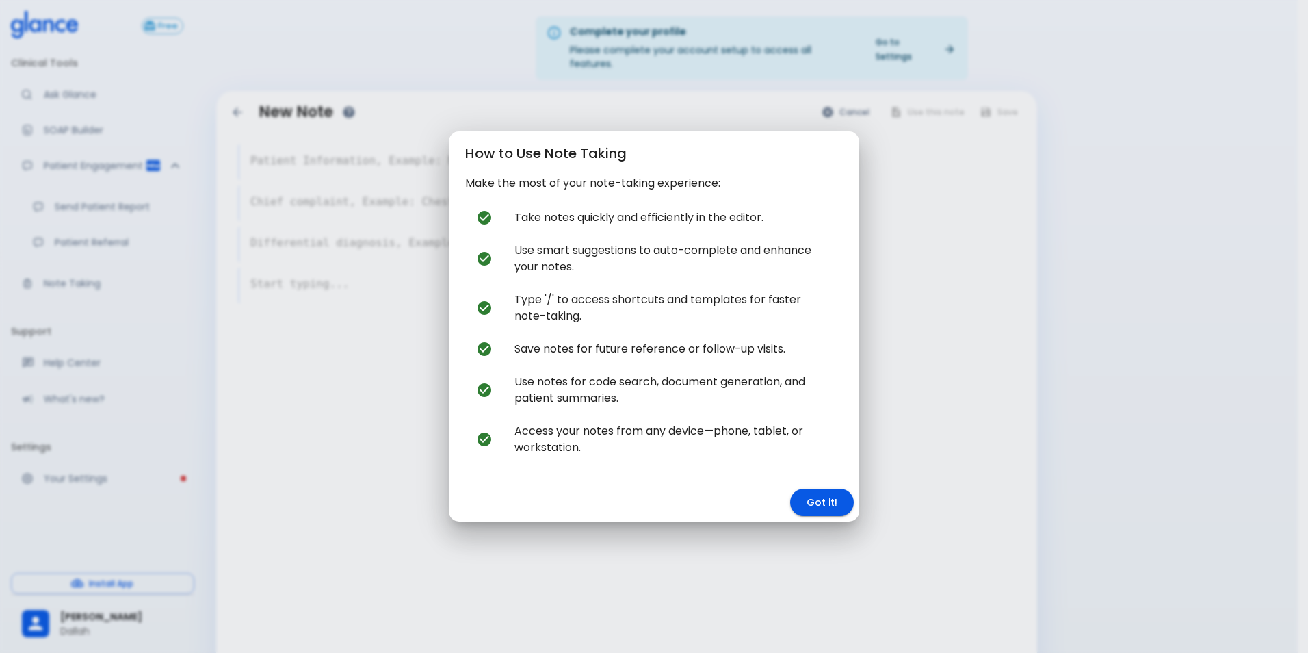
click at [815, 500] on button "Got it!" at bounding box center [822, 503] width 64 height 28
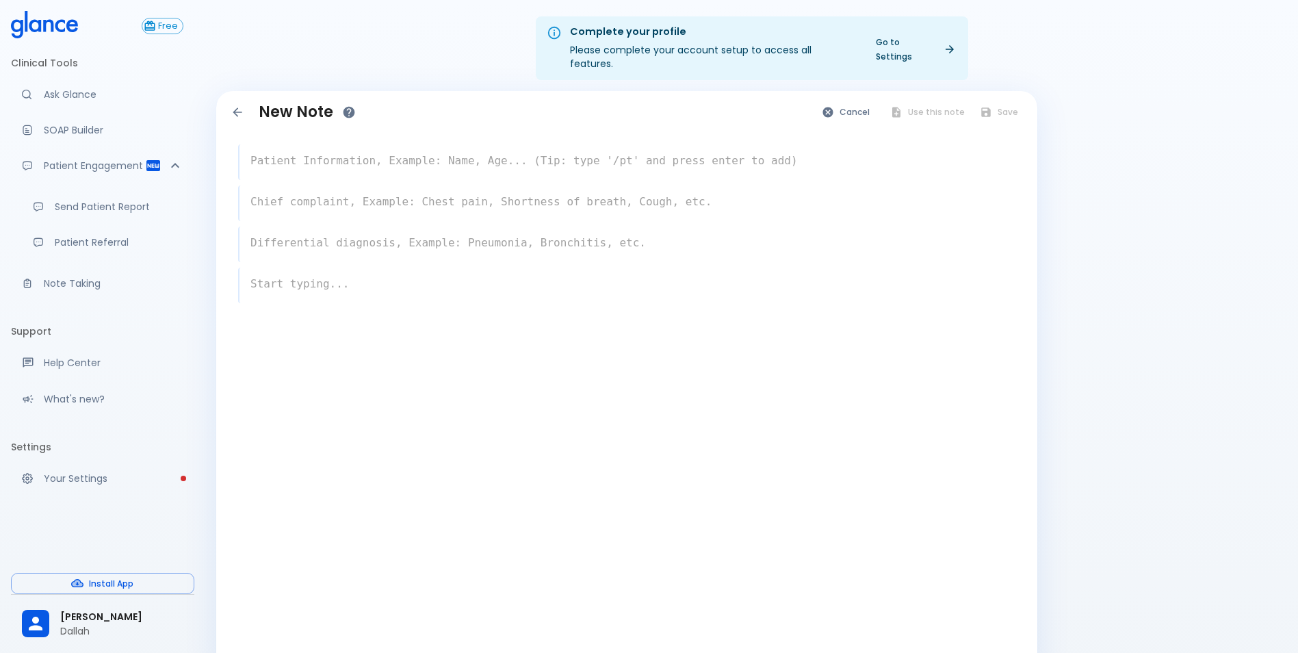
click at [384, 185] on div "x" at bounding box center [626, 203] width 777 height 36
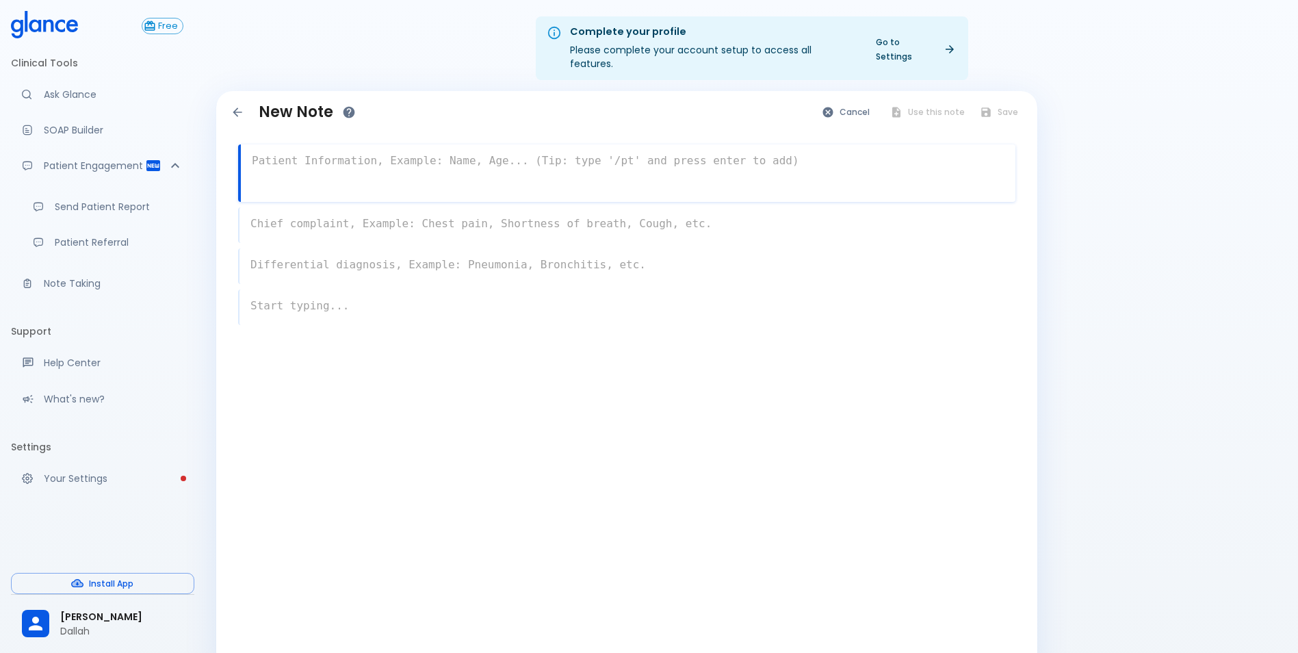
click at [352, 147] on textarea at bounding box center [628, 160] width 775 height 27
click at [338, 211] on div "x" at bounding box center [626, 225] width 777 height 36
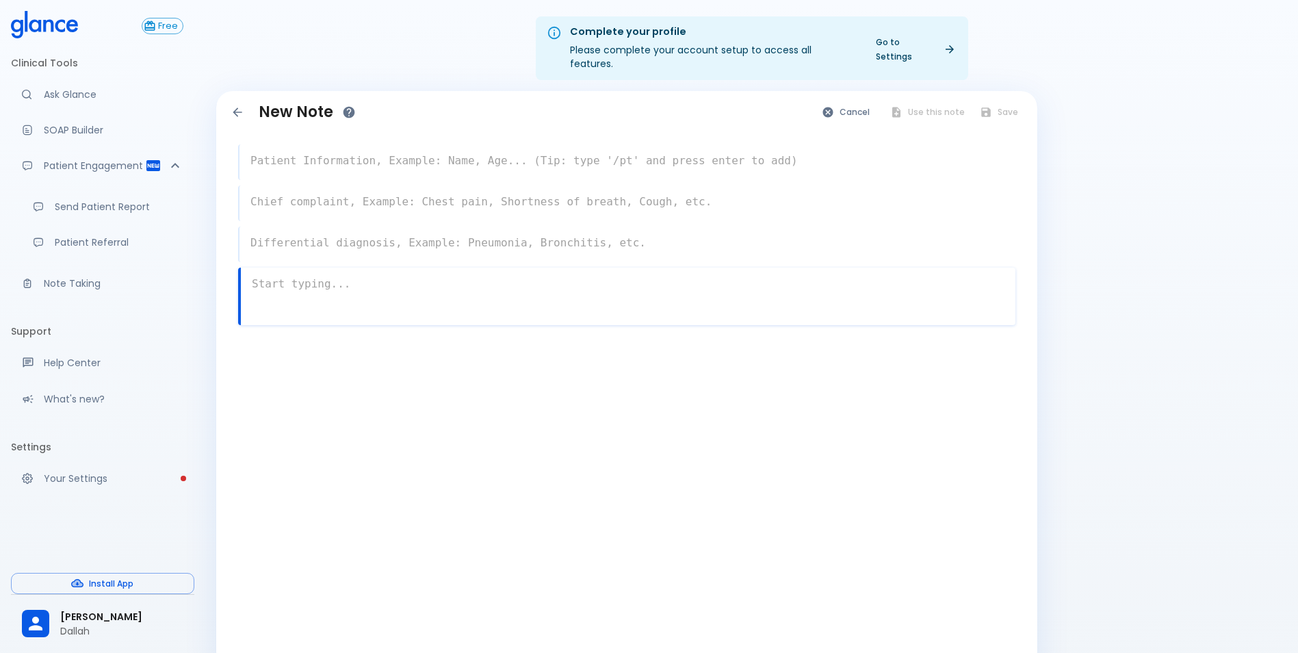
click at [326, 288] on div "x" at bounding box center [626, 296] width 777 height 57
click at [316, 161] on div "x" at bounding box center [626, 162] width 777 height 36
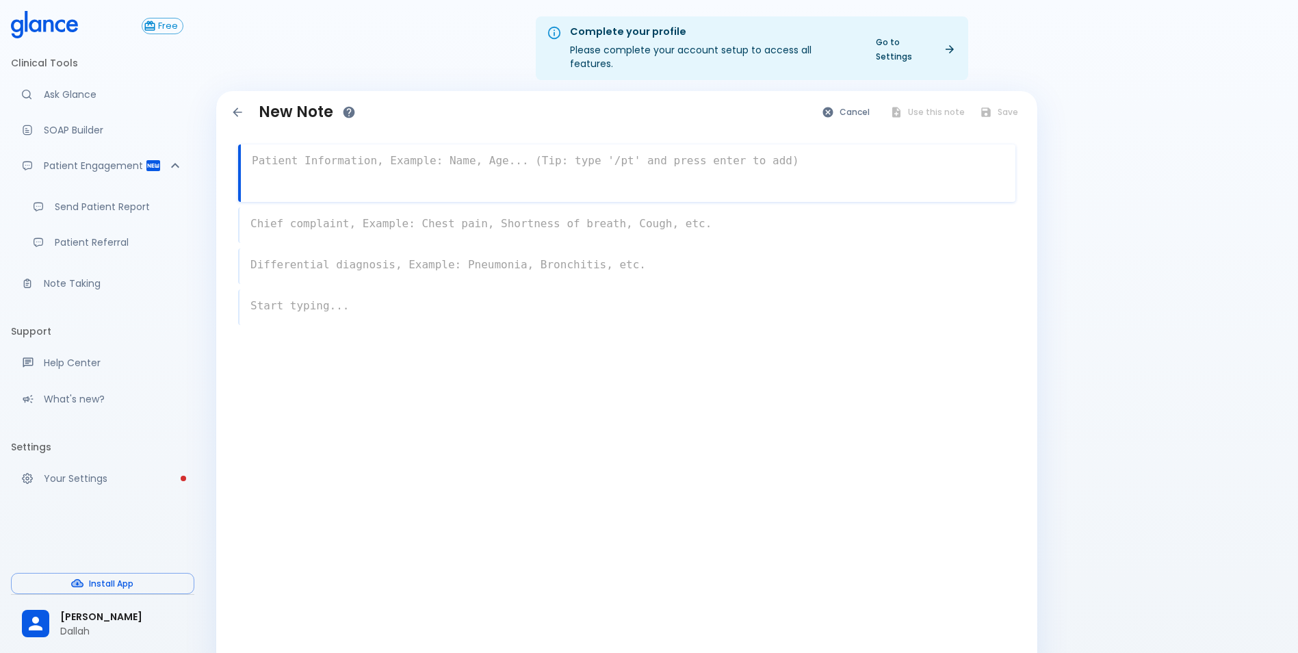
type textarea "/"
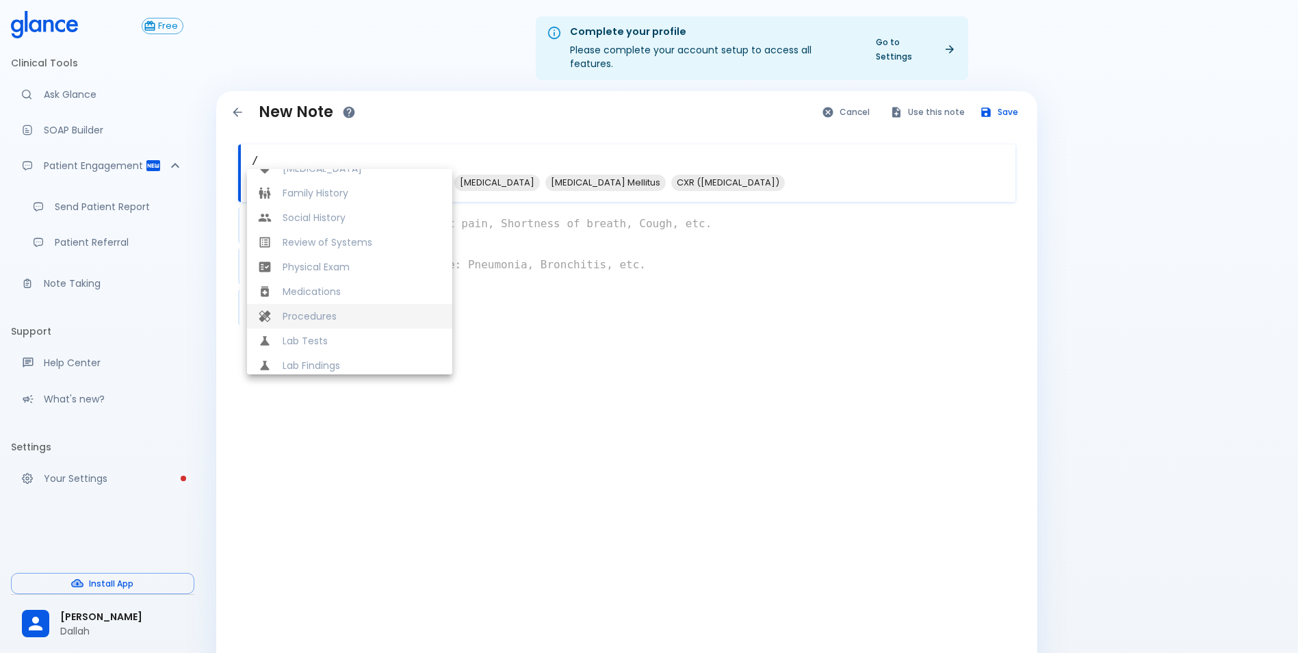
scroll to position [287, 0]
drag, startPoint x: 266, startPoint y: 27, endPoint x: 292, endPoint y: 134, distance: 110.5
click at [292, 147] on textarea "/" at bounding box center [628, 160] width 775 height 27
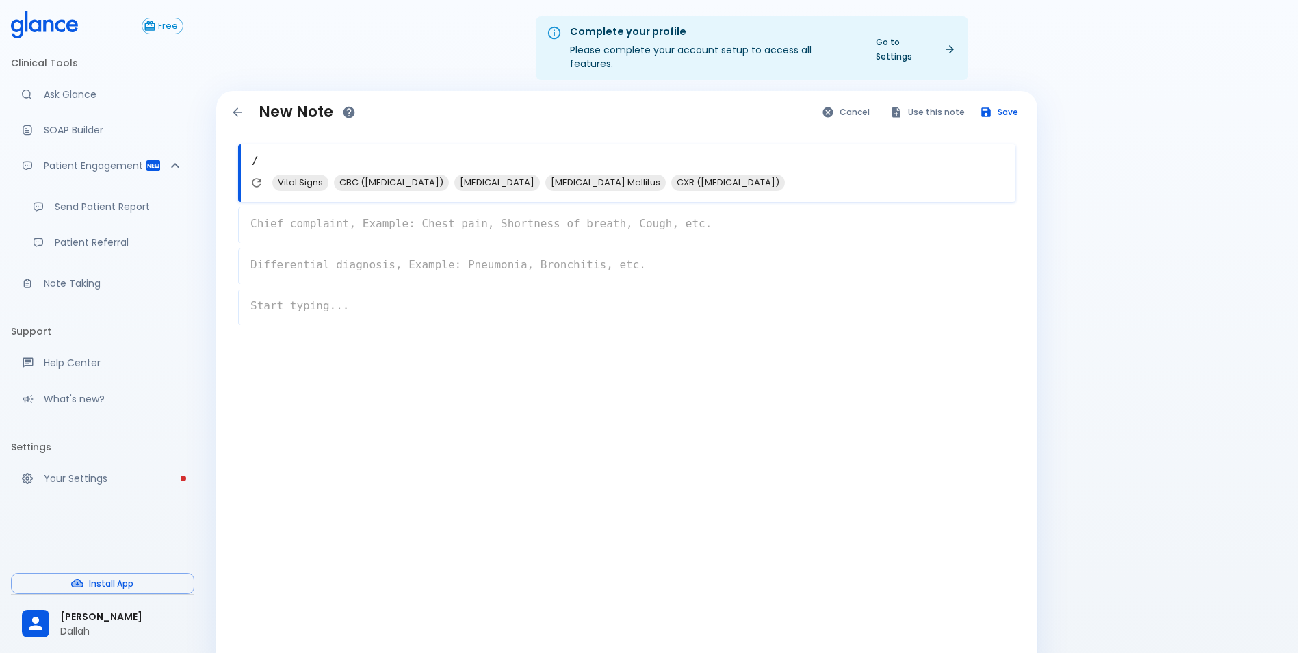
click at [292, 147] on textarea "/" at bounding box center [628, 160] width 775 height 27
type textarea "34 f"
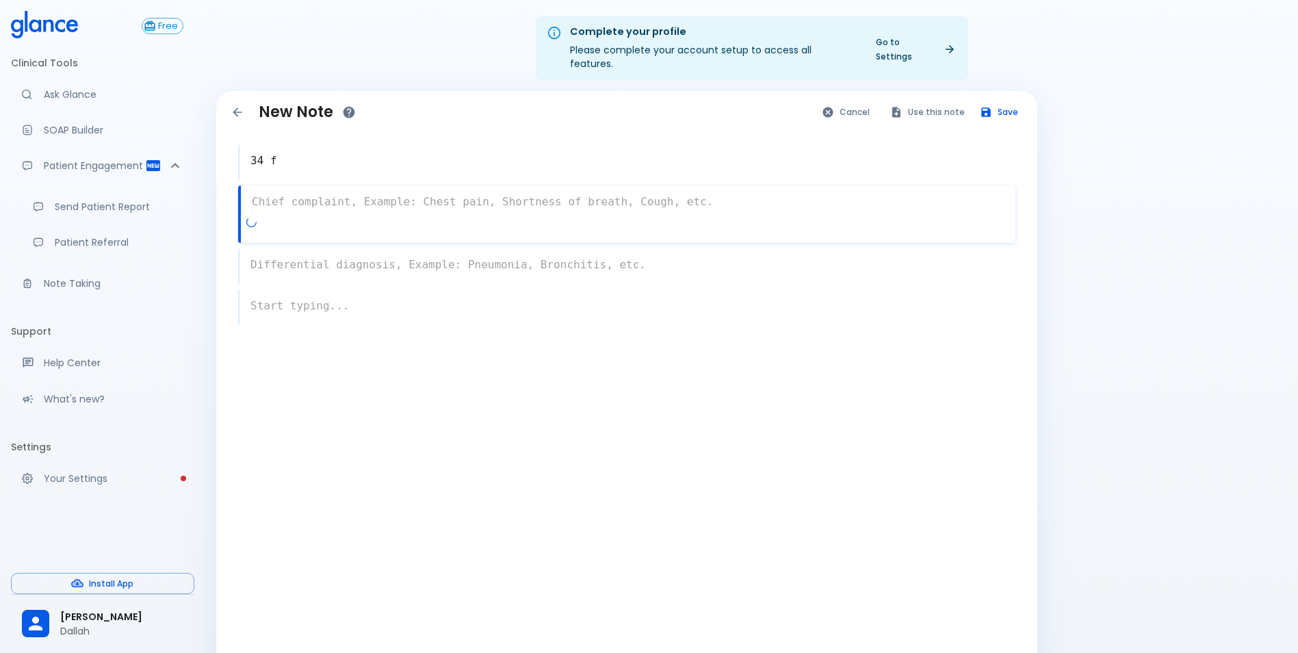
click at [303, 201] on div "x" at bounding box center [626, 213] width 777 height 57
click at [298, 216] on span "Chief Complaint:" at bounding box center [314, 224] width 85 height 16
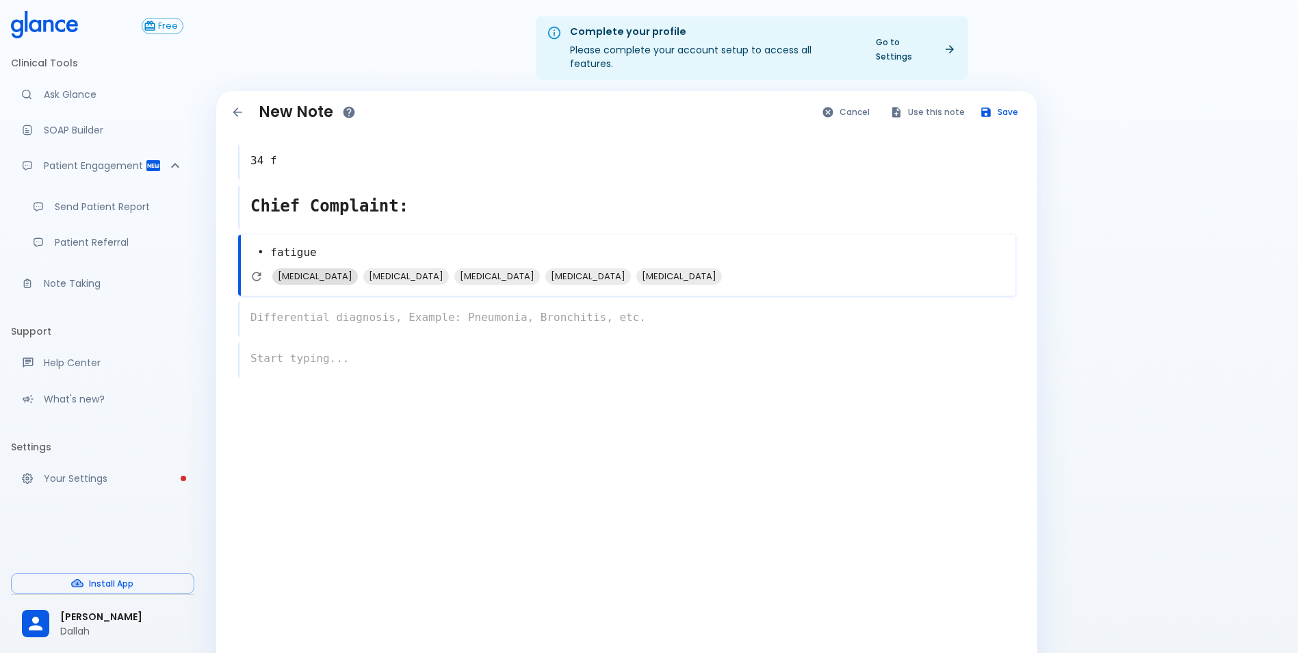
click at [298, 268] on span "[MEDICAL_DATA]" at bounding box center [315, 276] width 86 height 16
type textarea "• fatigue [MEDICAL_DATA]"
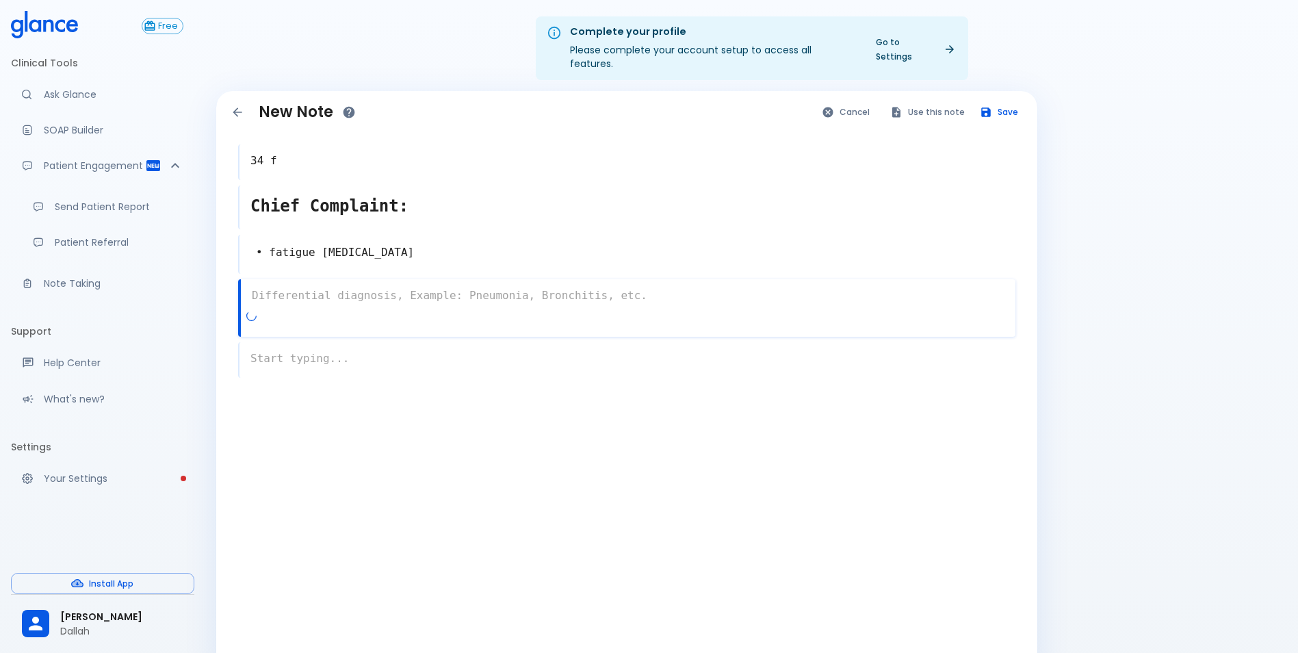
click at [439, 292] on textarea at bounding box center [628, 295] width 775 height 27
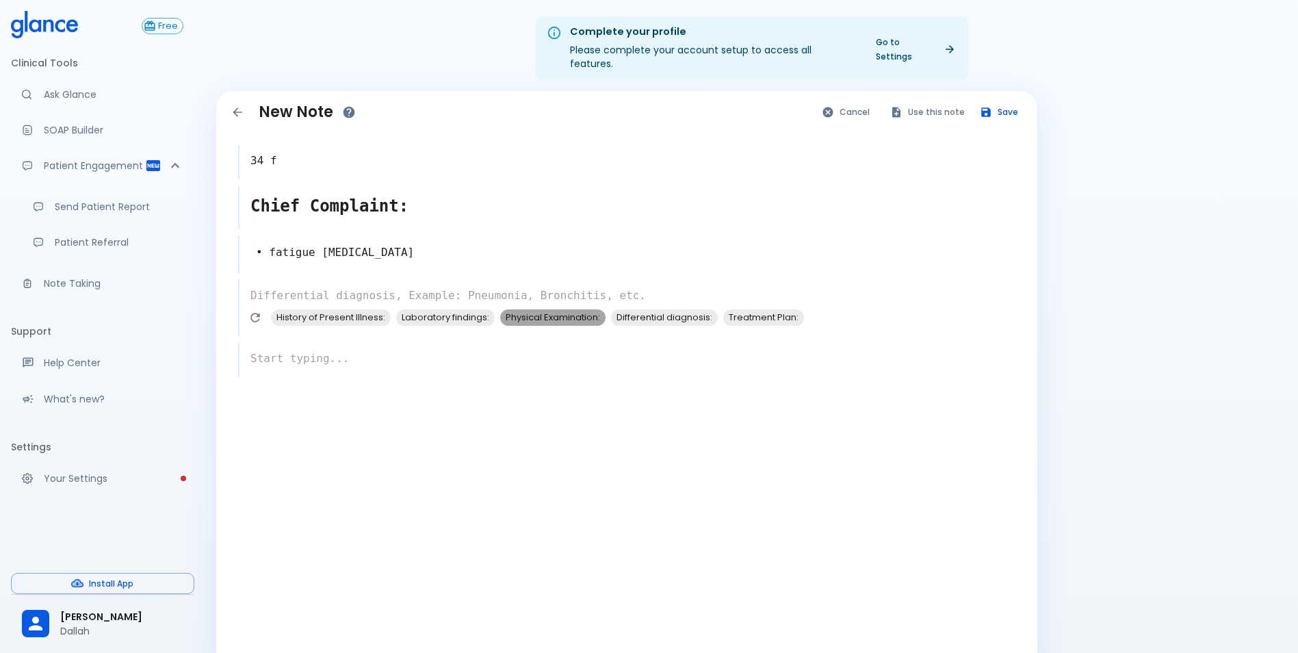
click at [558, 309] on span "Physical Examination:" at bounding box center [552, 317] width 105 height 16
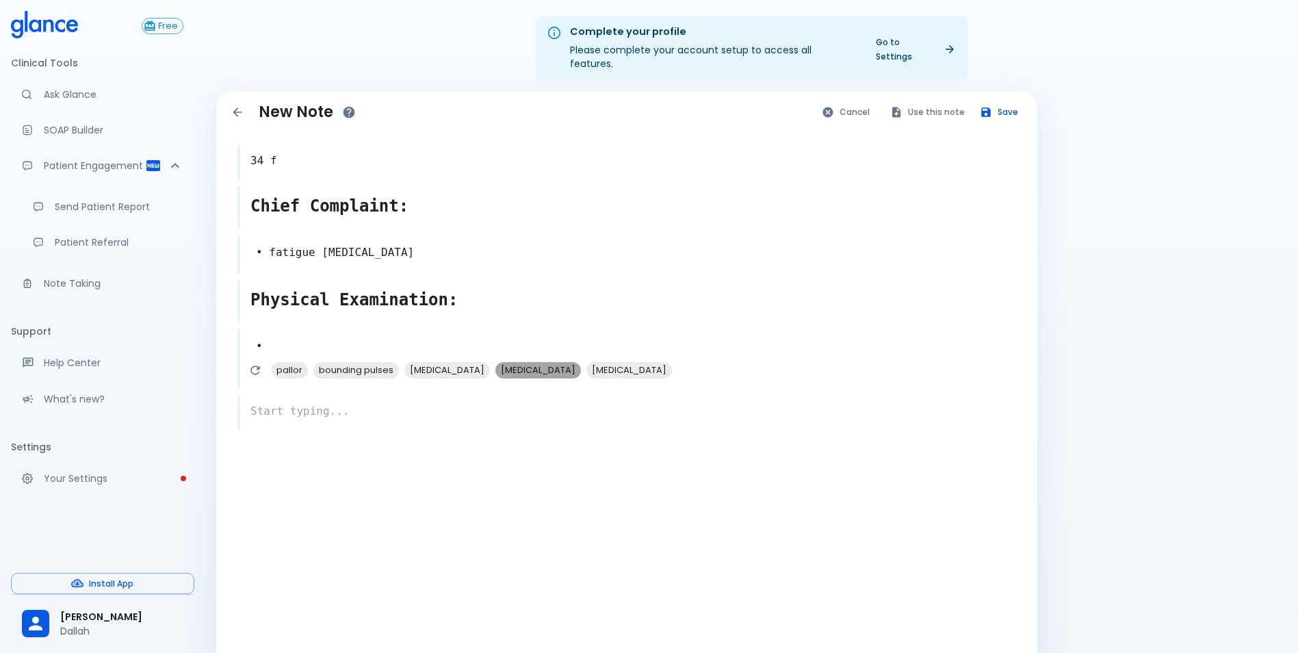
click at [532, 362] on span "[MEDICAL_DATA]" at bounding box center [538, 370] width 86 height 16
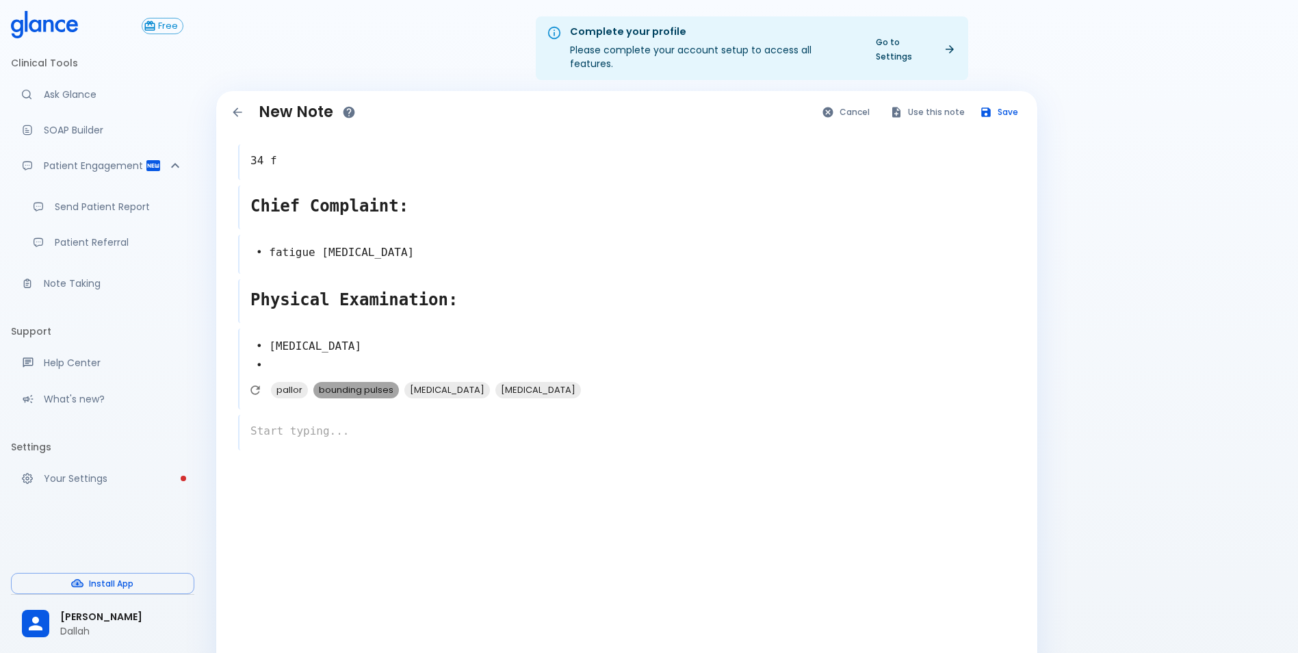
click at [330, 384] on span "bounding pulses" at bounding box center [356, 390] width 86 height 16
type textarea "• [MEDICAL_DATA] • bounding pulses •"
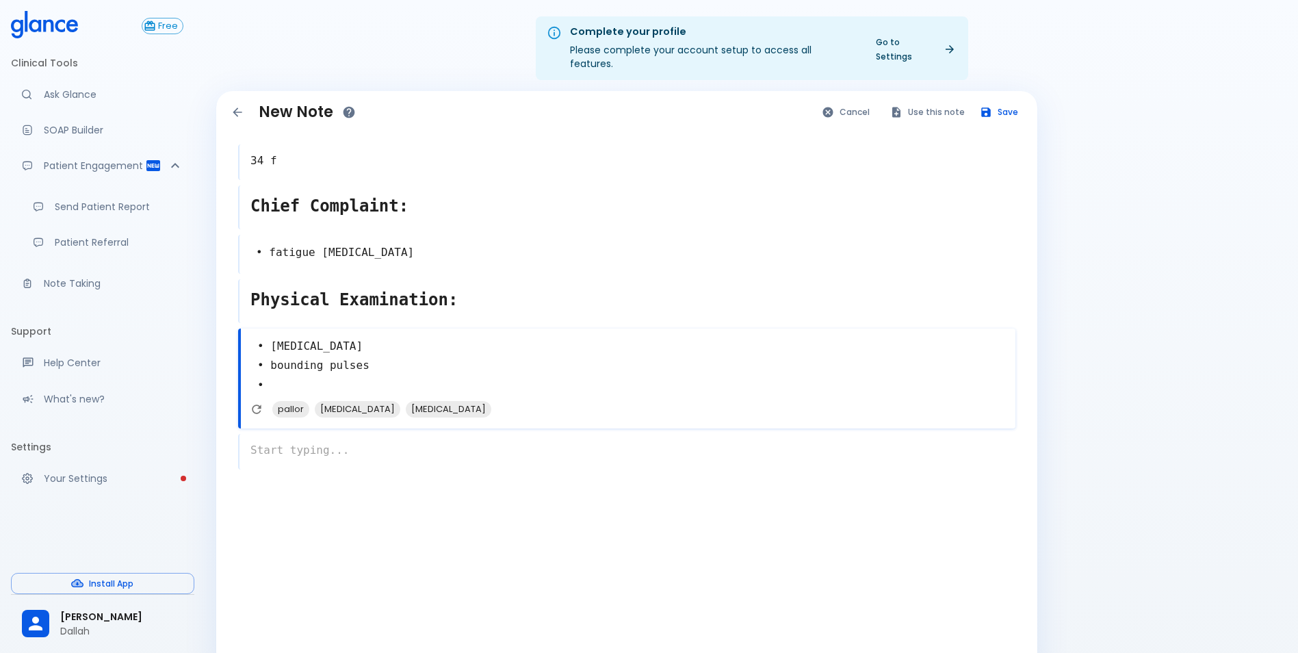
click at [322, 434] on div "x" at bounding box center [626, 452] width 777 height 36
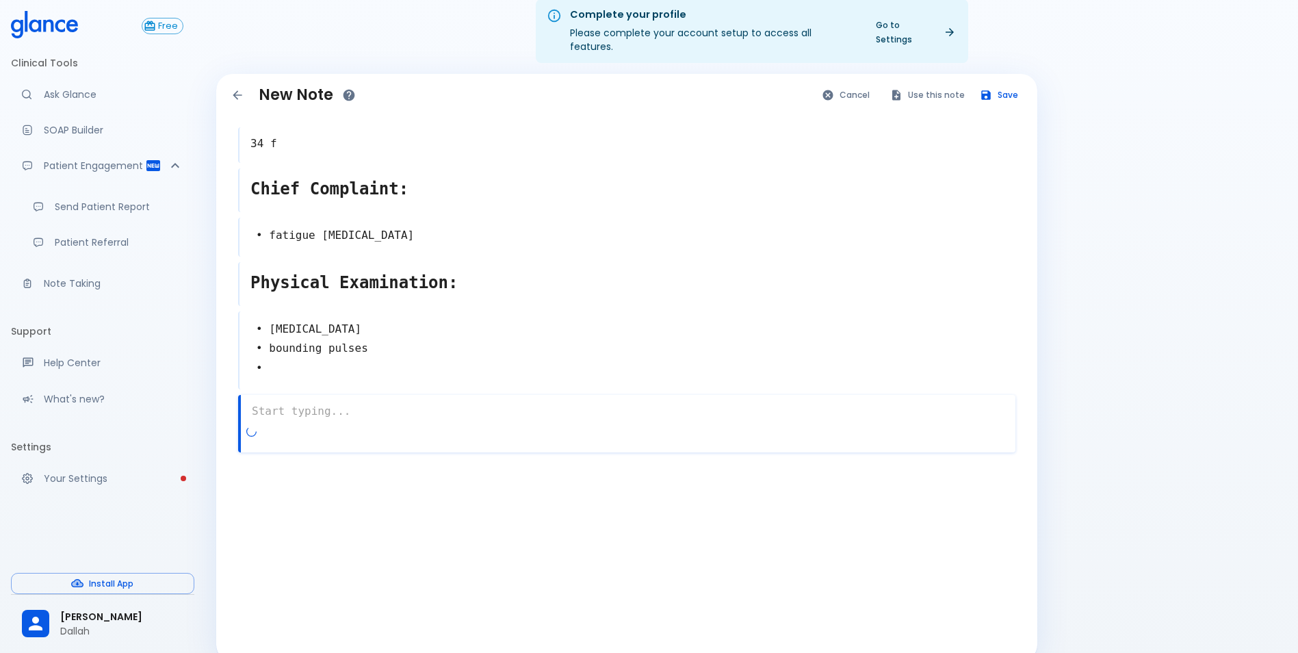
scroll to position [33, 0]
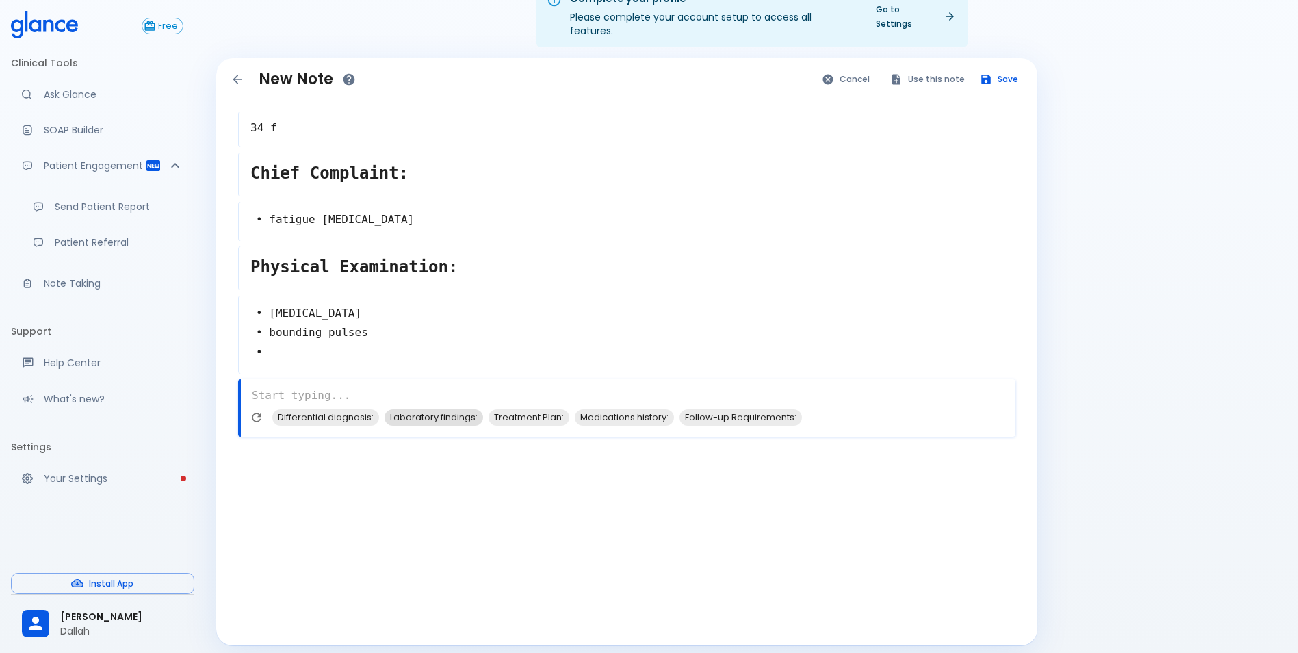
click at [430, 411] on span "Laboratory findings:" at bounding box center [434, 417] width 99 height 16
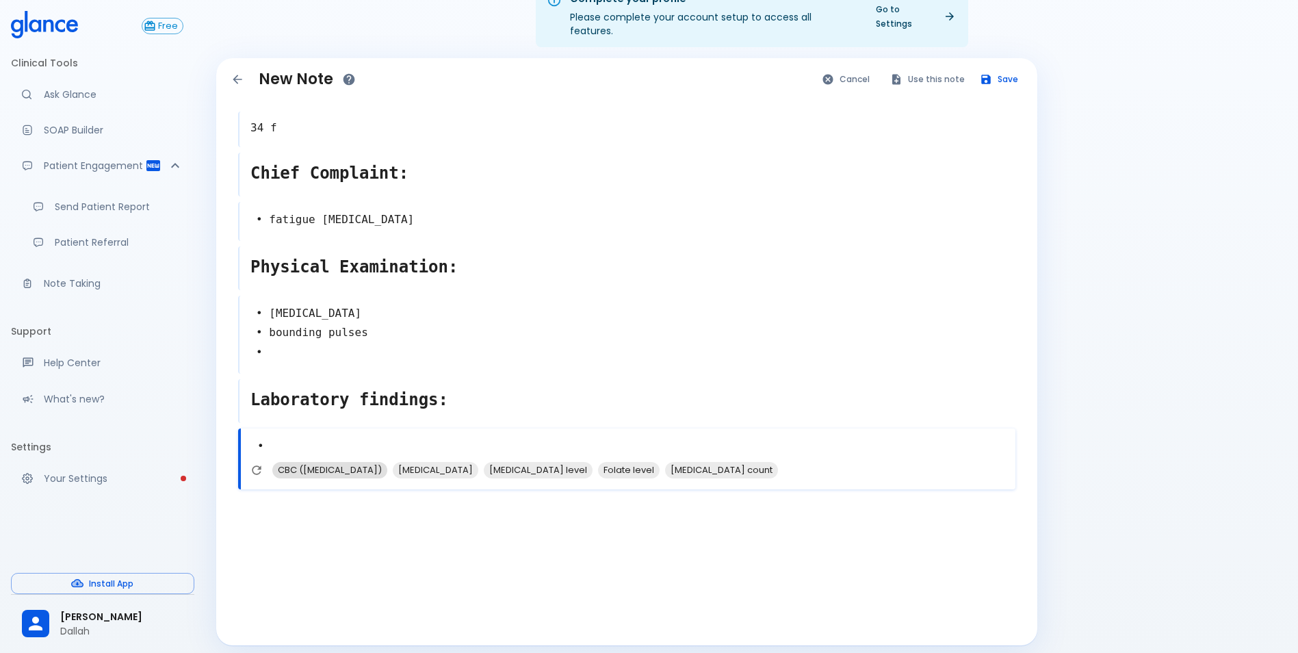
click at [341, 465] on div "CBC ([MEDICAL_DATA])" at bounding box center [329, 470] width 115 height 16
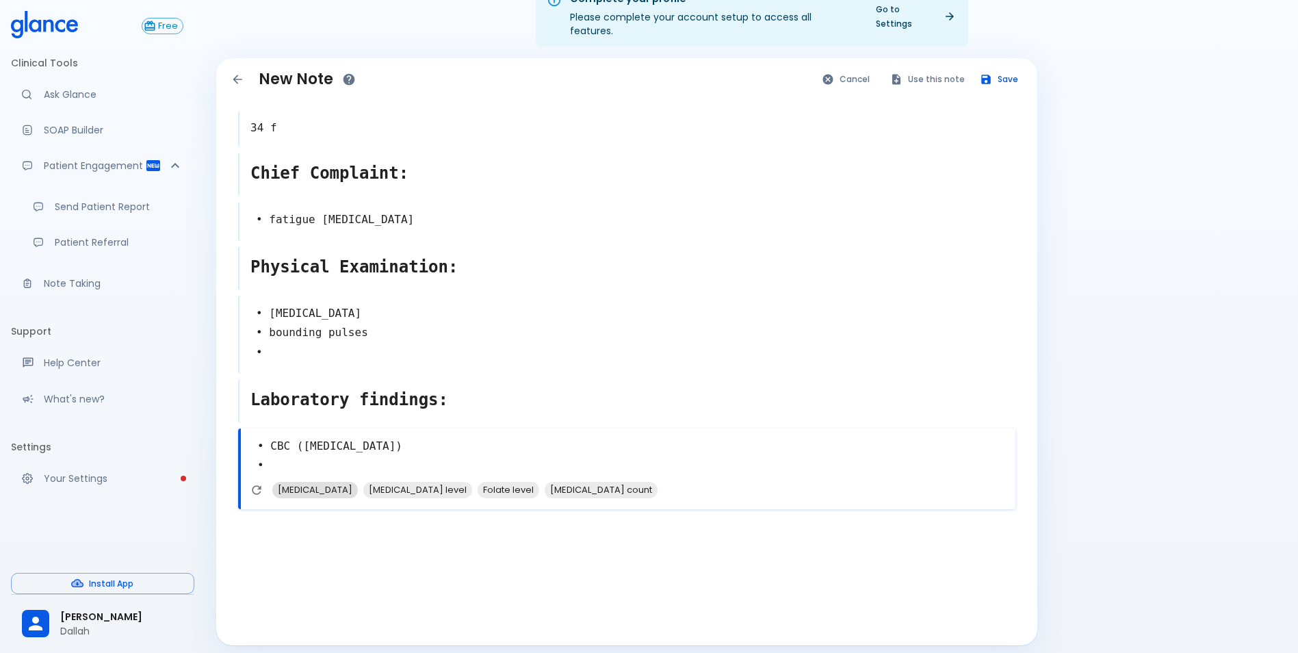
click at [307, 482] on span "[MEDICAL_DATA]" at bounding box center [315, 490] width 86 height 16
type textarea "• CBC ([MEDICAL_DATA]) • [MEDICAL_DATA] •"
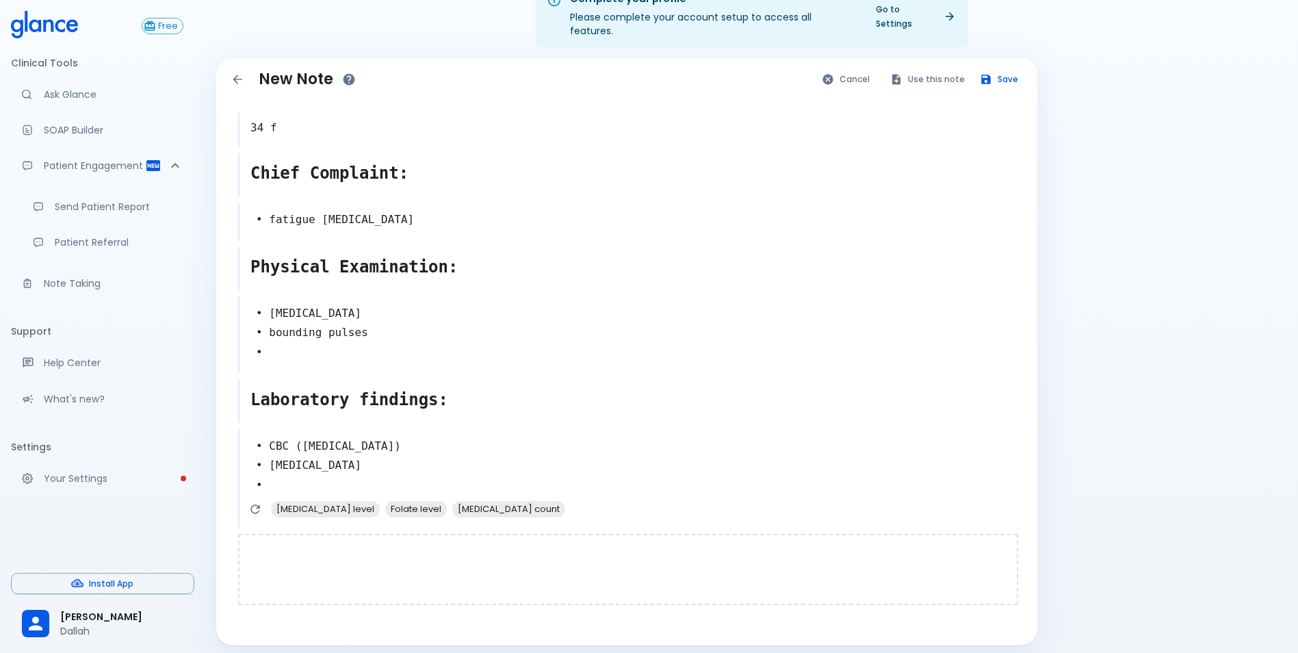
click at [319, 549] on div at bounding box center [628, 569] width 780 height 71
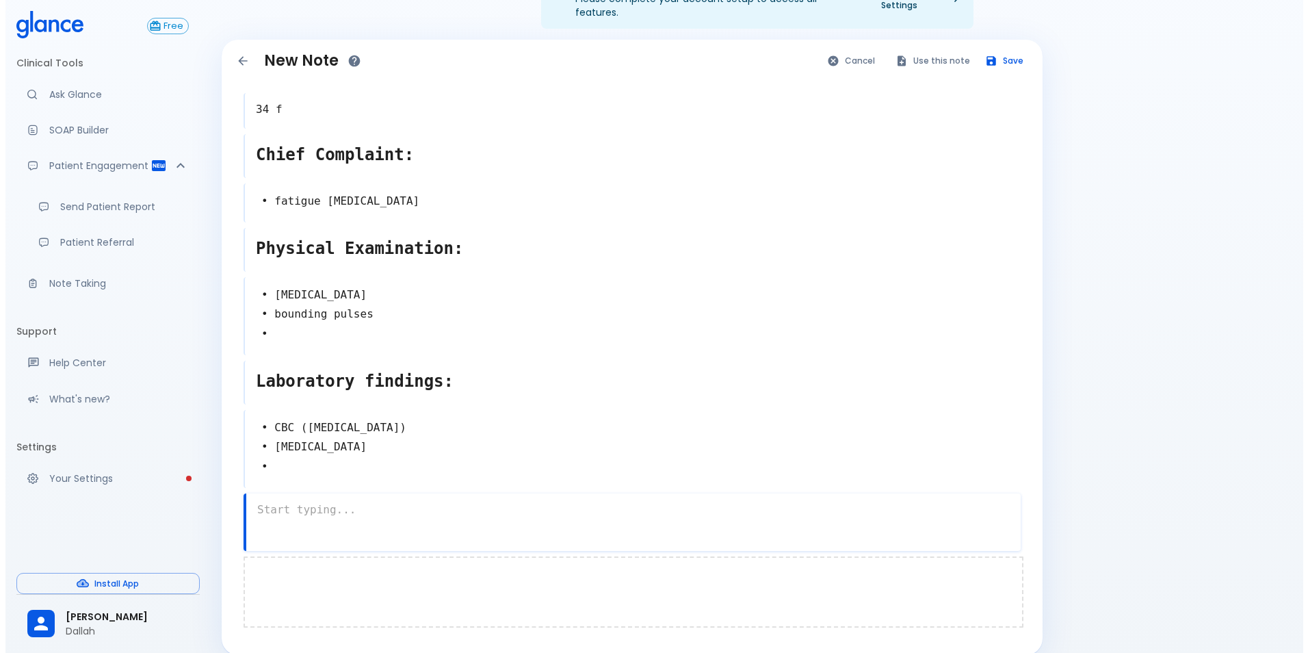
scroll to position [56, 0]
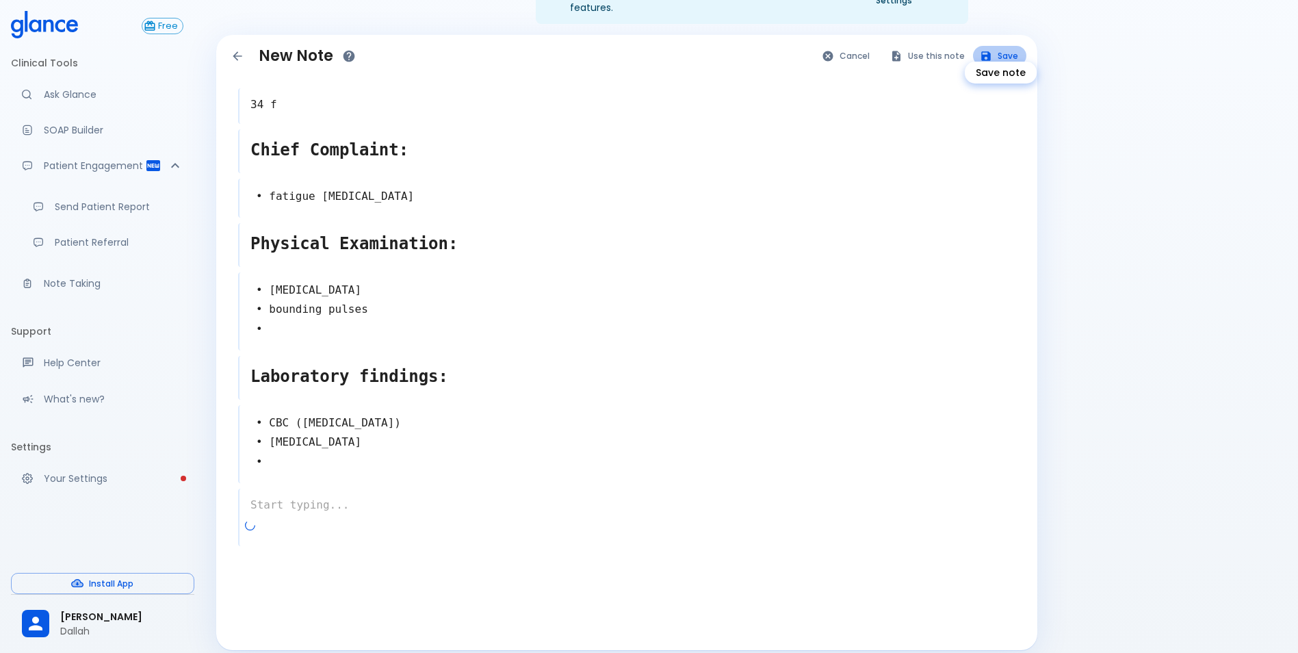
click at [991, 51] on icon "Save note" at bounding box center [986, 56] width 10 height 10
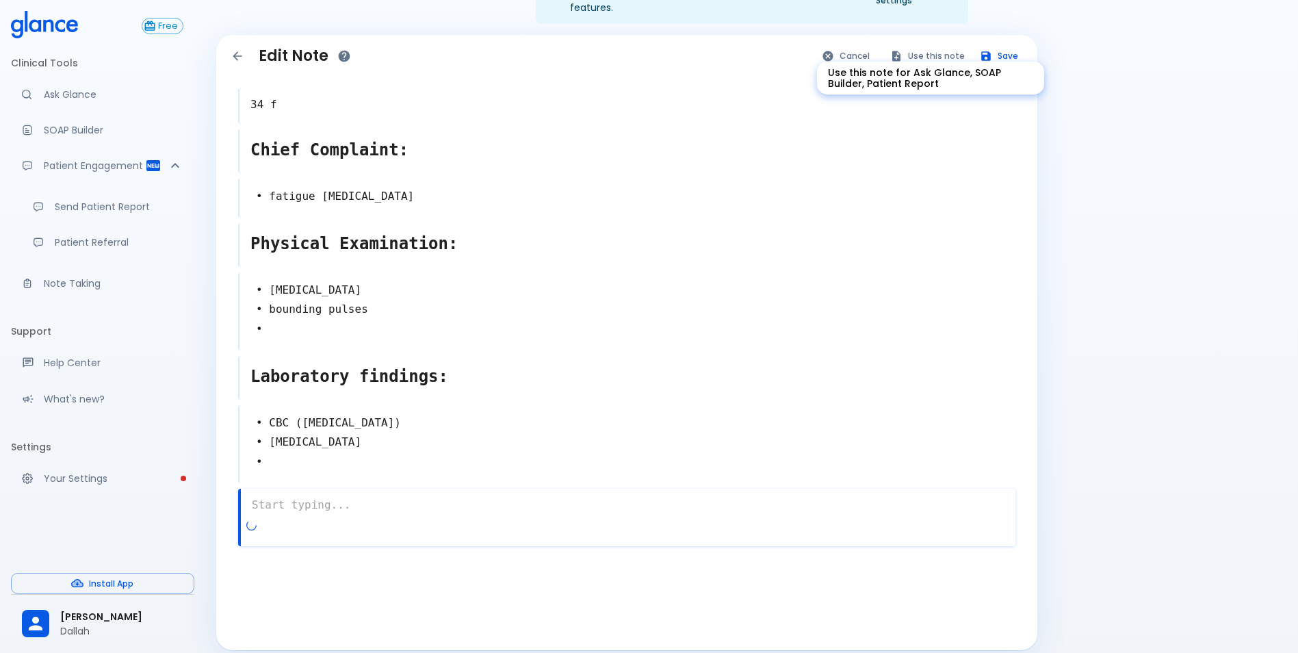
click at [913, 52] on div "Use this note for Ask Glance, SOAP Builder, Patient Report" at bounding box center [931, 74] width 230 height 44
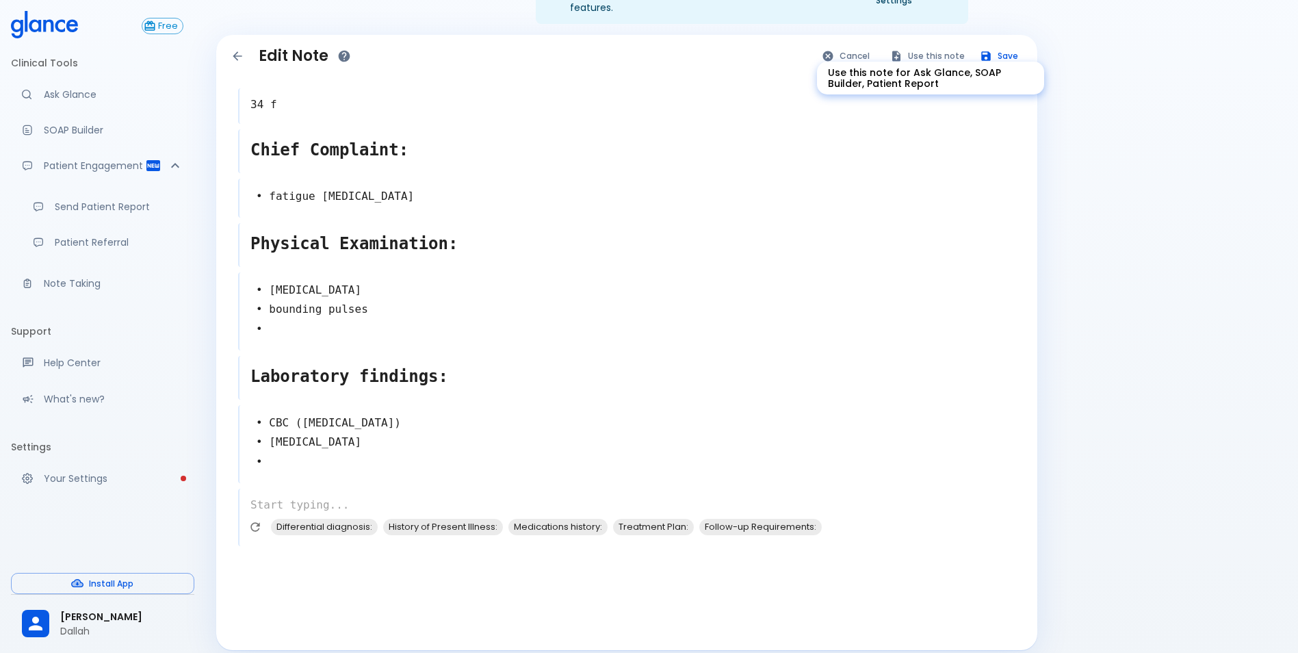
click at [912, 46] on button "Use this note" at bounding box center [928, 56] width 90 height 20
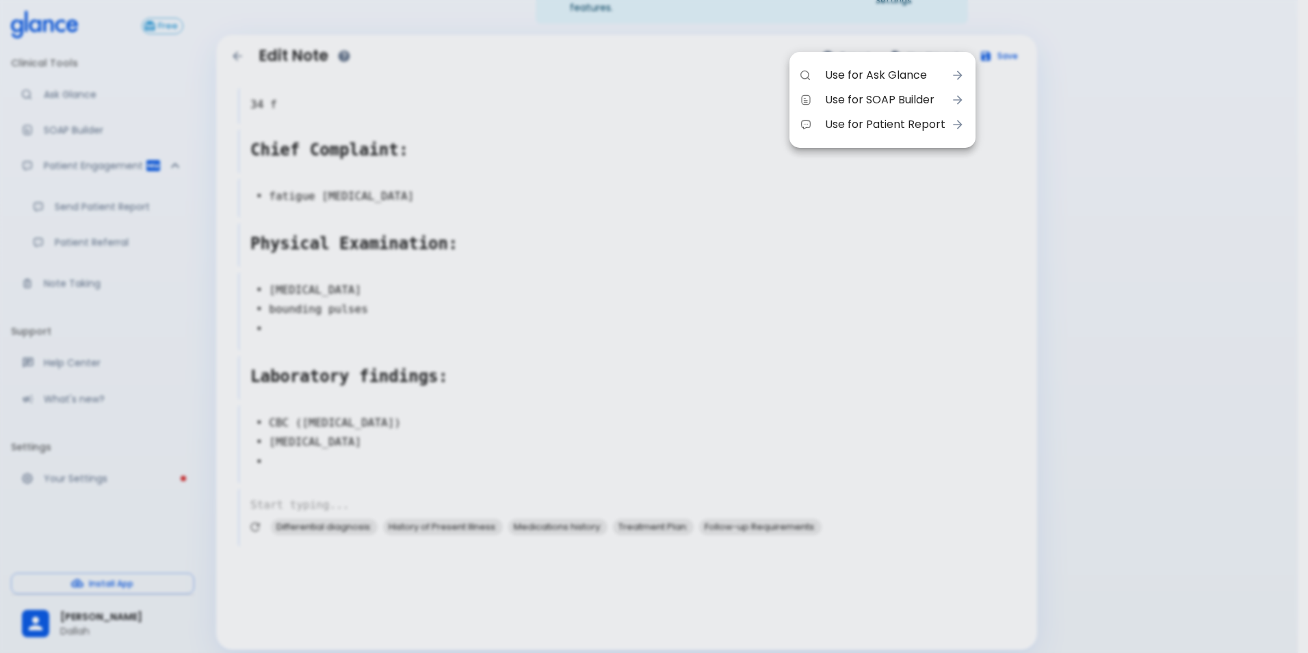
click at [871, 83] on li "Use for Ask Glance" at bounding box center [883, 75] width 186 height 25
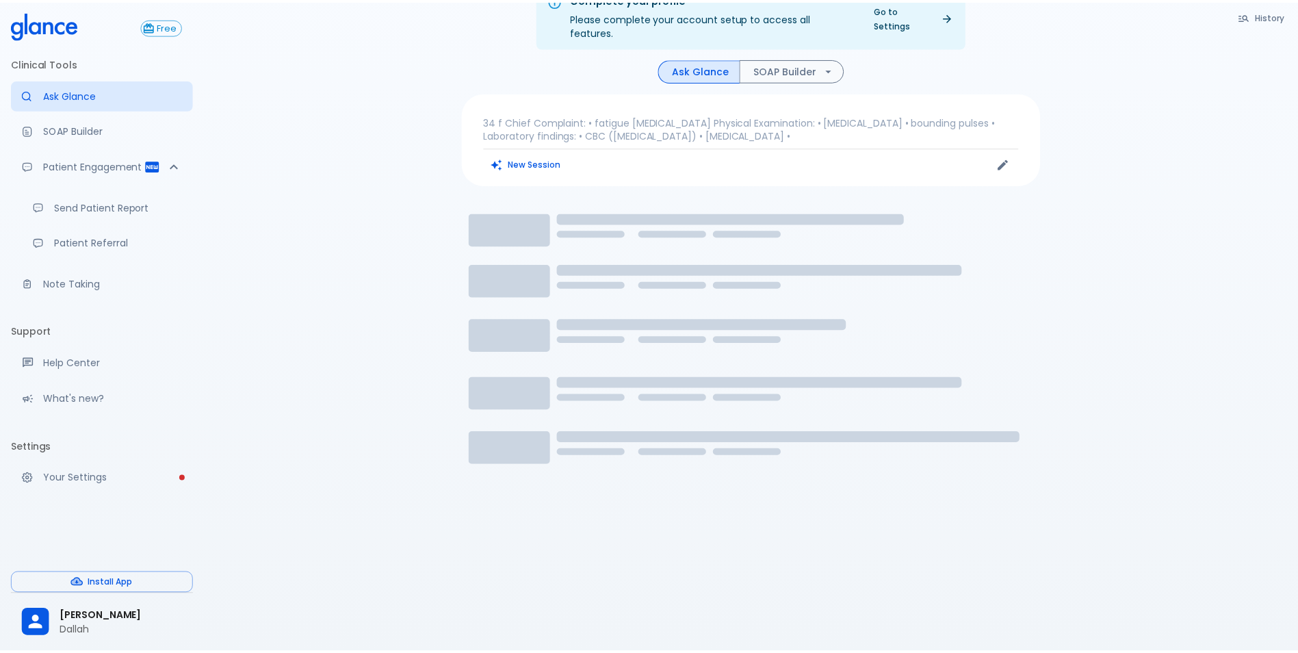
scroll to position [33, 0]
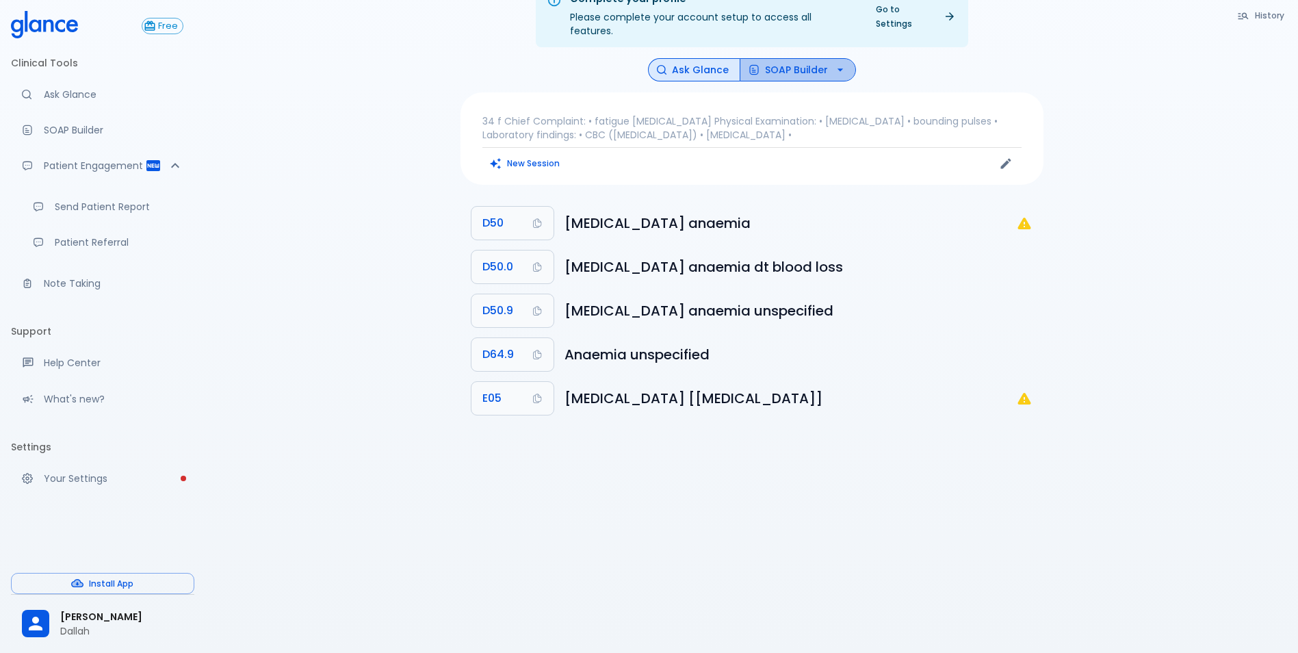
click at [811, 58] on button "SOAP Builder" at bounding box center [798, 70] width 116 height 24
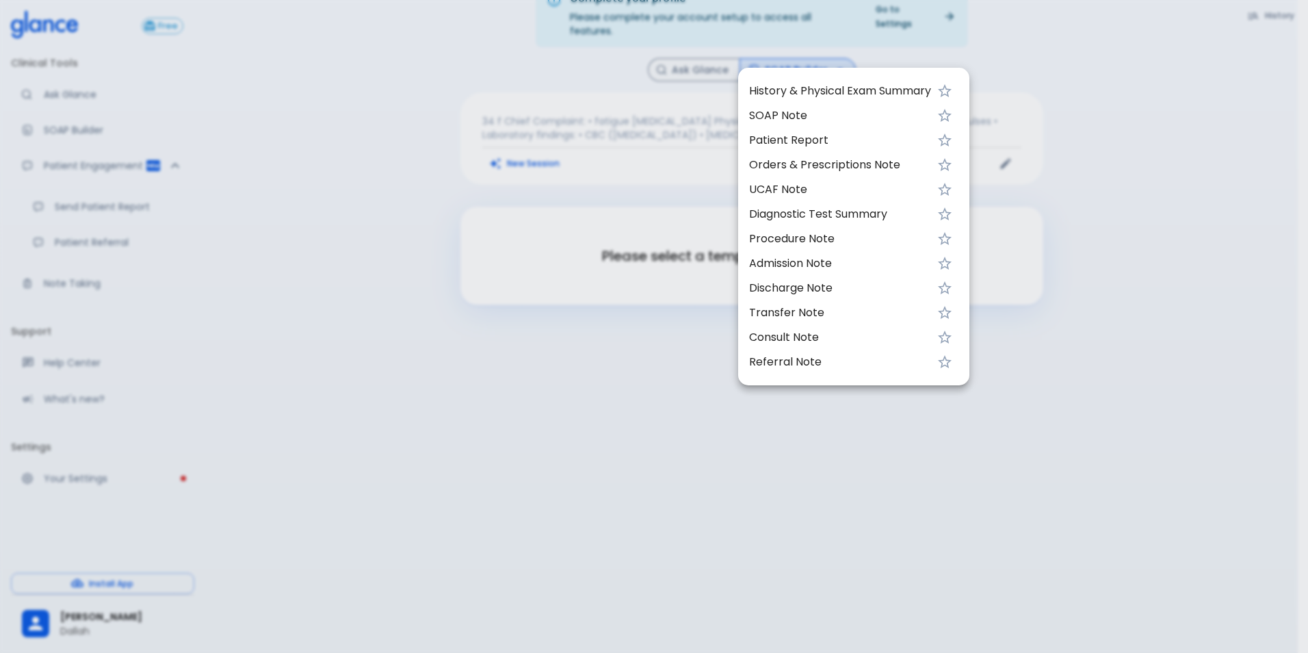
click at [338, 411] on div at bounding box center [654, 326] width 1308 height 653
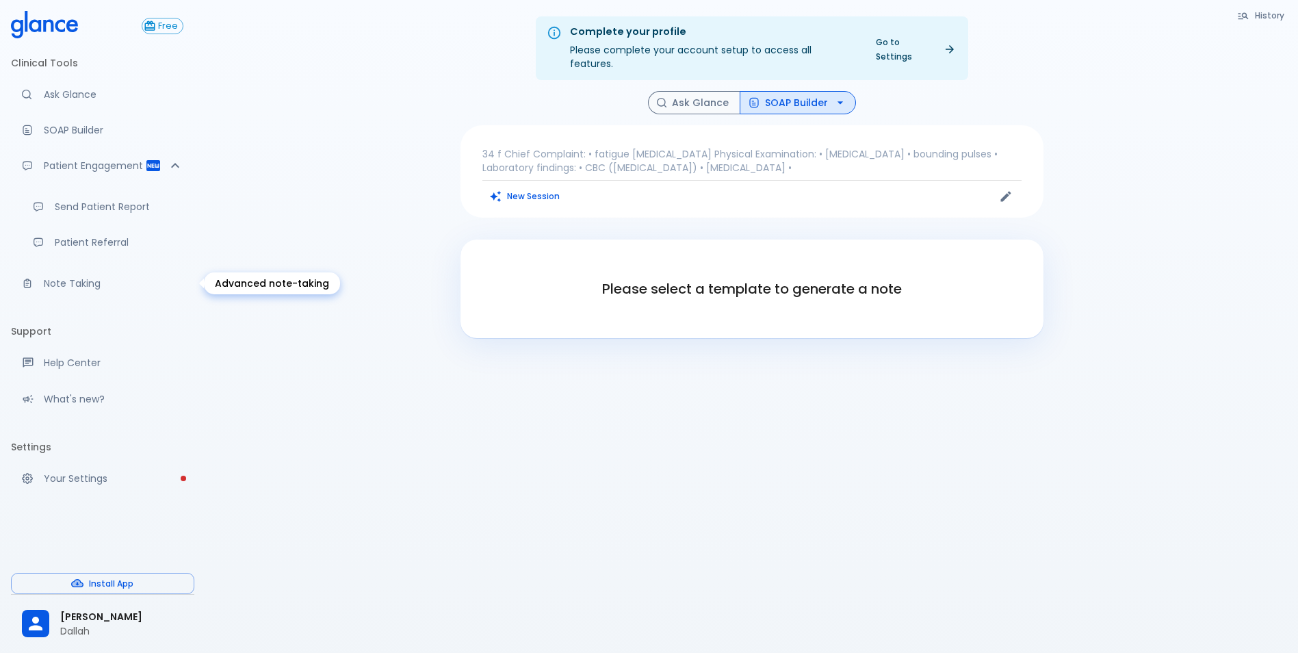
click at [105, 281] on p "Note Taking" at bounding box center [114, 283] width 140 height 14
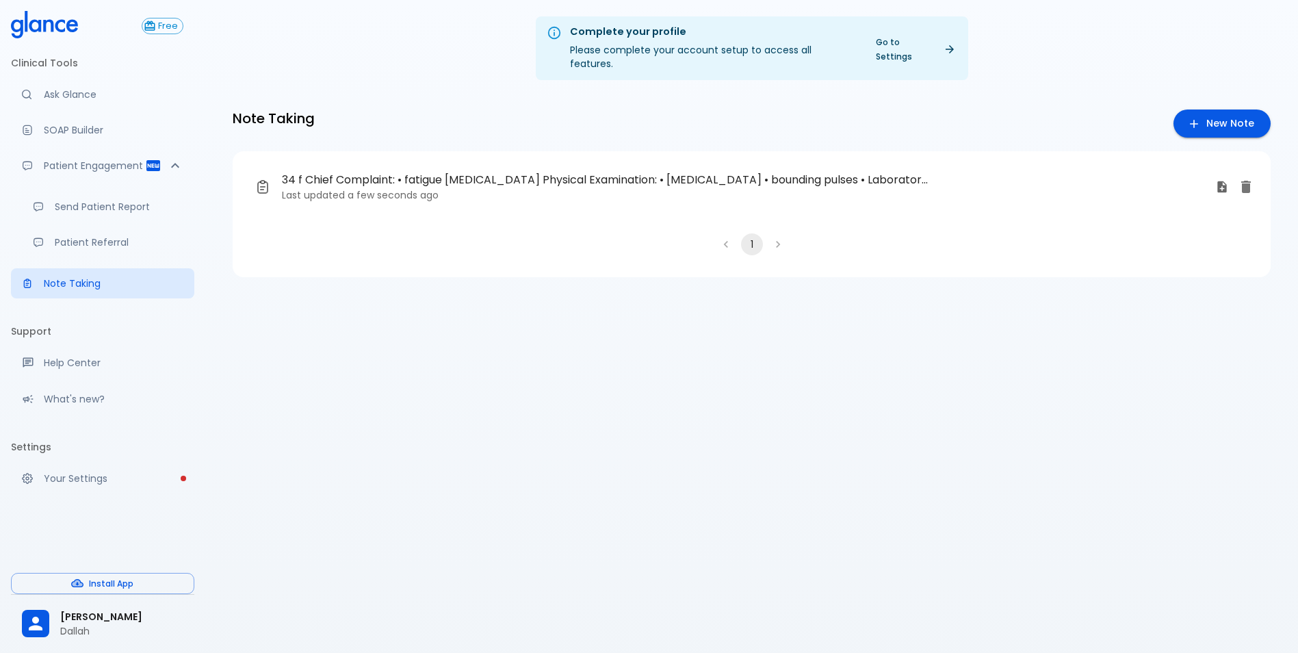
click at [1251, 179] on icon "Delete note" at bounding box center [1246, 187] width 16 height 16
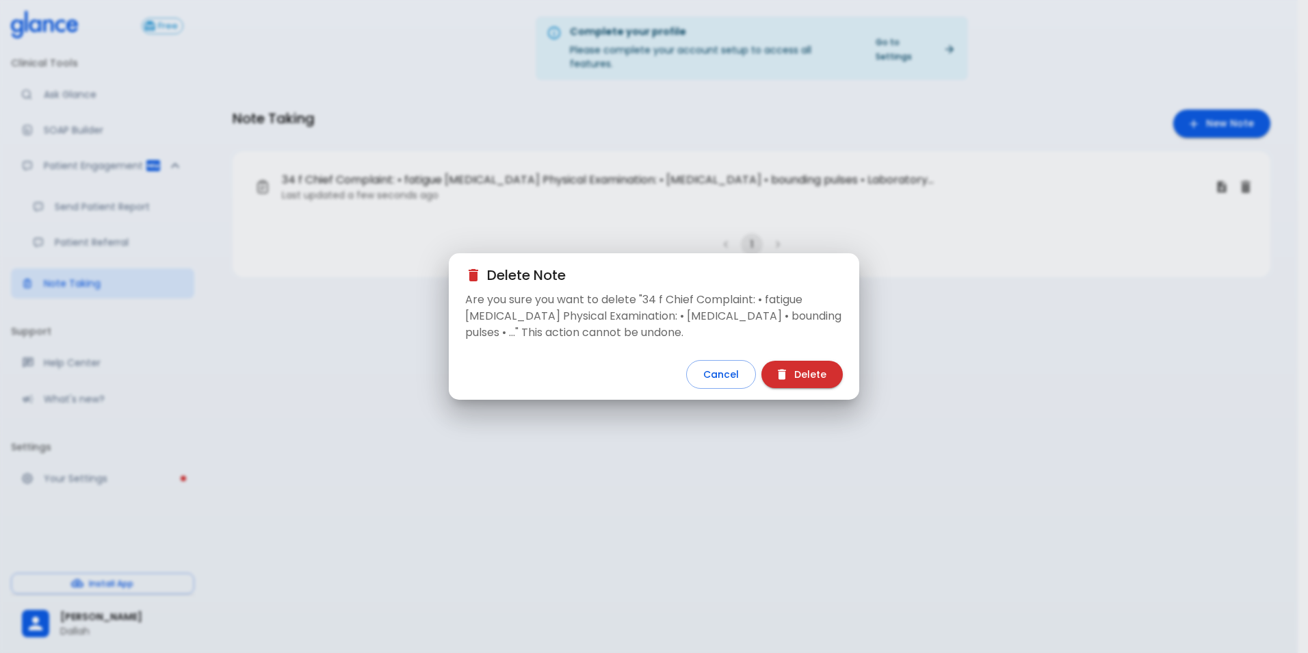
click at [820, 372] on button "Delete" at bounding box center [802, 375] width 81 height 28
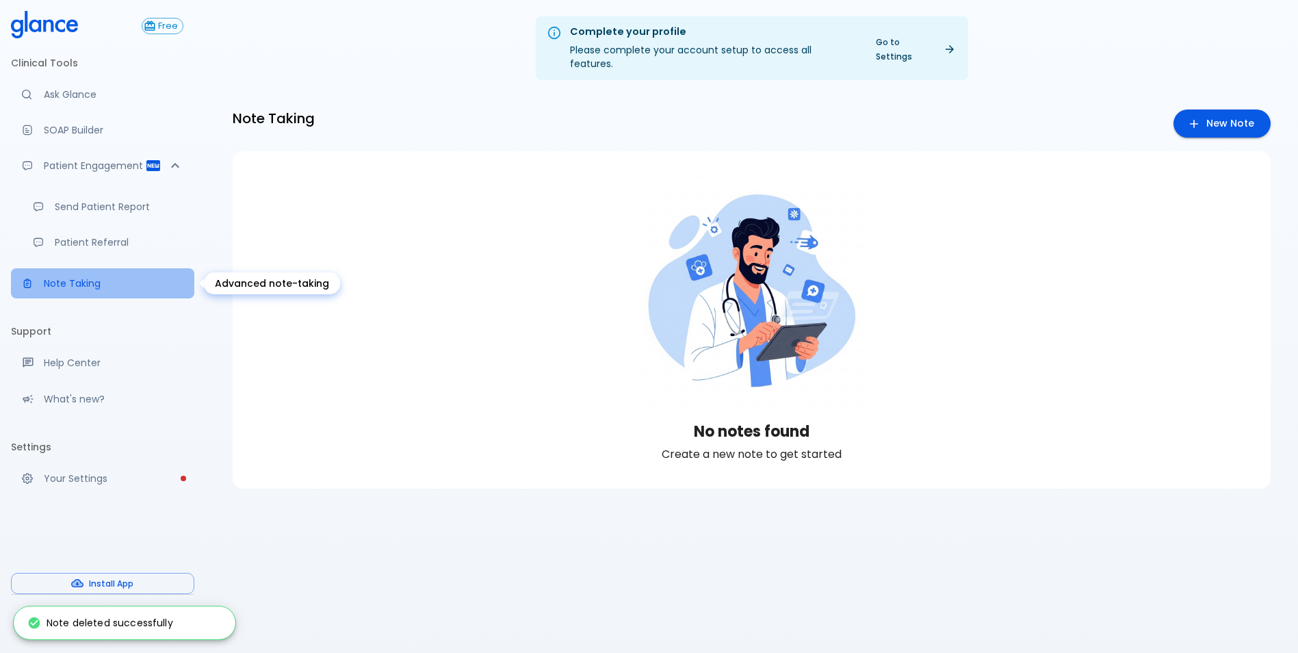
click at [41, 279] on div "Advanced note-taking" at bounding box center [33, 283] width 22 height 11
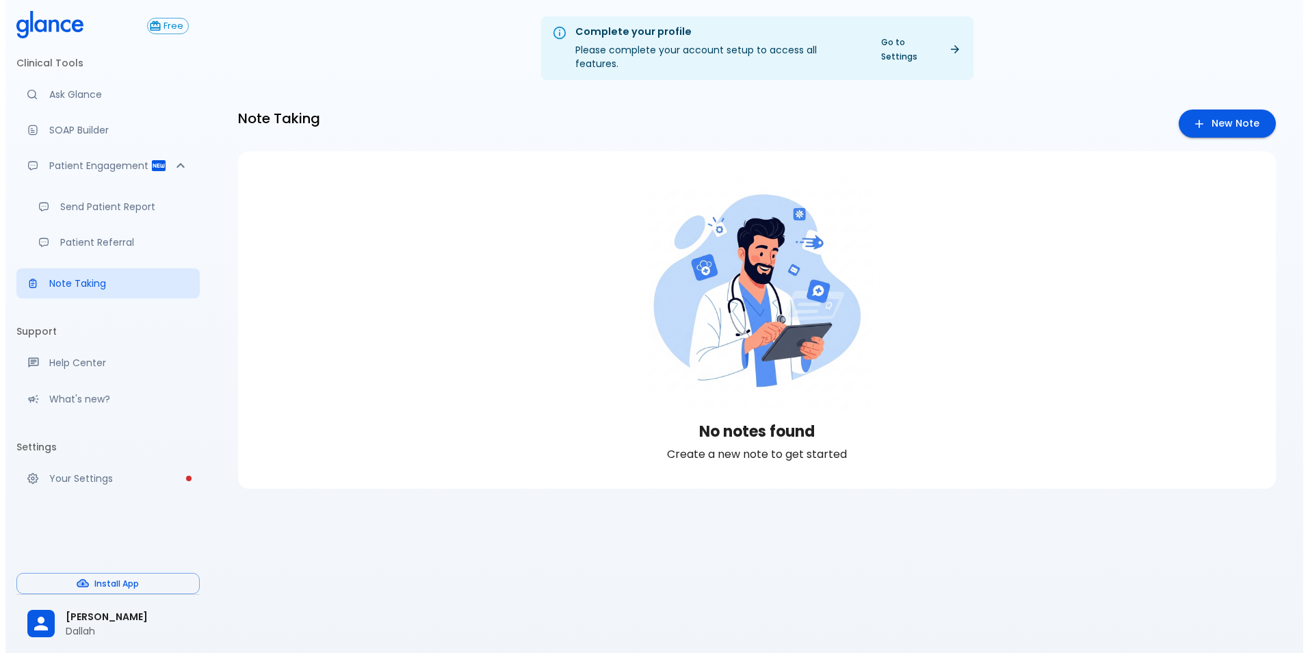
scroll to position [33, 0]
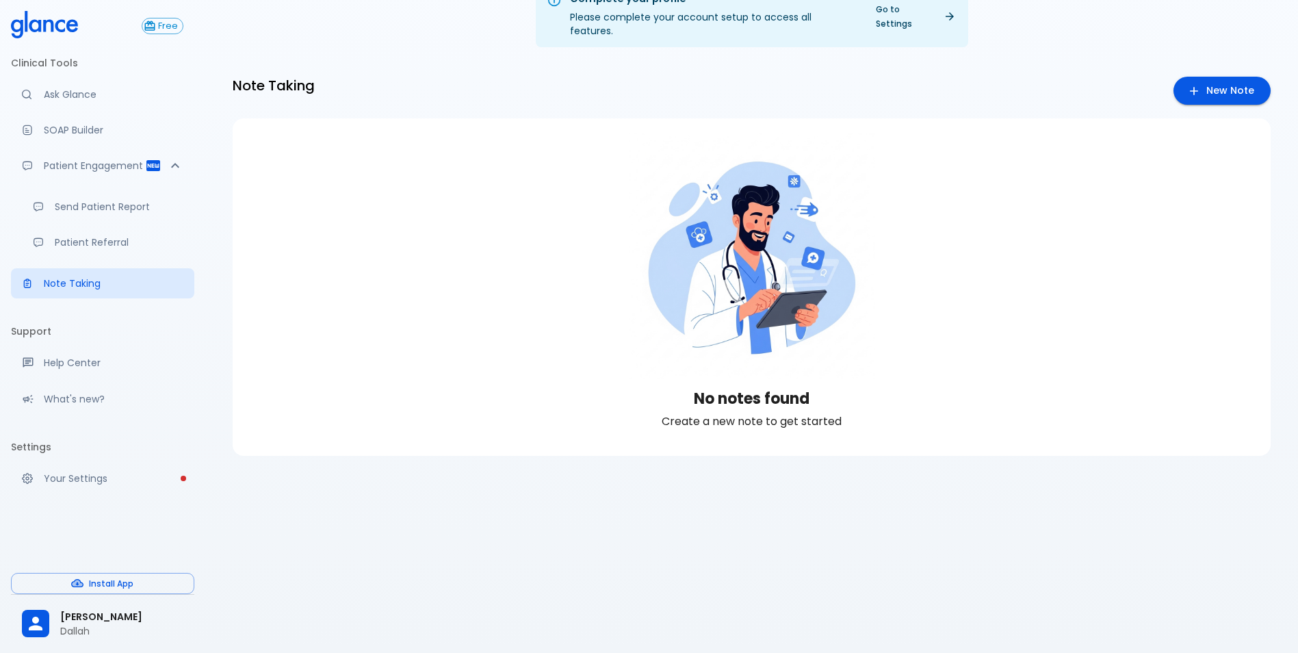
click at [93, 619] on span "[PERSON_NAME]" at bounding box center [121, 617] width 123 height 14
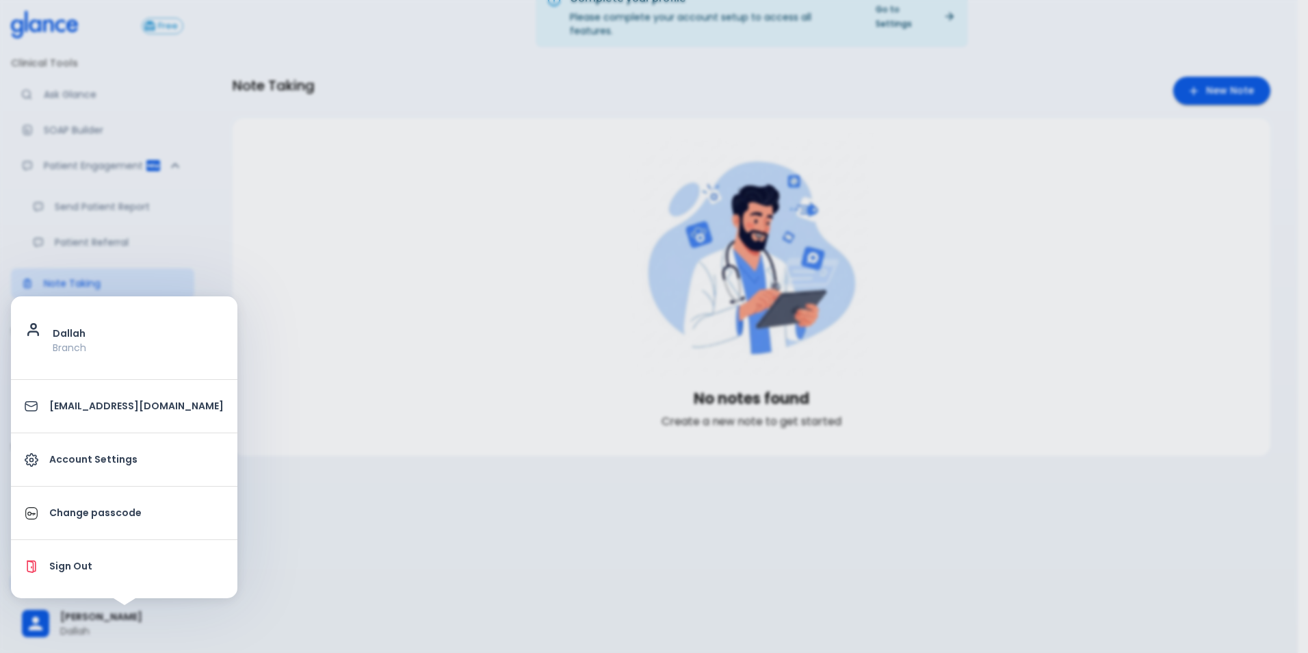
click at [120, 564] on p "Sign Out" at bounding box center [136, 566] width 174 height 14
